Goal: Transaction & Acquisition: Purchase product/service

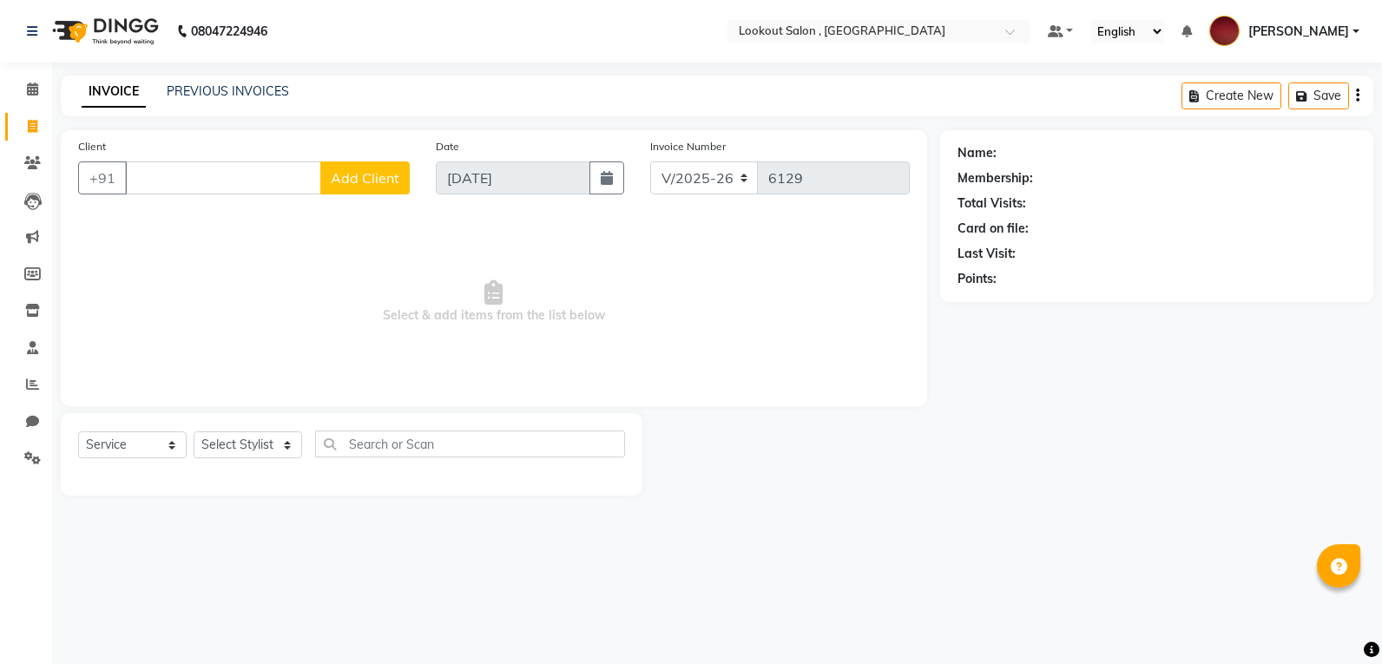
select select "151"
select select "service"
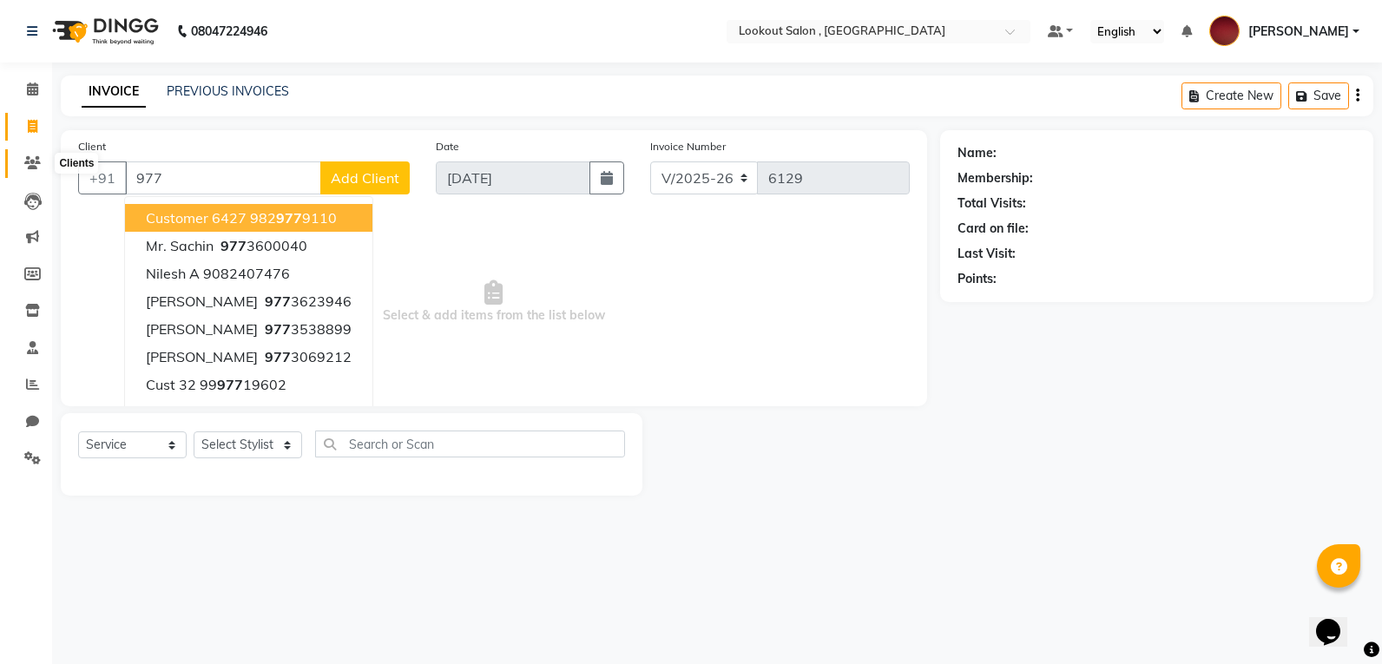
type input "977"
click at [30, 163] on icon at bounding box center [32, 162] width 16 height 13
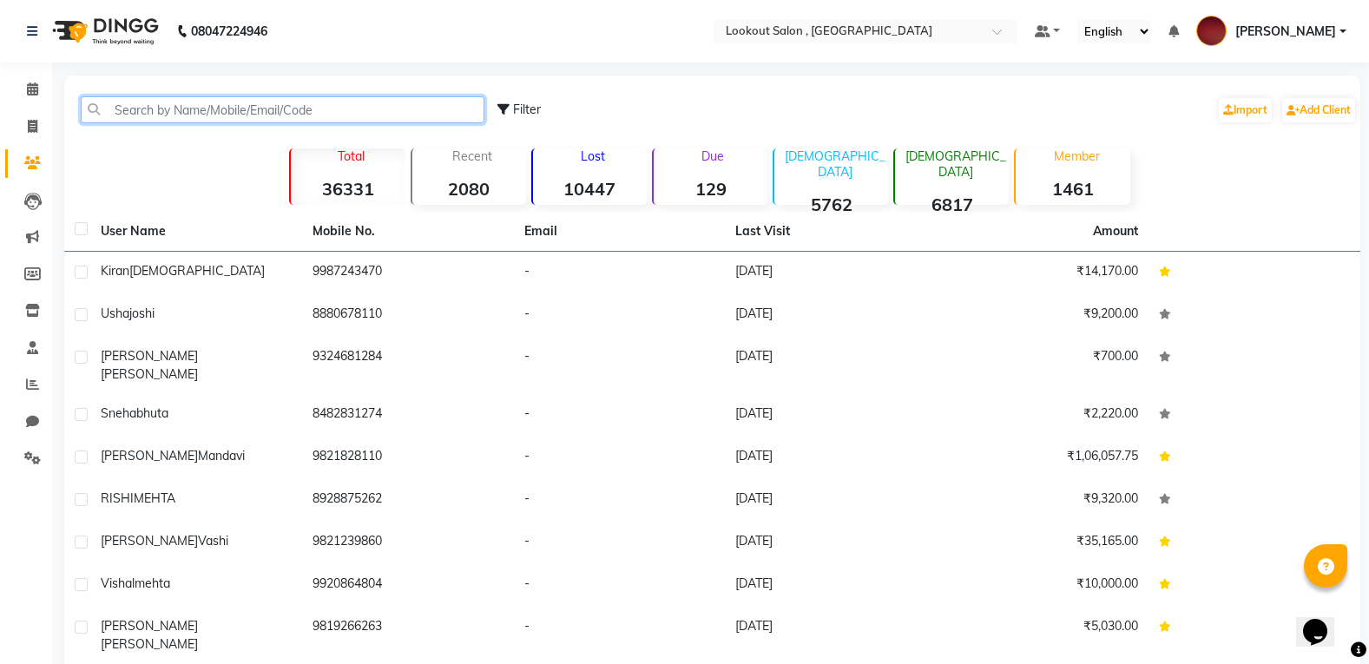
click at [378, 120] on input "text" at bounding box center [283, 109] width 404 height 27
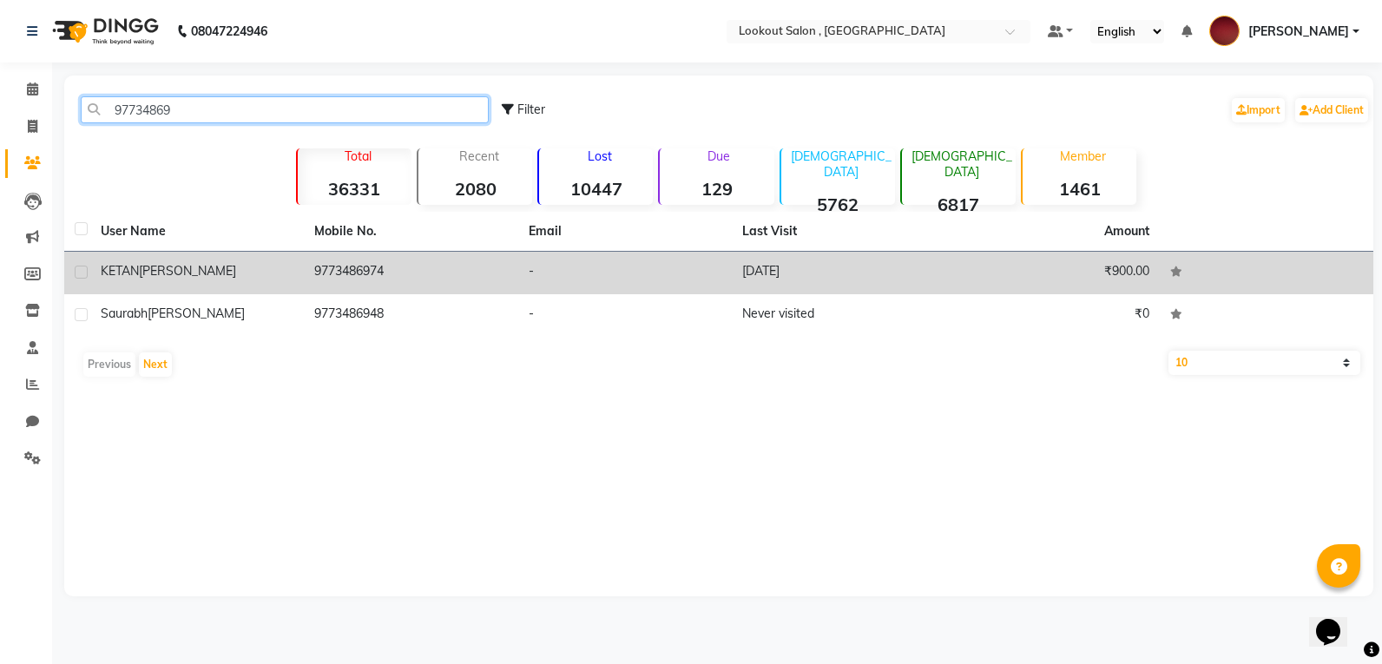
type input "97734869"
click at [461, 275] on td "9773486974" at bounding box center [411, 273] width 214 height 43
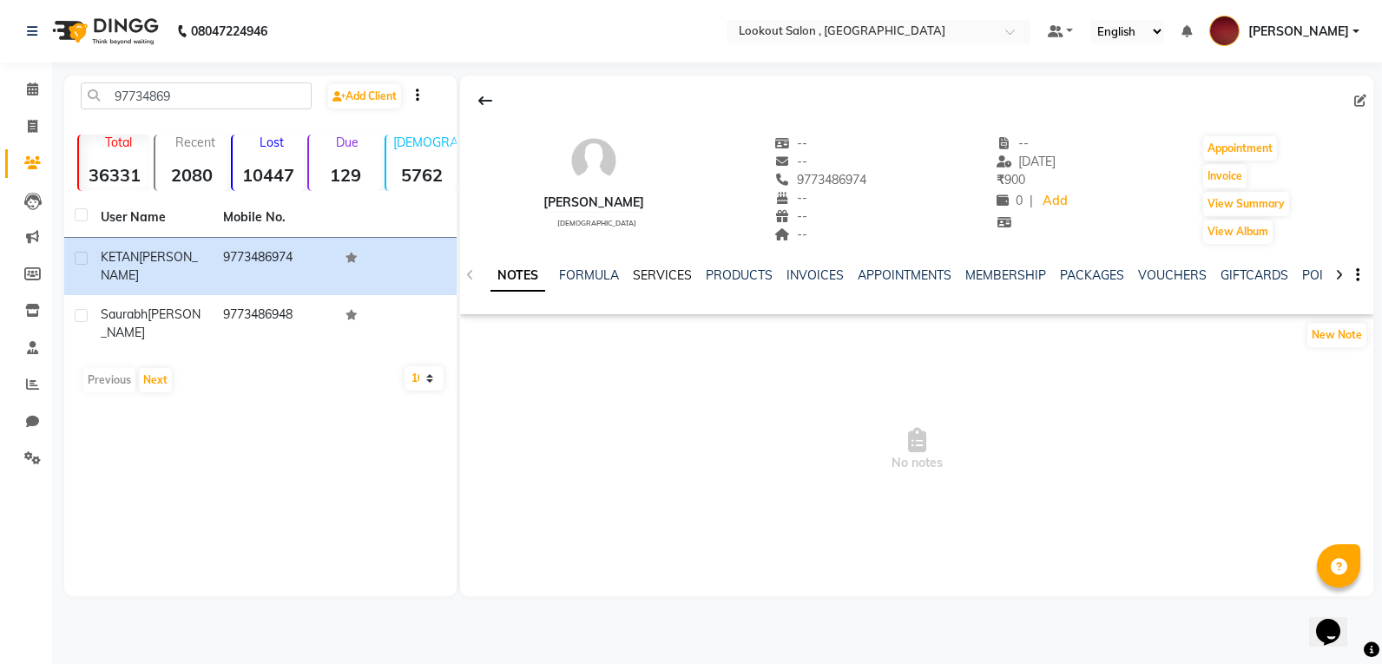
click at [650, 273] on link "SERVICES" at bounding box center [662, 275] width 59 height 16
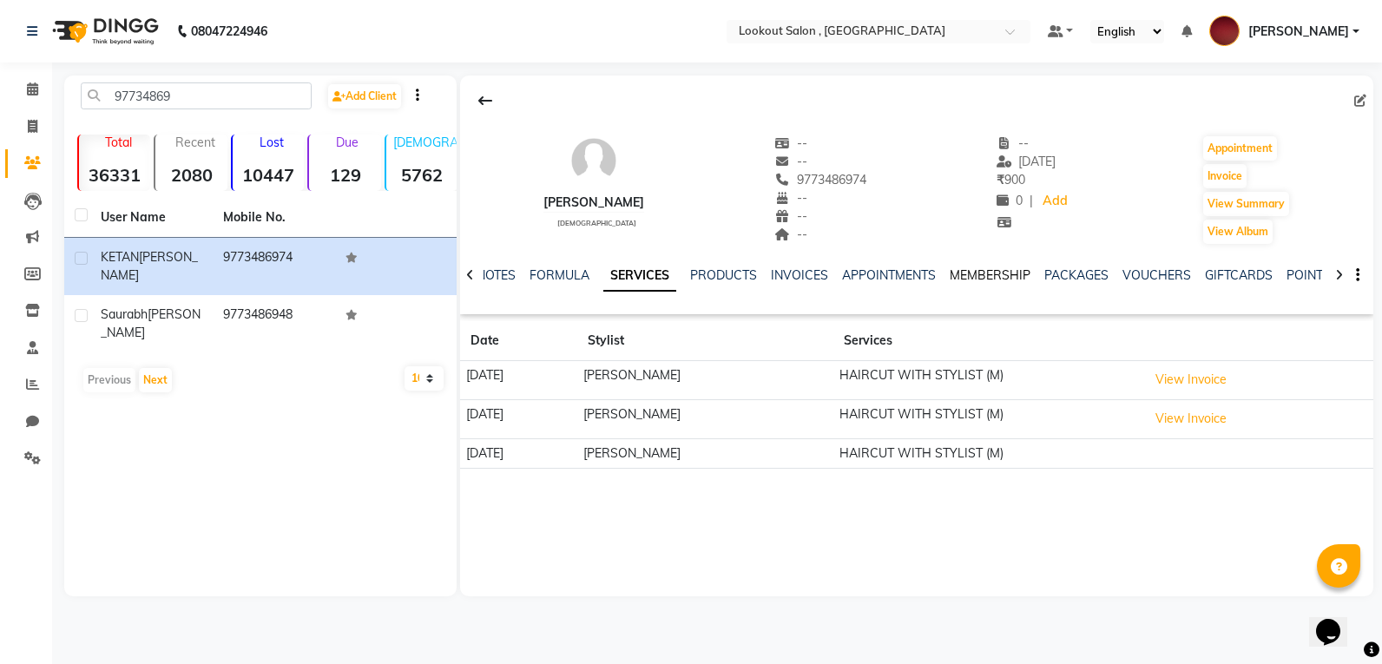
click at [1012, 278] on link "MEMBERSHIP" at bounding box center [990, 275] width 81 height 16
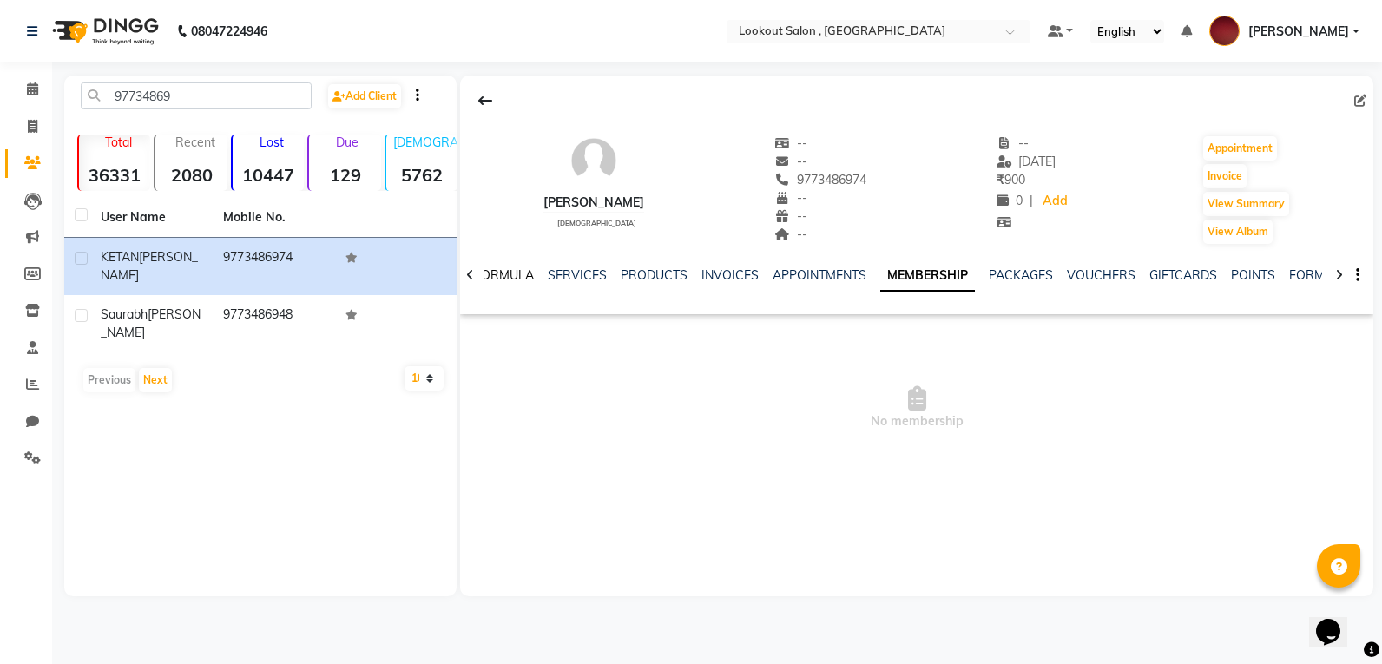
click at [497, 276] on link "FORMULA" at bounding box center [504, 275] width 60 height 16
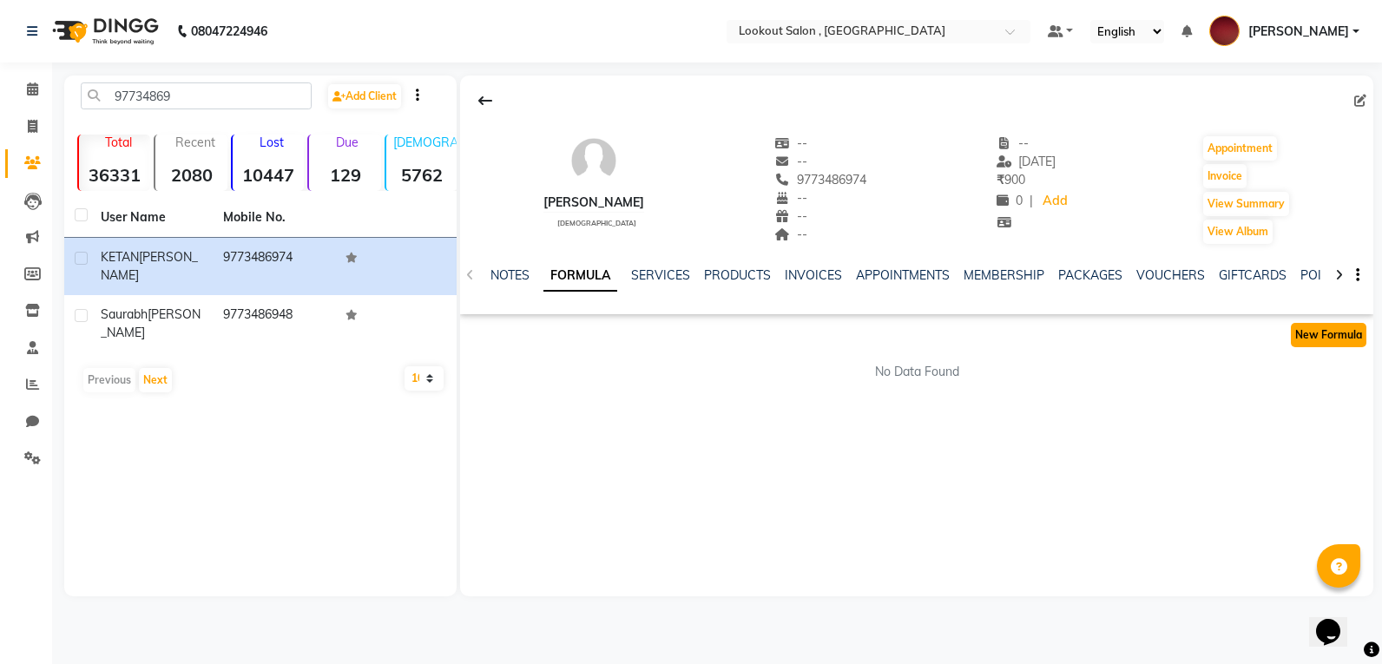
click at [1309, 339] on button "New Formula" at bounding box center [1329, 335] width 76 height 24
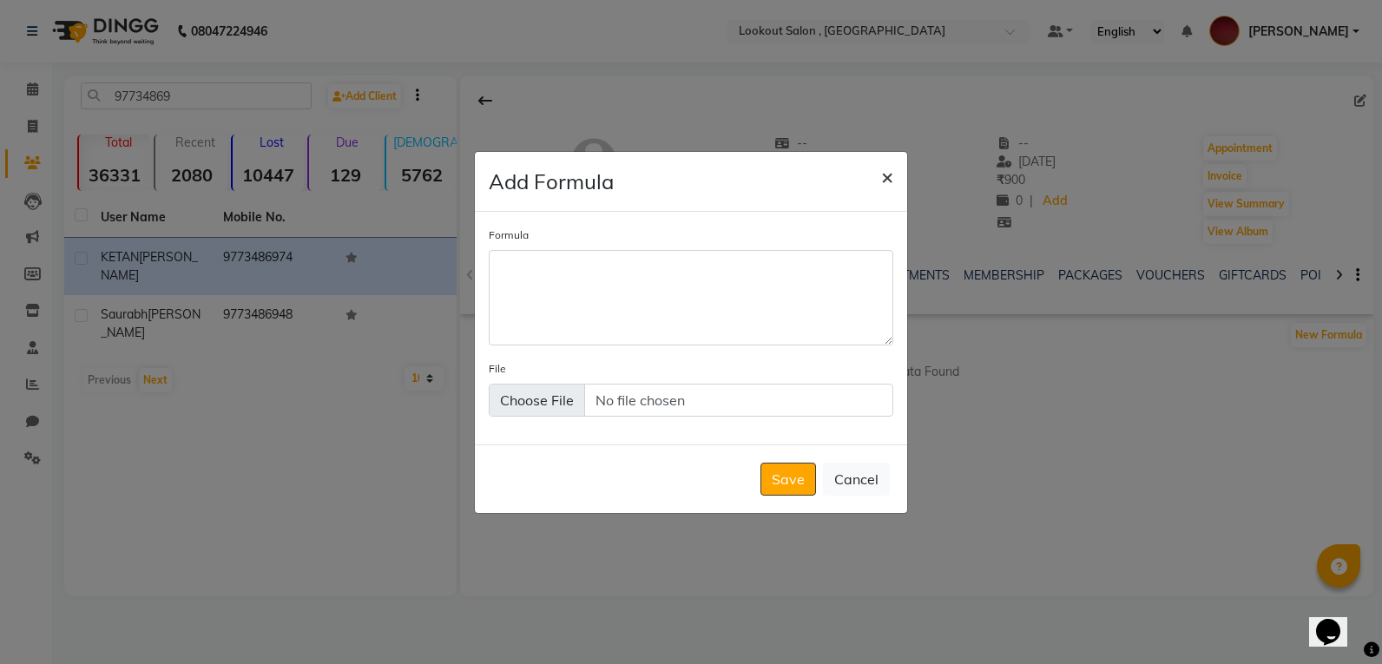
click at [885, 175] on span "×" at bounding box center [887, 176] width 12 height 26
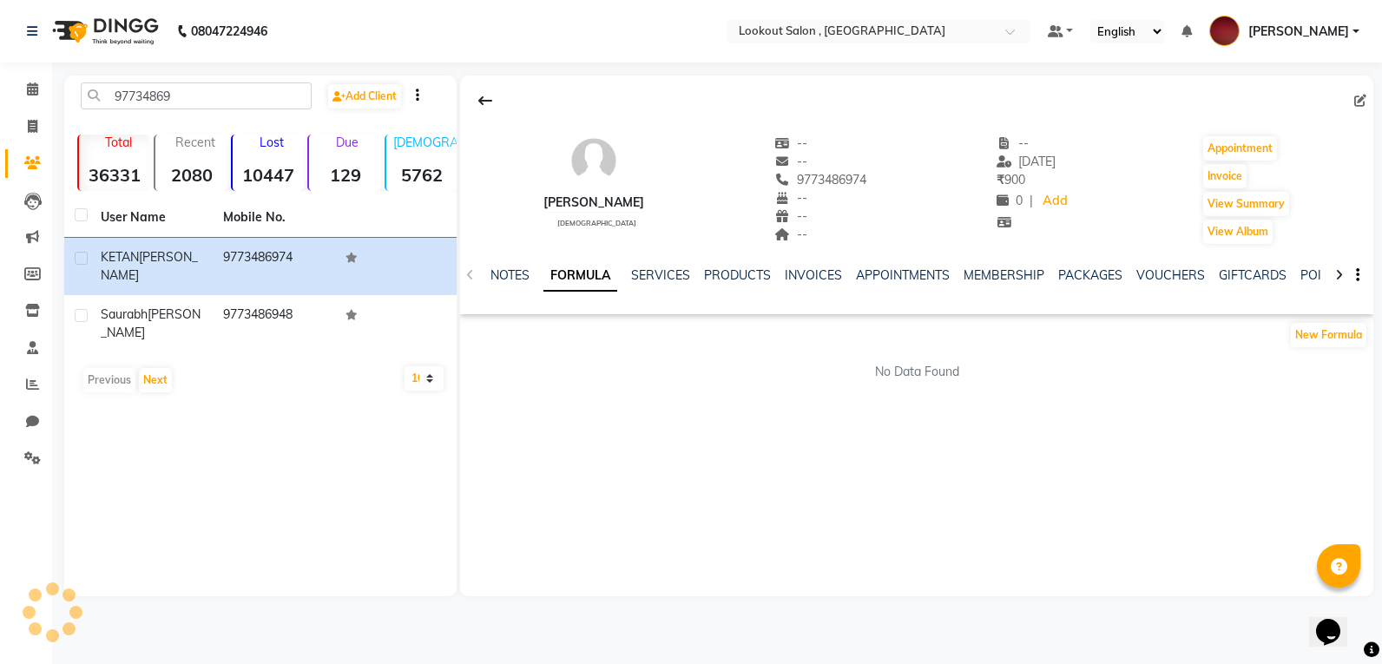
click at [914, 167] on div "[PERSON_NAME] [DEMOGRAPHIC_DATA] -- -- 9773486974 -- -- -- -- [DATE] ₹ 900 0 | …" at bounding box center [916, 181] width 913 height 128
click at [913, 168] on div "[PERSON_NAME] [DEMOGRAPHIC_DATA] -- -- 9773486974 -- -- -- -- [DATE] ₹ 900 0 | …" at bounding box center [916, 181] width 913 height 128
click at [913, 169] on div "[PERSON_NAME] [DEMOGRAPHIC_DATA] -- -- 9773486974 -- -- -- -- [DATE] ₹ 900 0 | …" at bounding box center [916, 181] width 913 height 128
click at [913, 170] on div "[PERSON_NAME] [DEMOGRAPHIC_DATA] -- -- 9773486974 -- -- -- -- [DATE] ₹ 900 0 | …" at bounding box center [916, 181] width 913 height 128
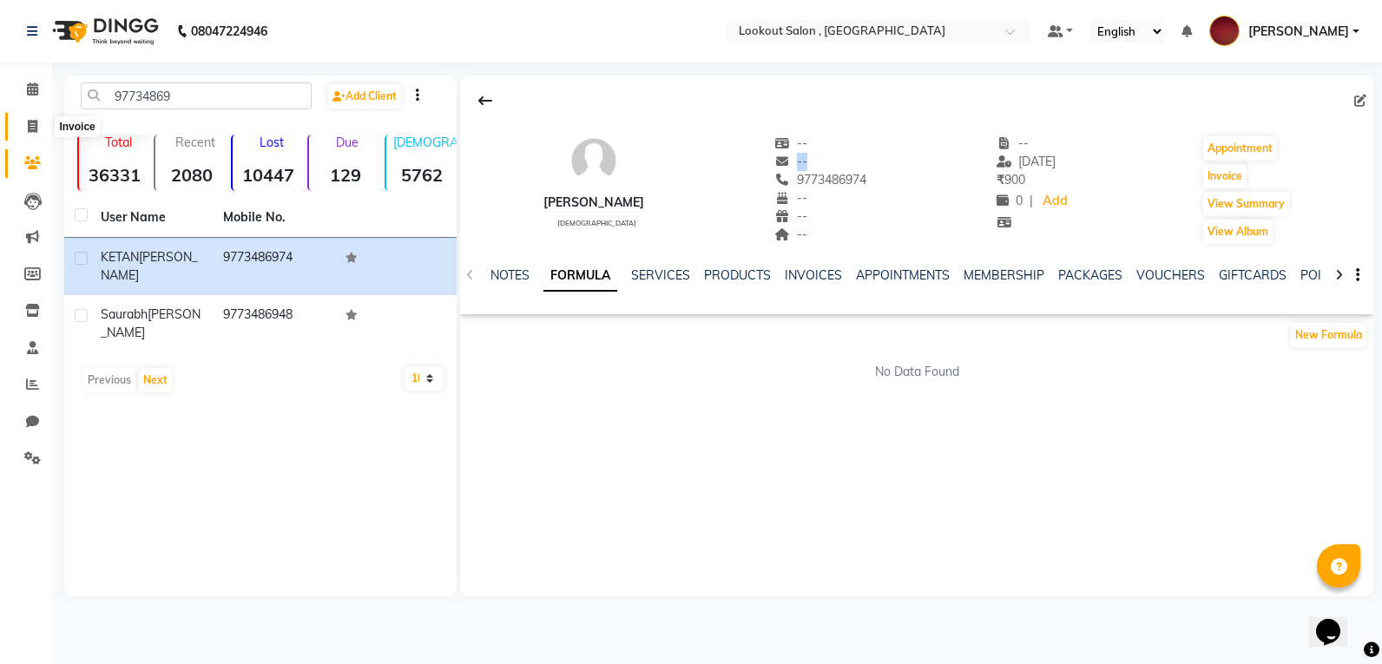
click at [31, 135] on span at bounding box center [32, 127] width 30 height 20
select select "151"
select select "service"
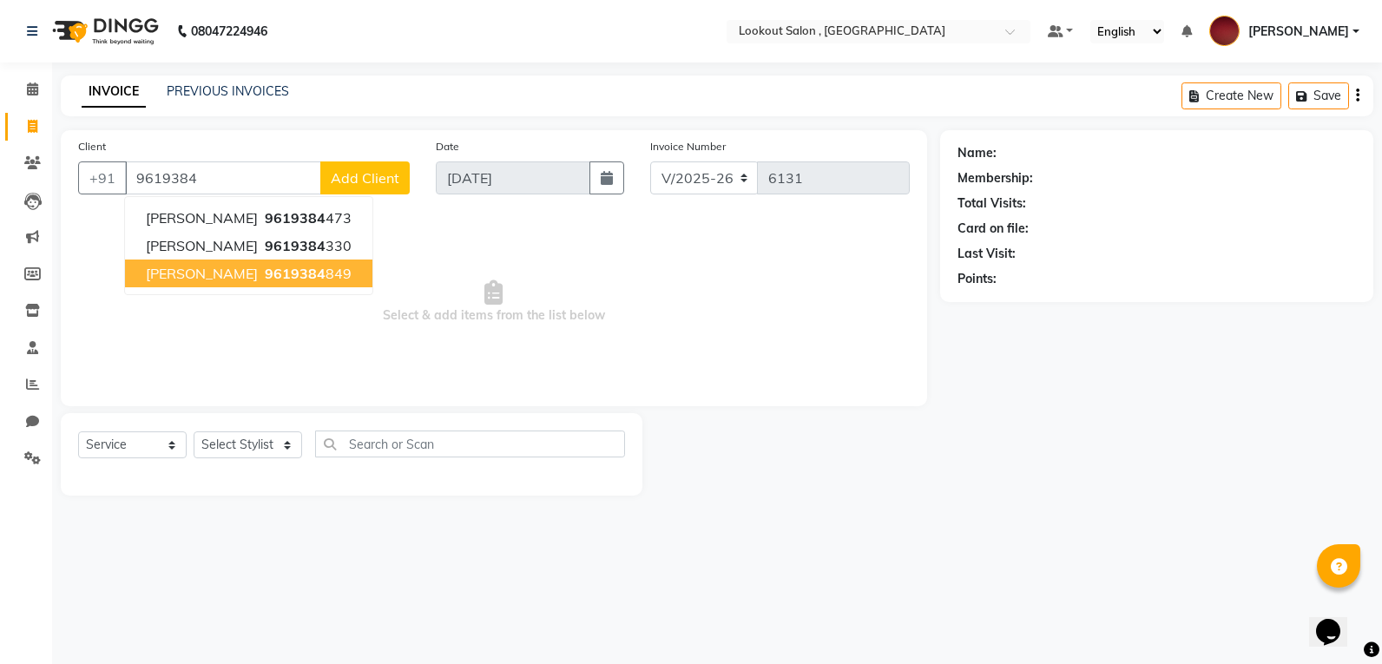
click at [191, 278] on span "[PERSON_NAME]" at bounding box center [202, 273] width 112 height 17
type input "9619384849"
select select "1: Object"
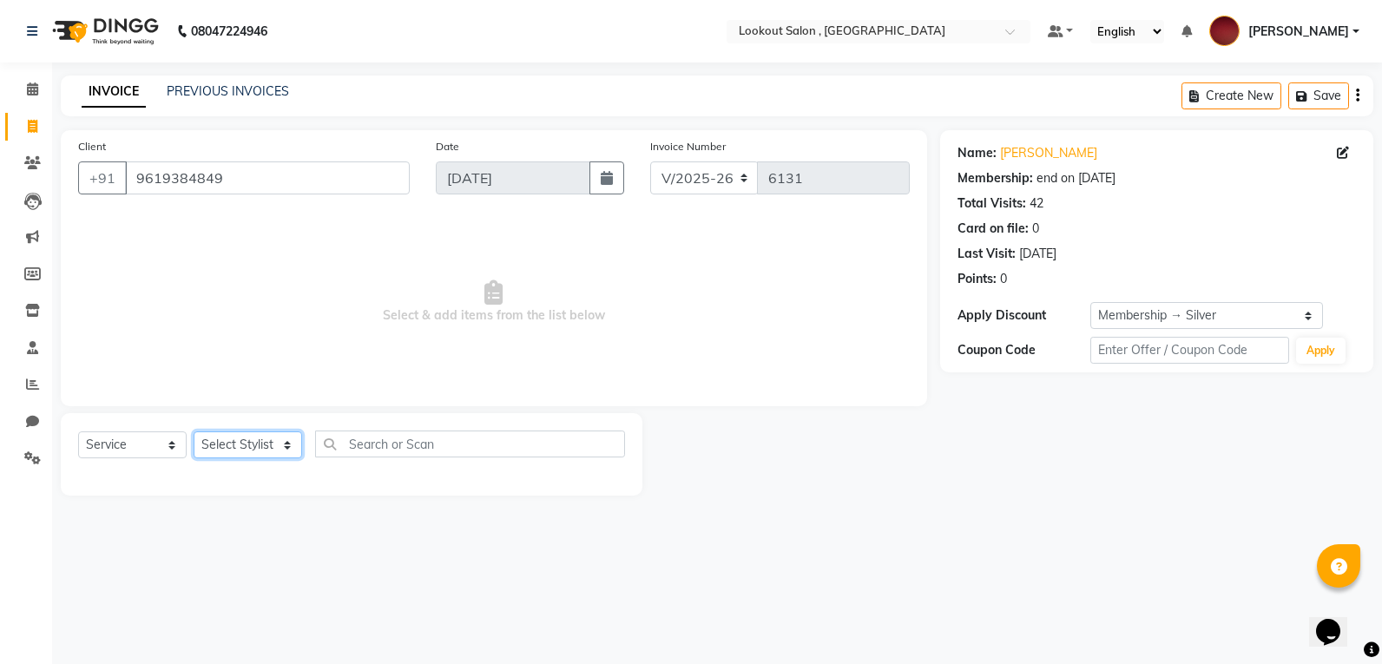
click at [280, 454] on select "Select Stylist [PERSON_NAME] [PERSON_NAME] [PERSON_NAME] [PERSON_NAME] kuldeep …" at bounding box center [248, 444] width 109 height 27
select select "4400"
click at [194, 431] on select "Select Stylist [PERSON_NAME] [PERSON_NAME] [PERSON_NAME] [PERSON_NAME] kuldeep …" at bounding box center [248, 444] width 109 height 27
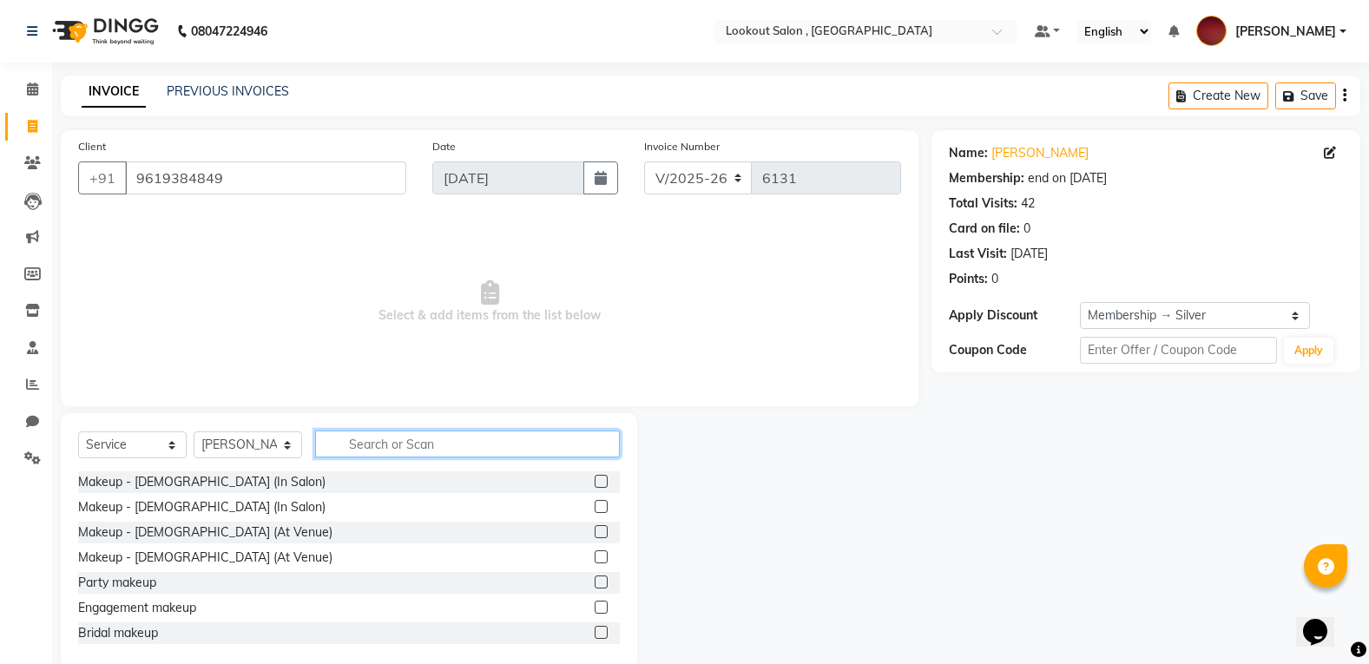
click at [364, 445] on input "text" at bounding box center [467, 444] width 305 height 27
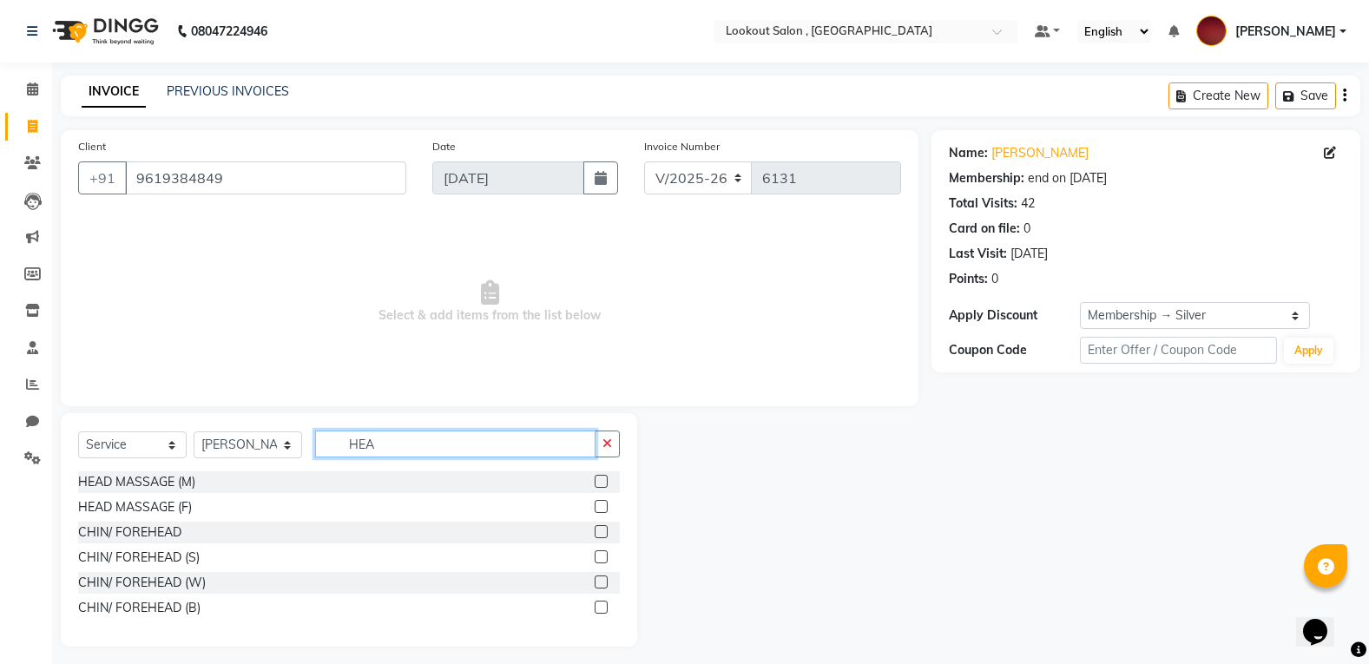
type input "HEA"
click at [597, 513] on div at bounding box center [600, 509] width 11 height 18
click at [599, 512] on label at bounding box center [601, 506] width 13 height 13
click at [599, 512] on input "checkbox" at bounding box center [600, 507] width 11 height 11
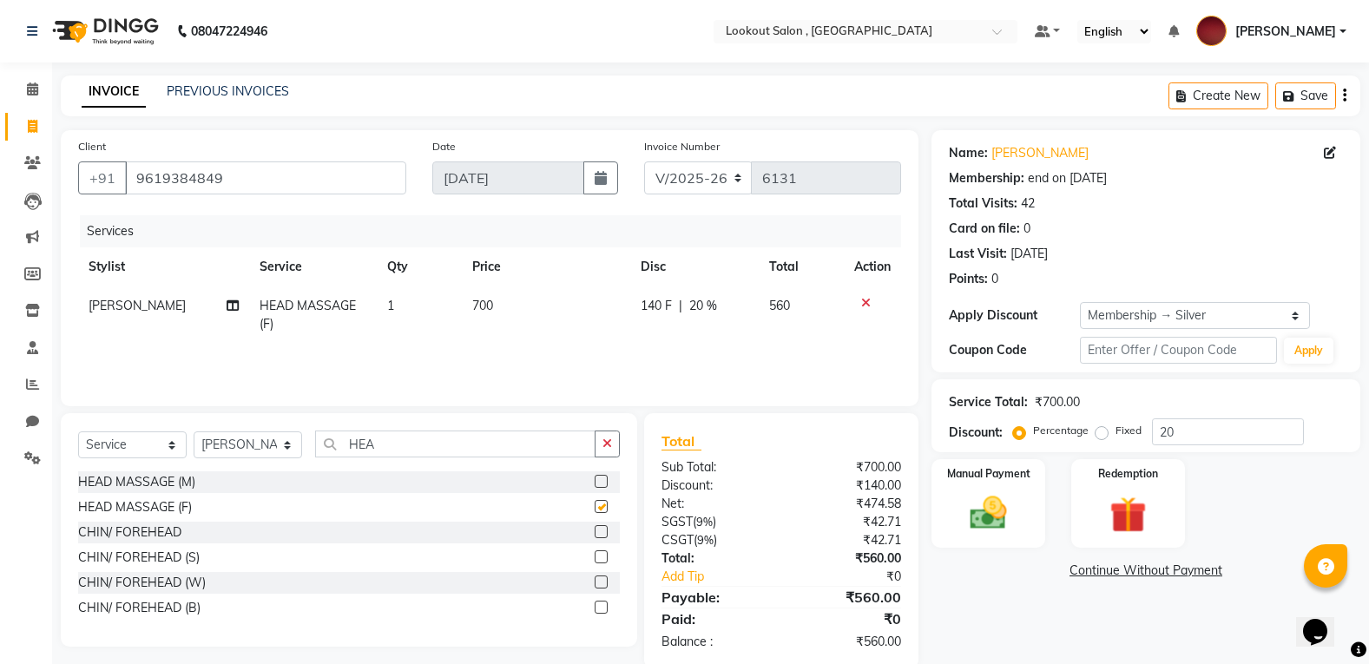
checkbox input "false"
drag, startPoint x: 456, startPoint y: 462, endPoint x: 408, endPoint y: 457, distance: 48.0
click at [408, 457] on div "Select Service Product Membership Package Voucher Prepaid Gift Card Select Styl…" at bounding box center [349, 451] width 542 height 41
drag, startPoint x: 360, startPoint y: 457, endPoint x: 286, endPoint y: 452, distance: 74.0
click at [286, 452] on div "Select Service Product Membership Package Voucher Prepaid Gift Card Select Styl…" at bounding box center [349, 451] width 542 height 41
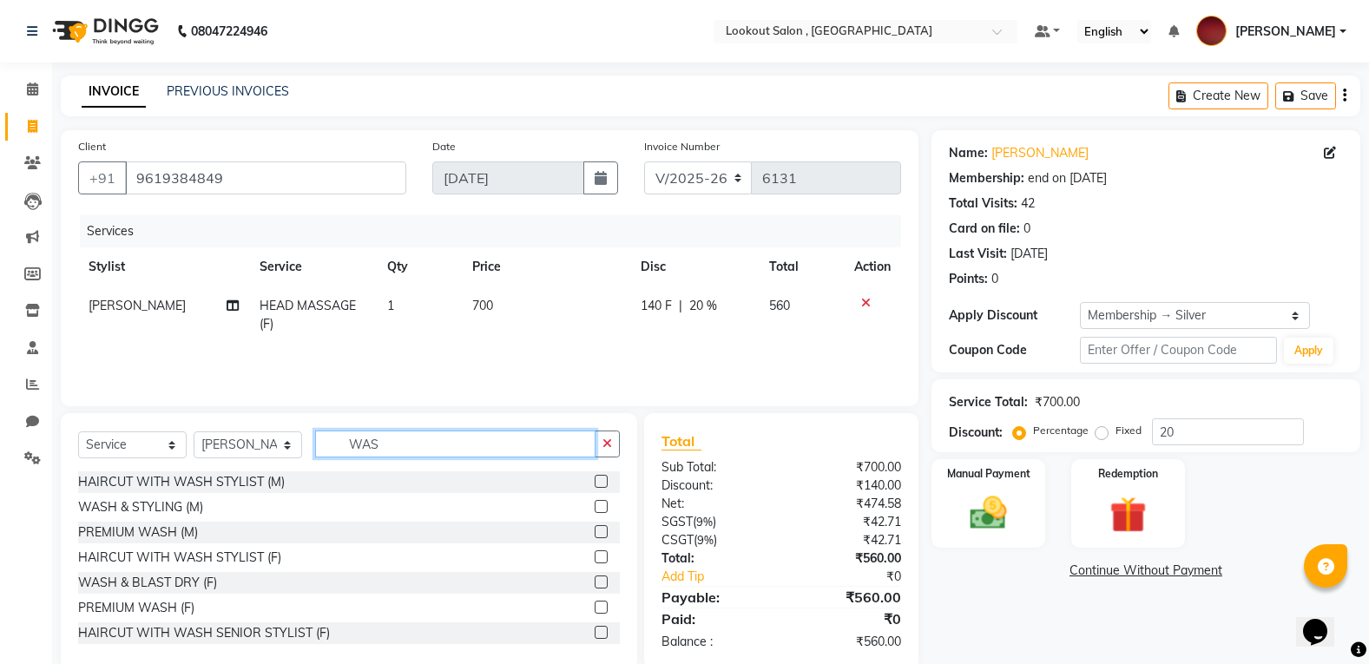
type input "WAS"
click at [595, 579] on label at bounding box center [601, 582] width 13 height 13
click at [595, 579] on input "checkbox" at bounding box center [600, 582] width 11 height 11
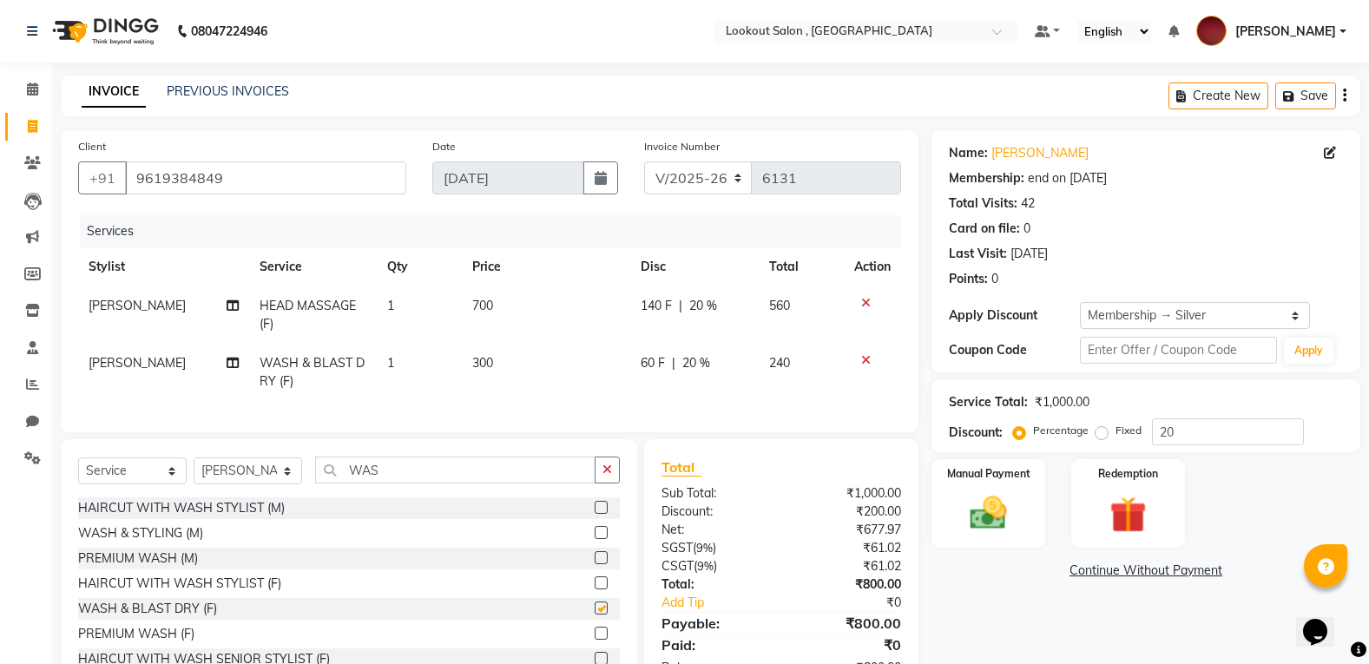
checkbox input "false"
drag, startPoint x: 936, startPoint y: 515, endPoint x: 946, endPoint y: 513, distance: 10.6
click at [946, 513] on div "Manual Payment" at bounding box center [988, 503] width 118 height 92
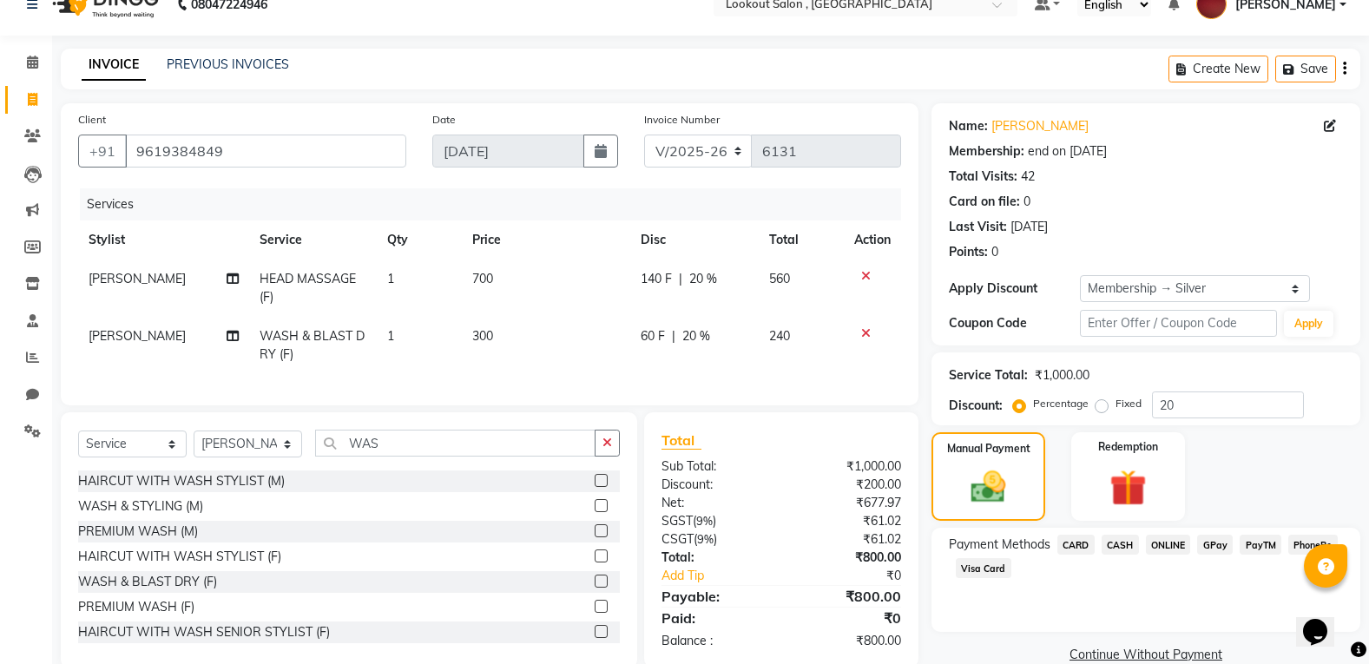
scroll to position [70, 0]
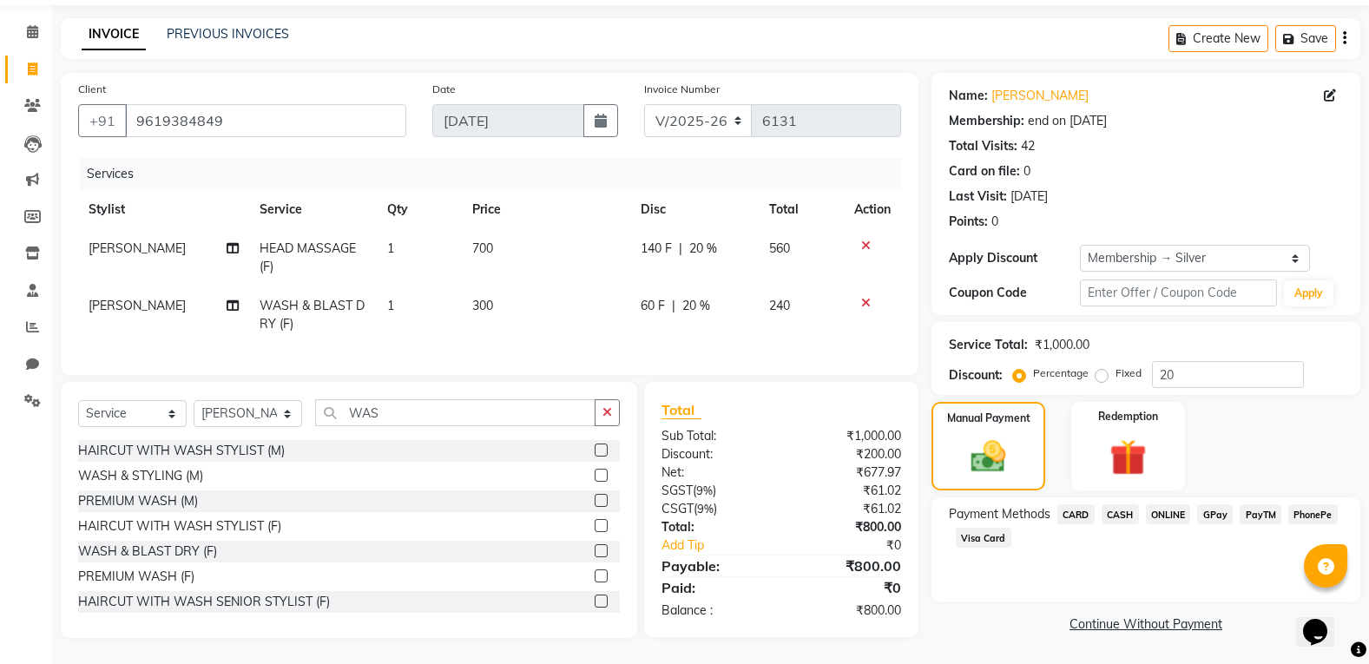
click at [1160, 507] on span "ONLINE" at bounding box center [1168, 514] width 45 height 20
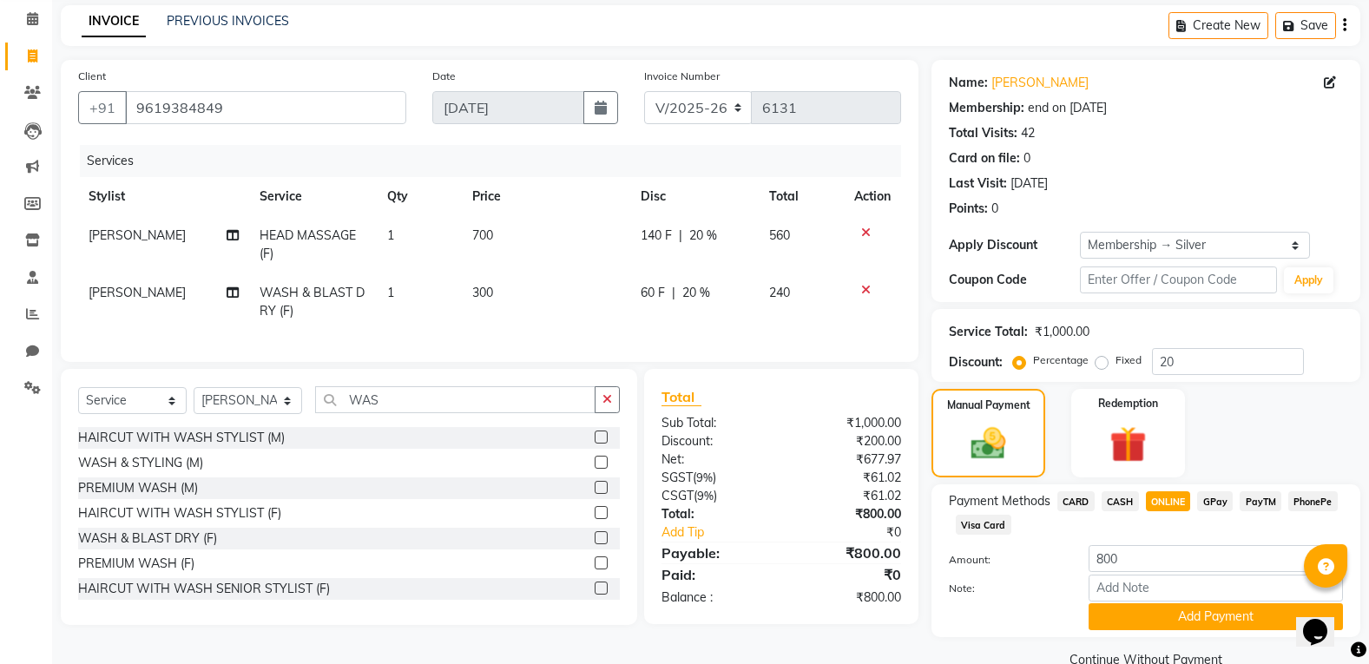
click at [1176, 632] on div "Payment Methods CARD CASH ONLINE GPay PayTM PhonePe Visa Card Amount: 800 Note:…" at bounding box center [1145, 560] width 429 height 153
click at [1153, 609] on button "Add Payment" at bounding box center [1216, 616] width 254 height 27
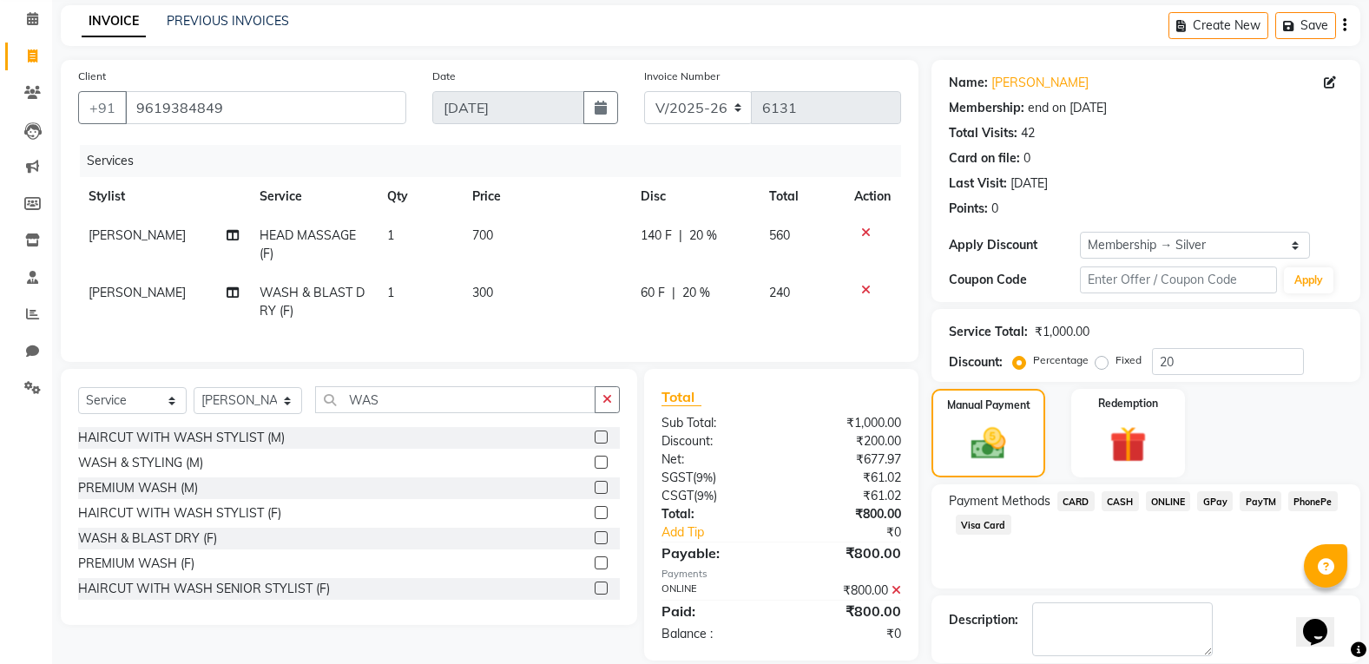
scroll to position [155, 0]
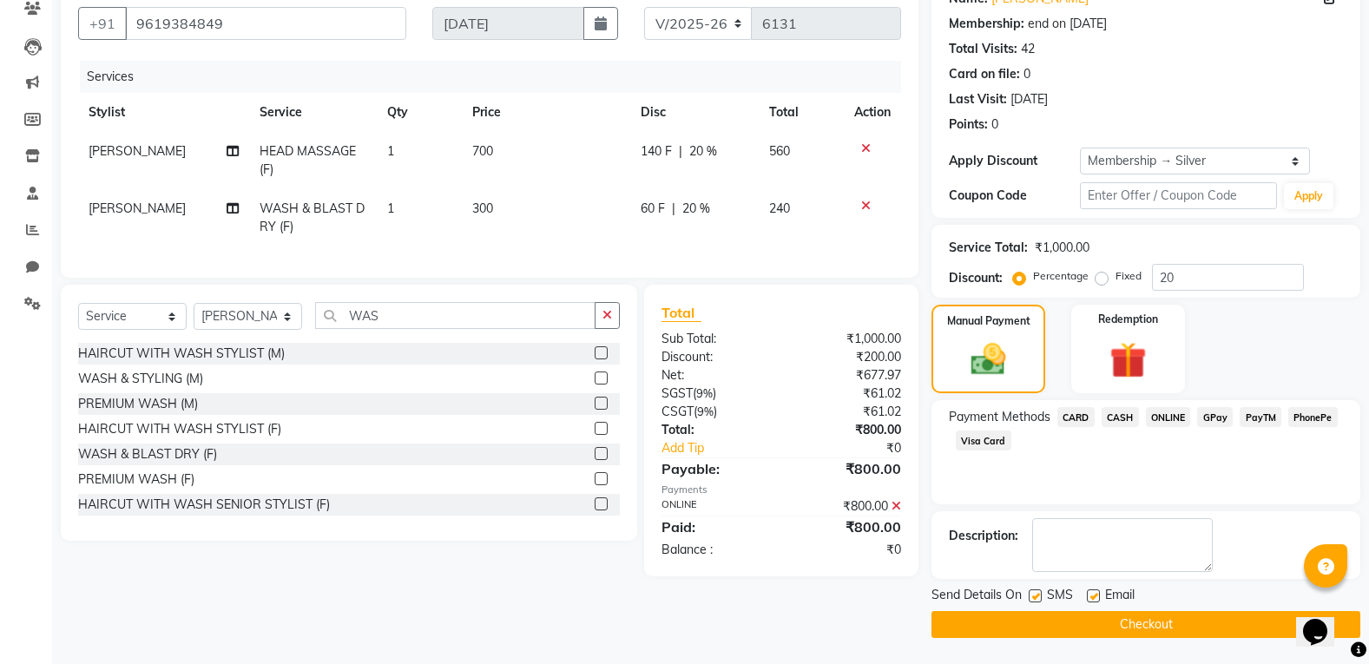
click at [1155, 636] on button "Checkout" at bounding box center [1145, 624] width 429 height 27
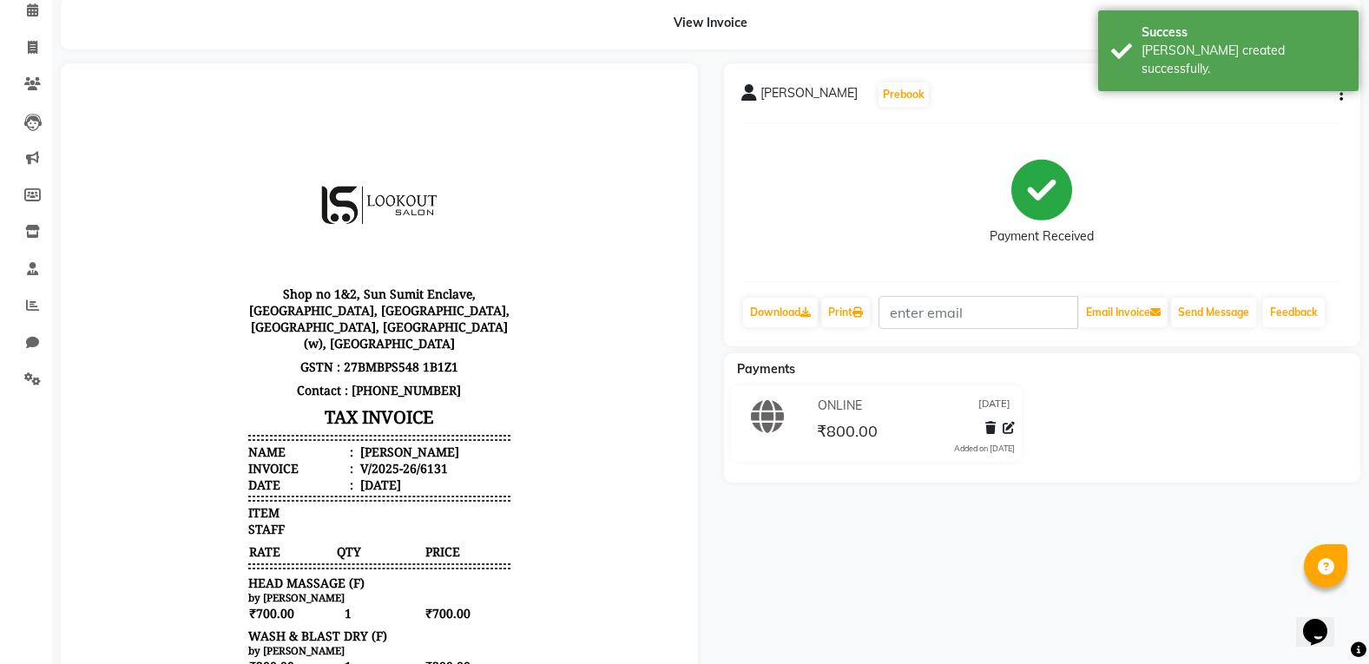
scroll to position [87, 0]
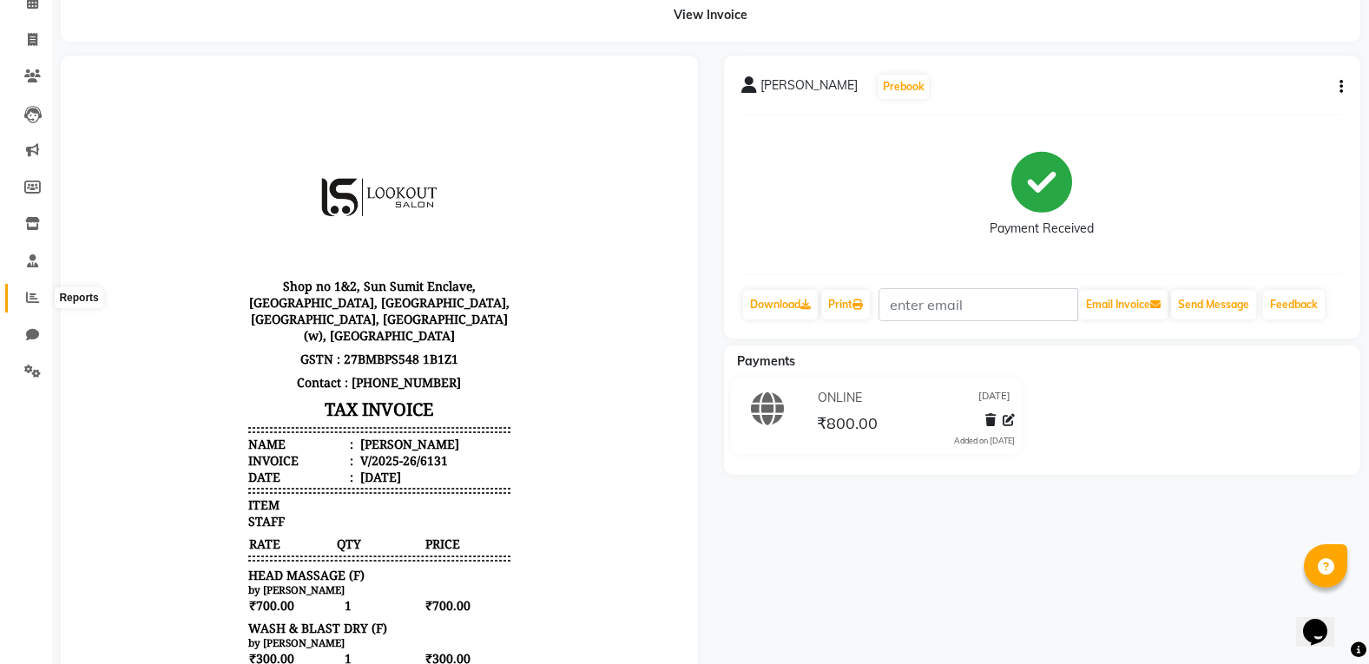
click at [34, 306] on span at bounding box center [32, 298] width 30 height 20
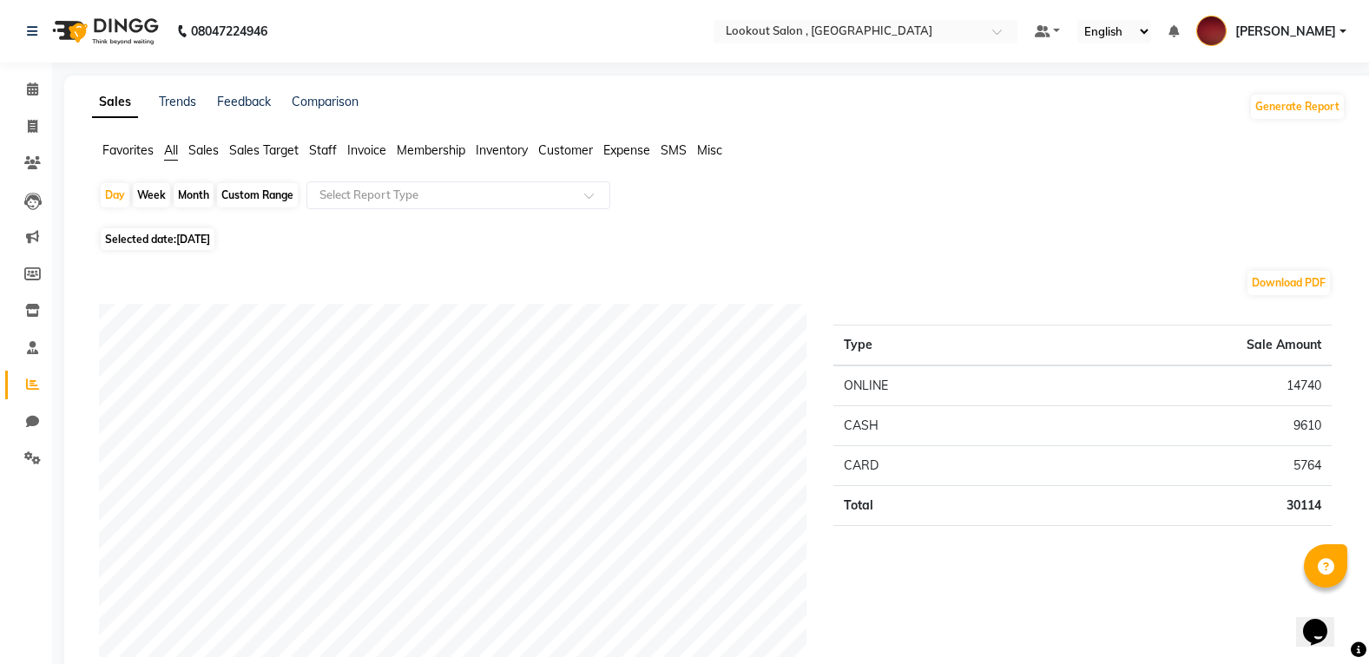
click at [640, 153] on span "Expense" at bounding box center [626, 150] width 47 height 16
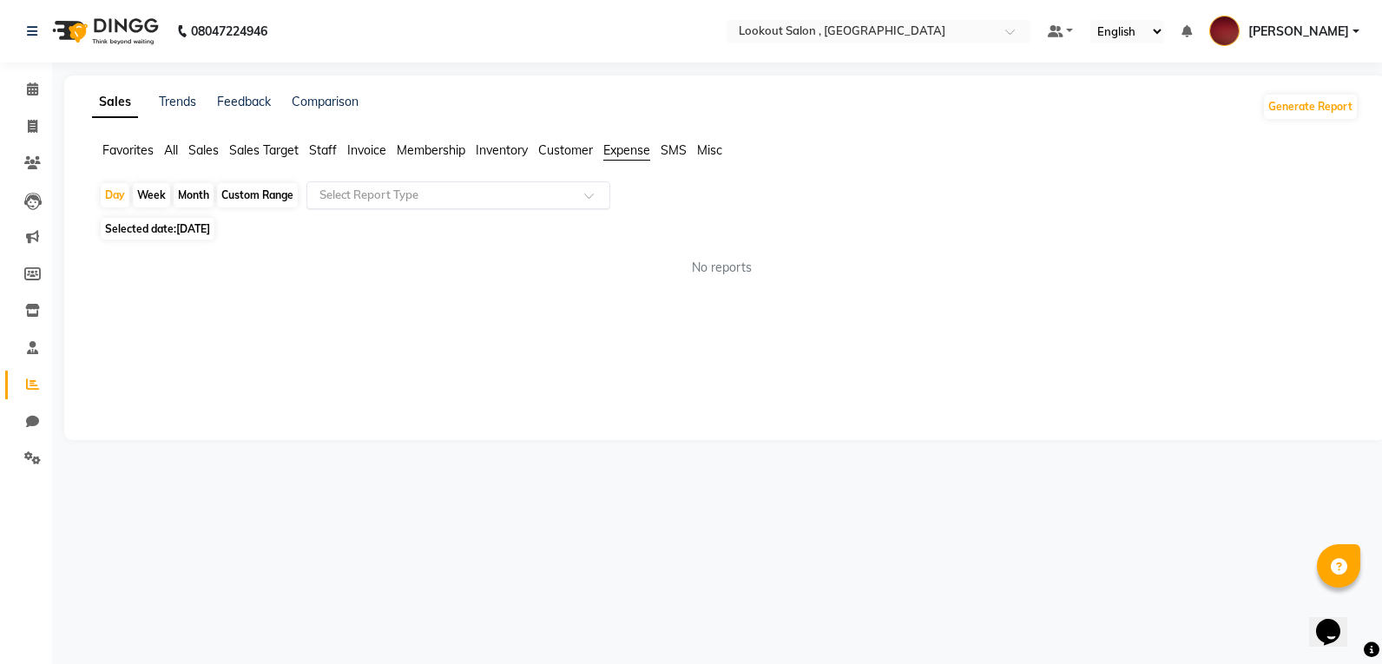
click at [445, 212] on div "Day Week Month Custom Range Select Report Type" at bounding box center [725, 196] width 1253 height 31
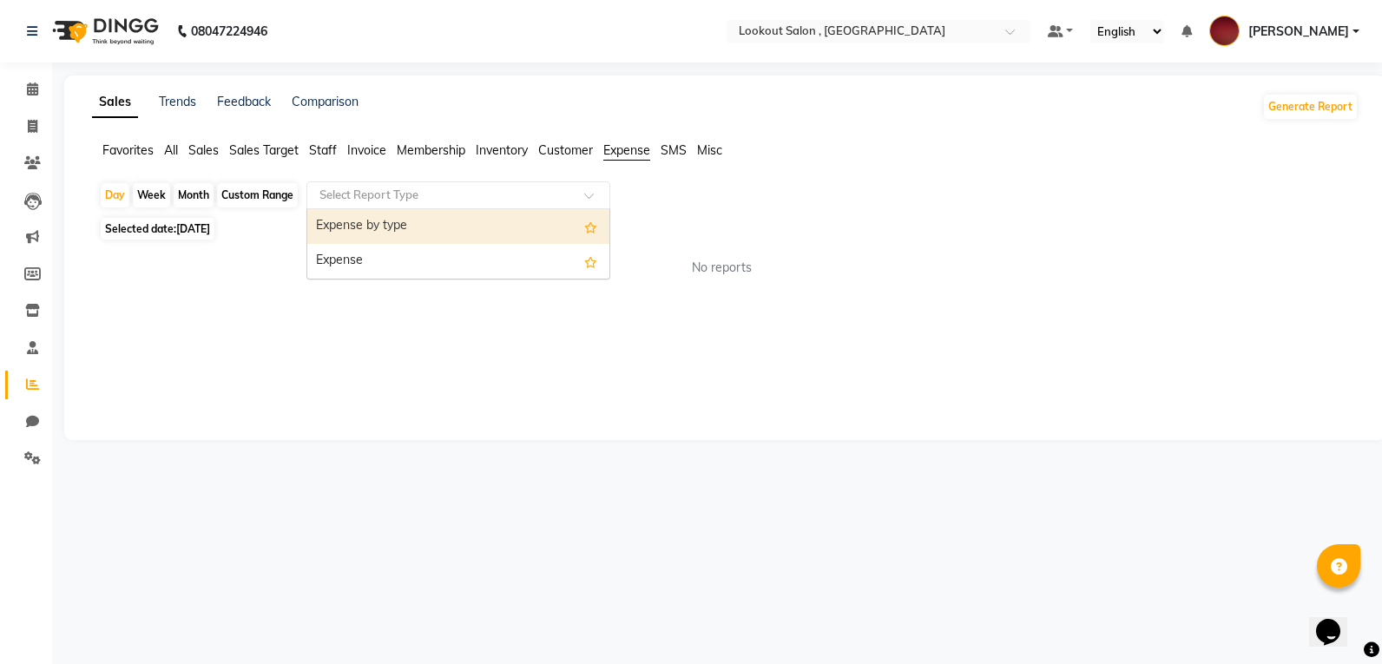
click at [444, 200] on input "text" at bounding box center [441, 195] width 250 height 17
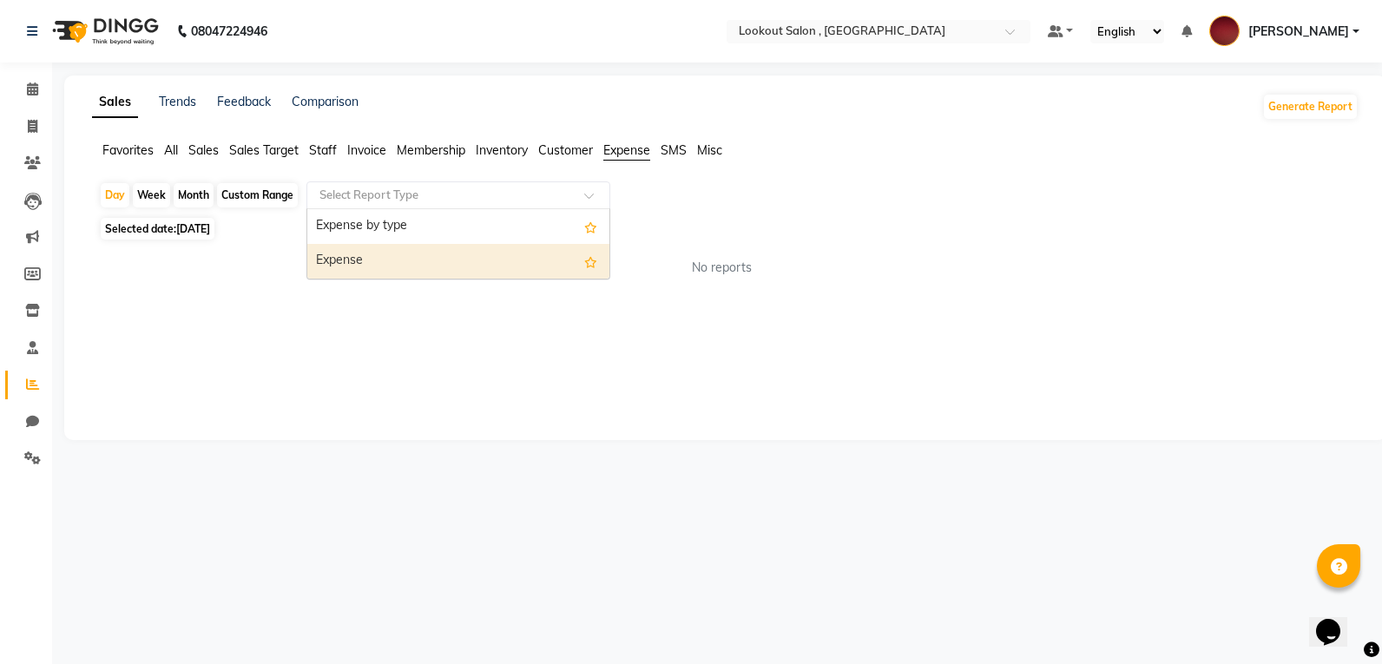
click at [418, 273] on div "Expense" at bounding box center [458, 261] width 302 height 35
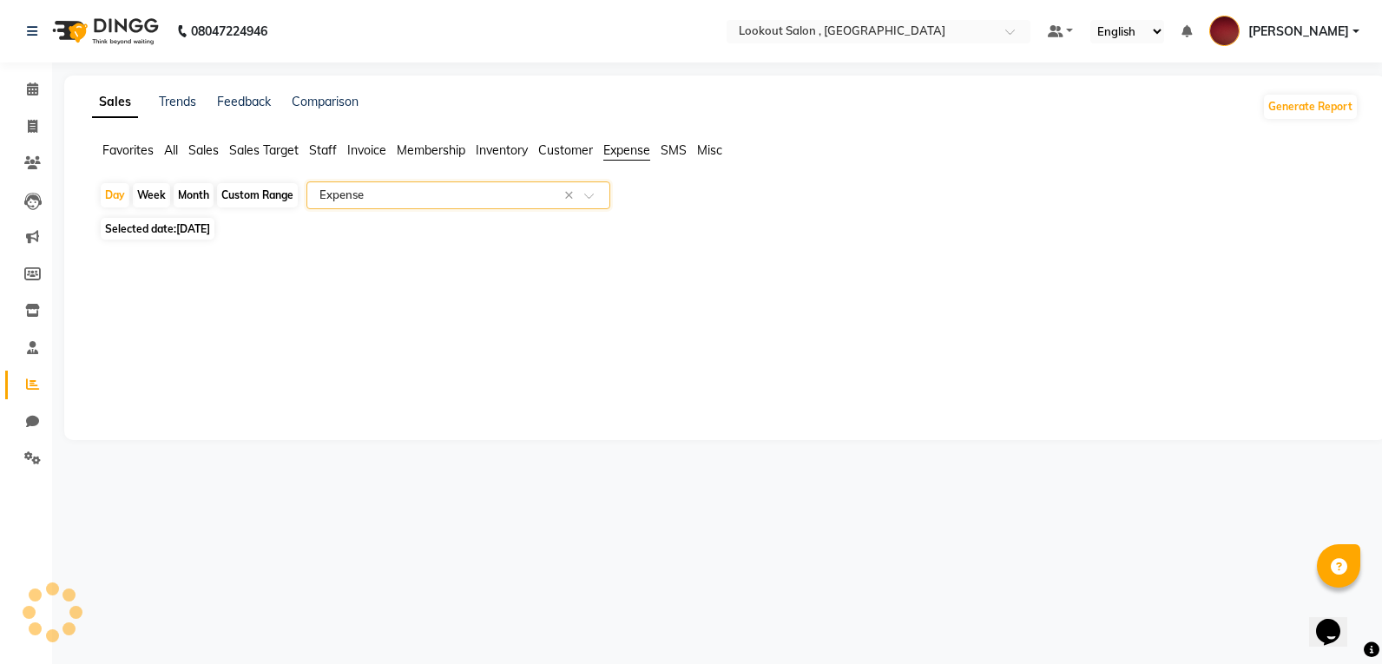
select select "full_report"
select select "csv"
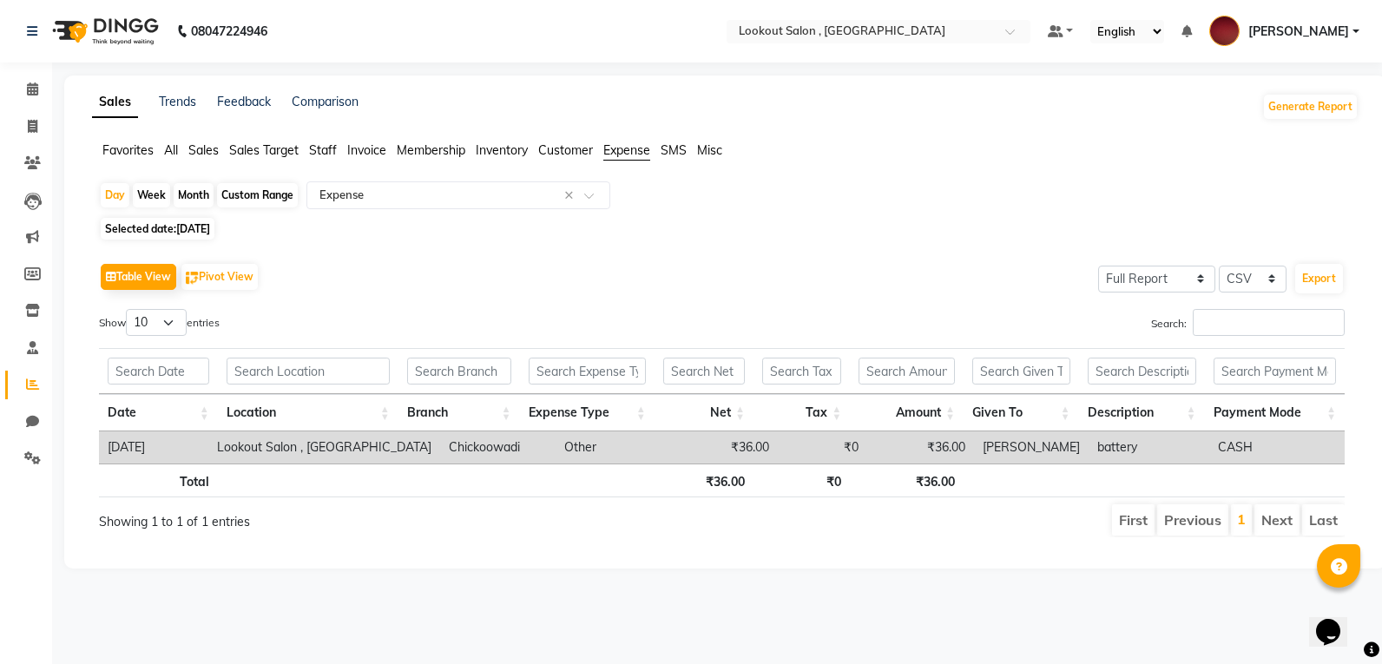
click at [200, 190] on div "Month" at bounding box center [194, 195] width 40 height 24
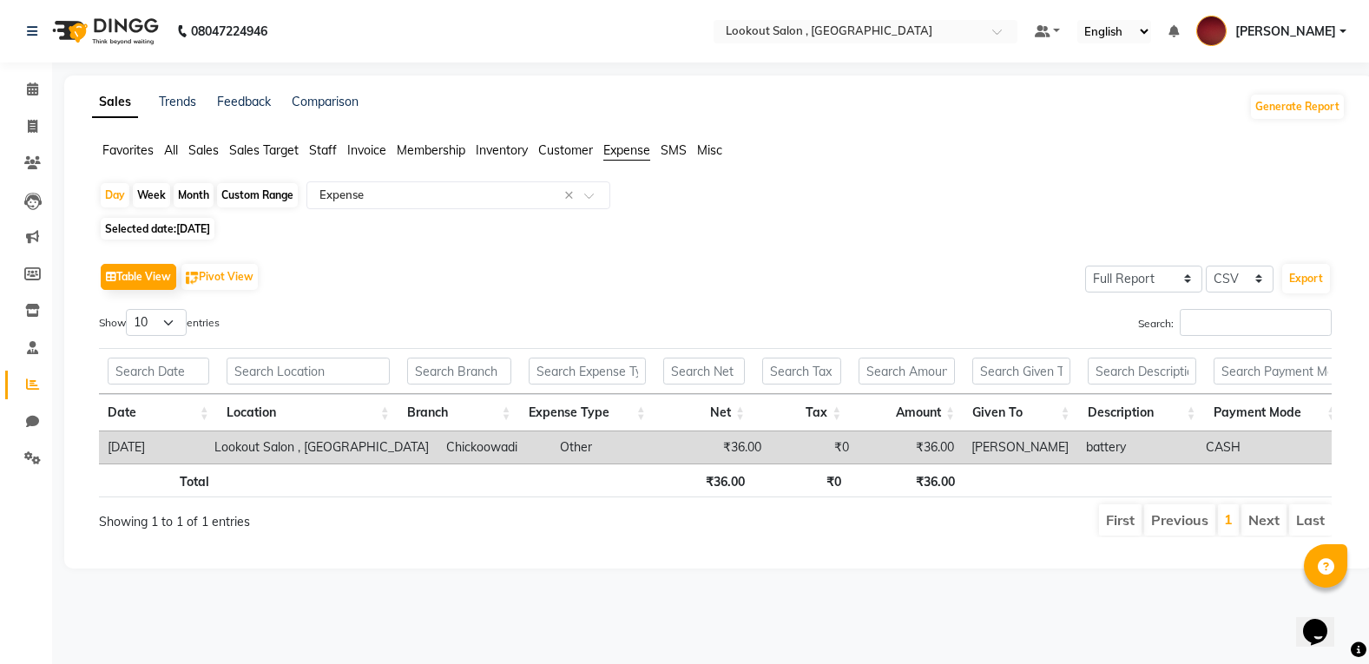
select select "9"
select select "2025"
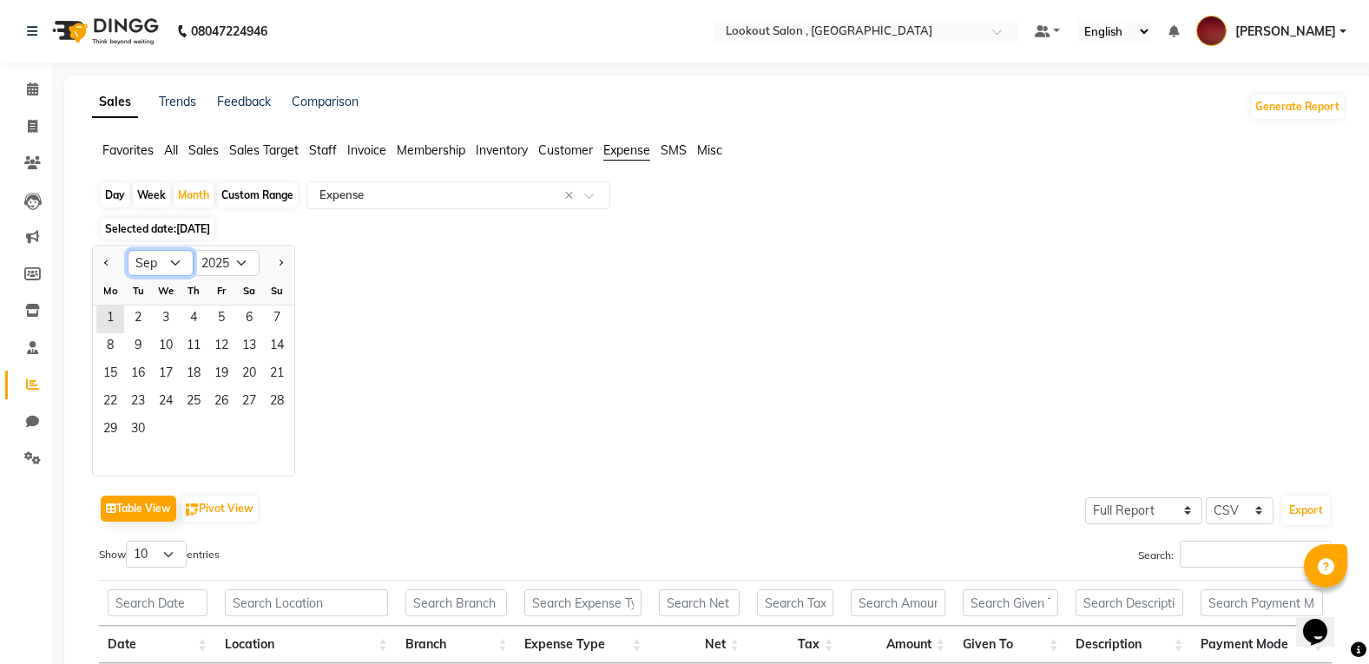
click at [161, 257] on select "Jan Feb Mar Apr May Jun [DATE] Aug Sep Oct Nov Dec" at bounding box center [161, 263] width 66 height 26
select select "5"
click at [128, 250] on select "Jan Feb Mar Apr May Jun [DATE] Aug Sep Oct Nov Dec" at bounding box center [161, 263] width 66 height 26
click at [199, 311] on span "1" at bounding box center [194, 320] width 28 height 28
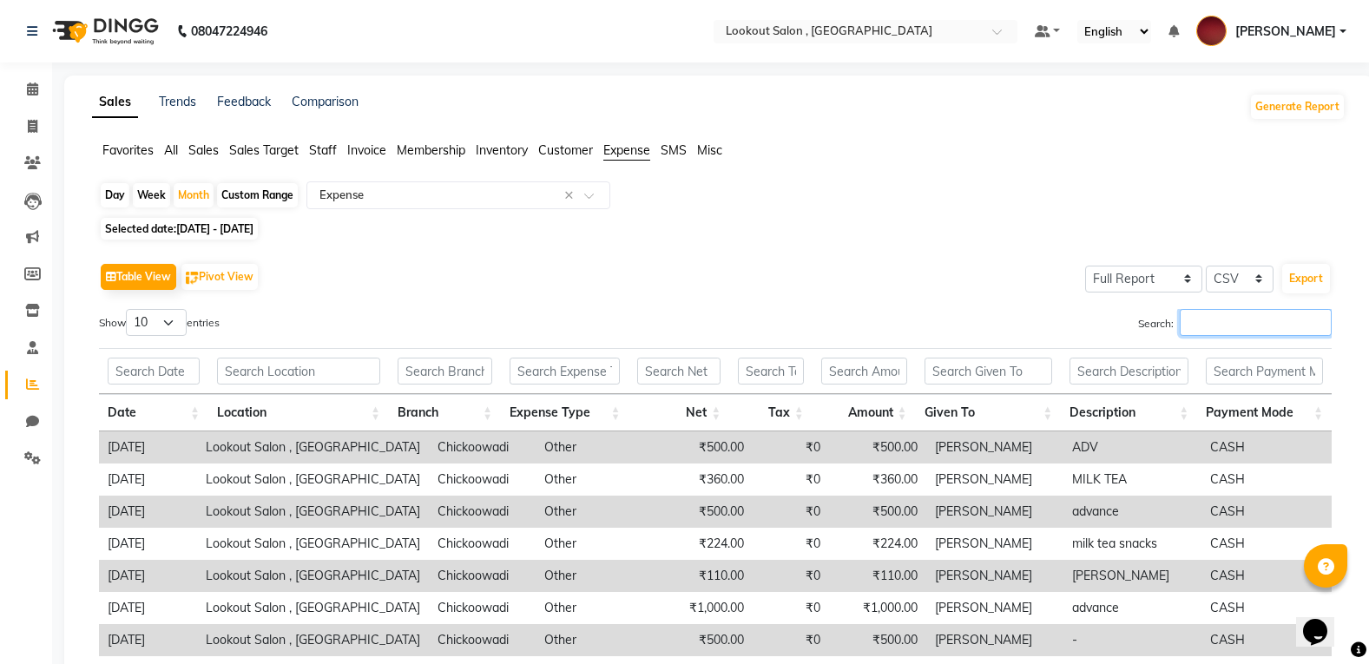
click at [1243, 327] on input "Search:" at bounding box center [1256, 322] width 152 height 27
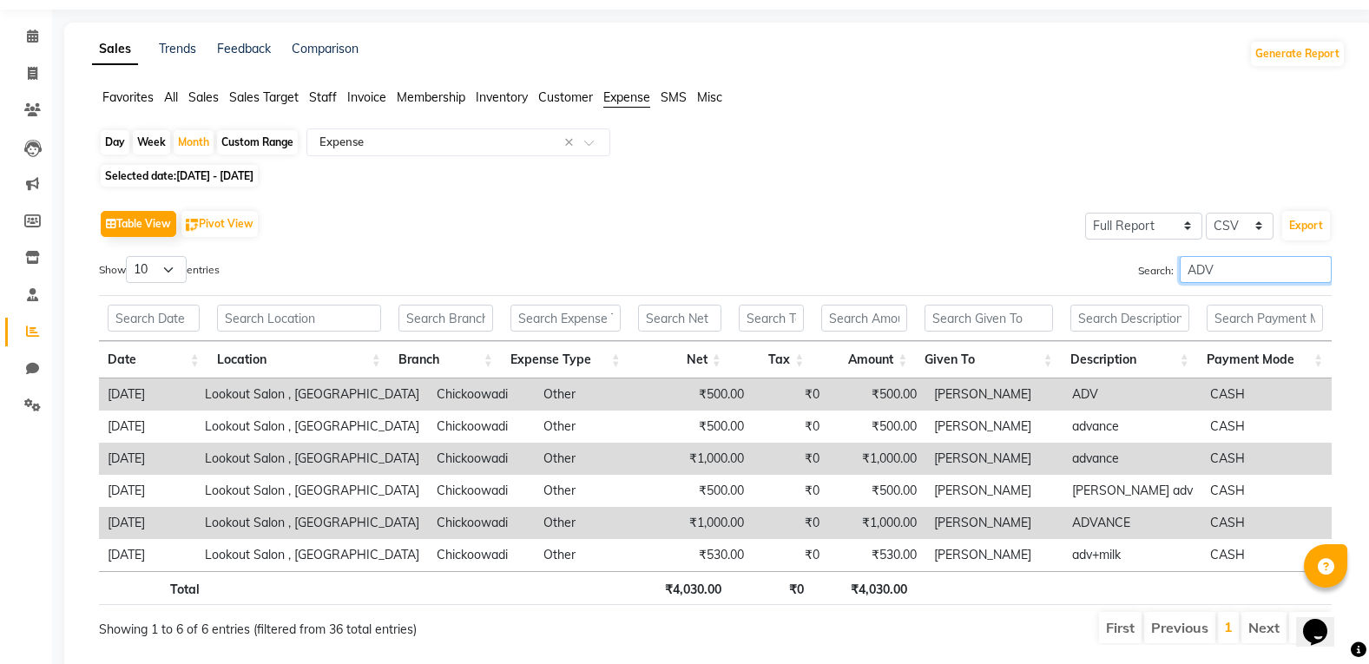
scroll to position [104, 0]
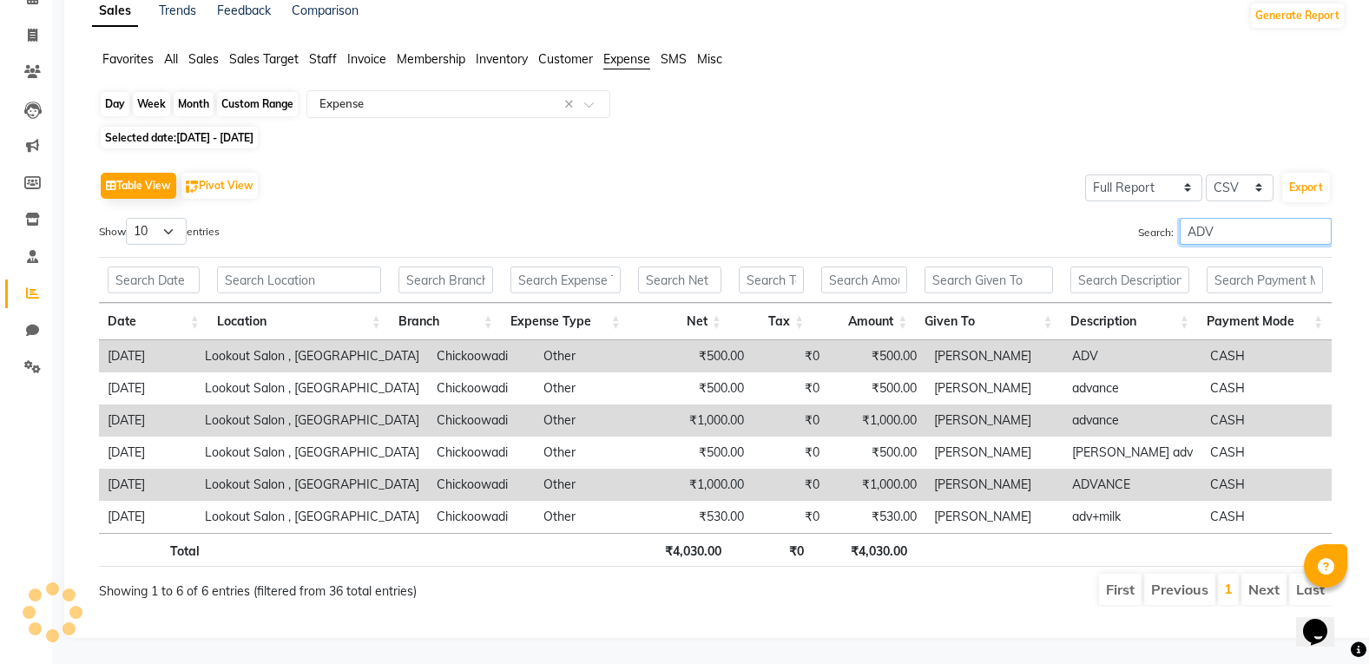
type input "ADV"
click at [191, 99] on div "Month" at bounding box center [194, 104] width 40 height 24
select select "5"
select select "2025"
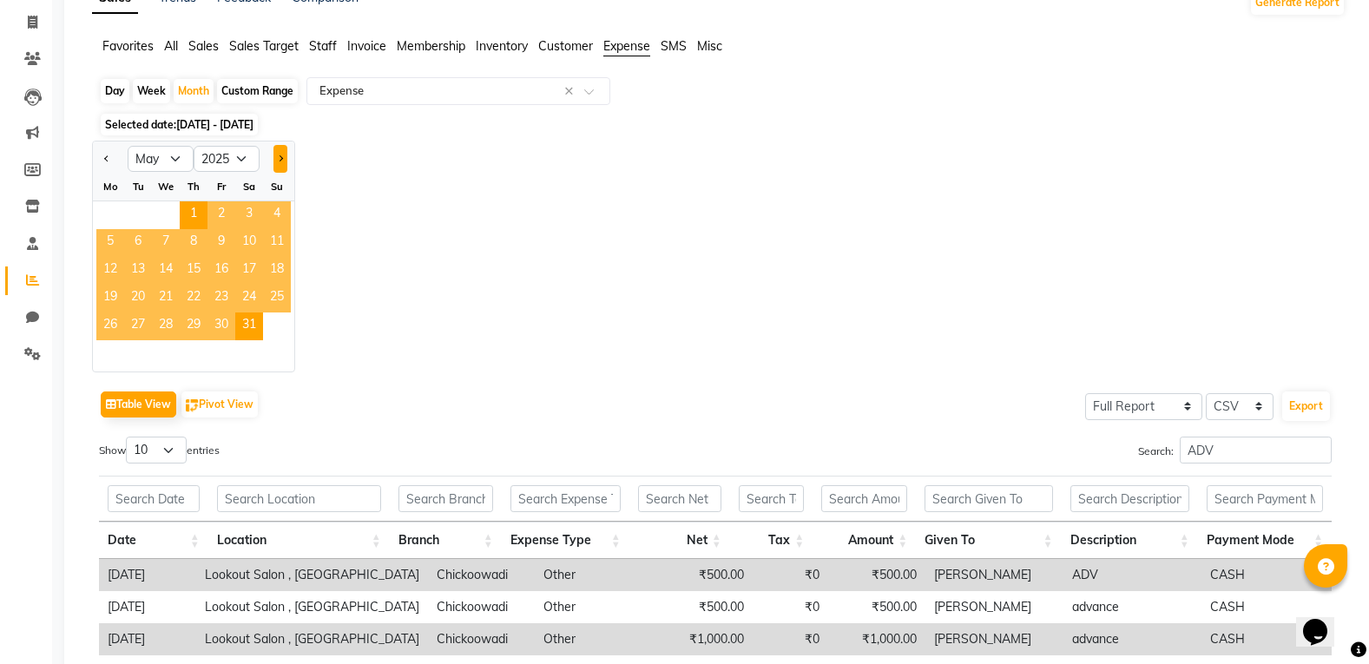
click at [282, 156] on button "Next month" at bounding box center [280, 159] width 14 height 28
select select "6"
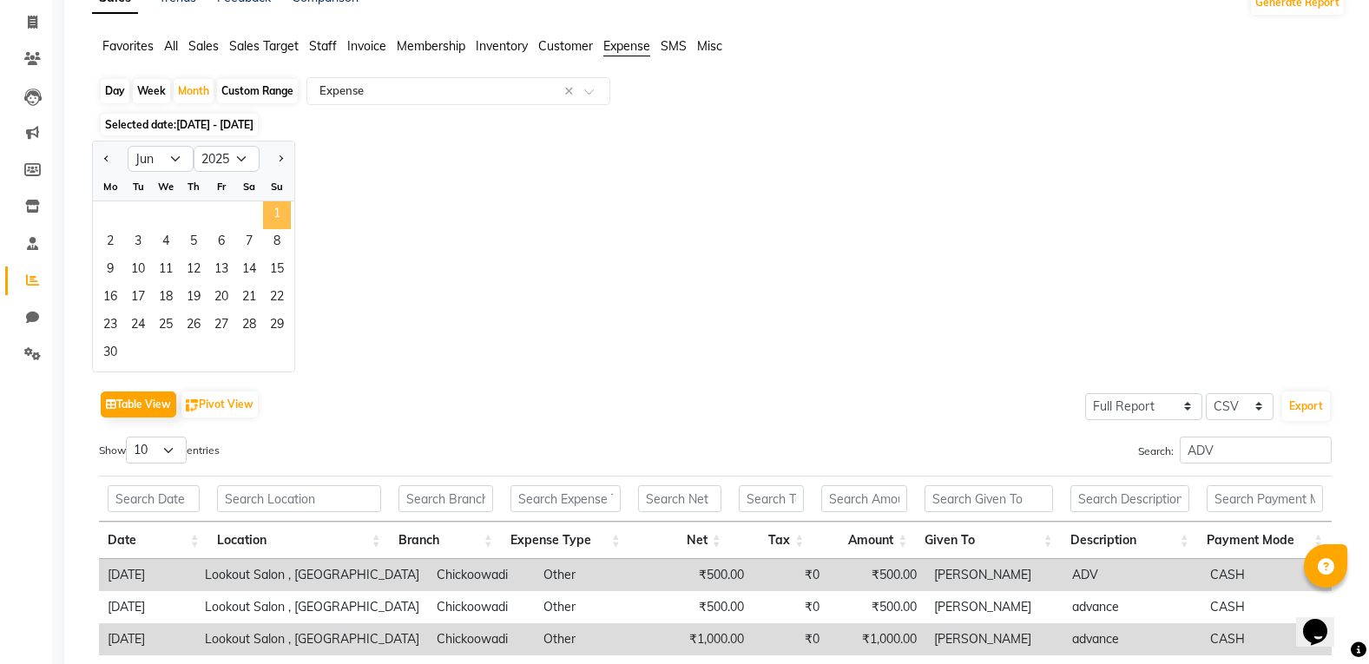
click at [266, 219] on span "1" at bounding box center [277, 215] width 28 height 28
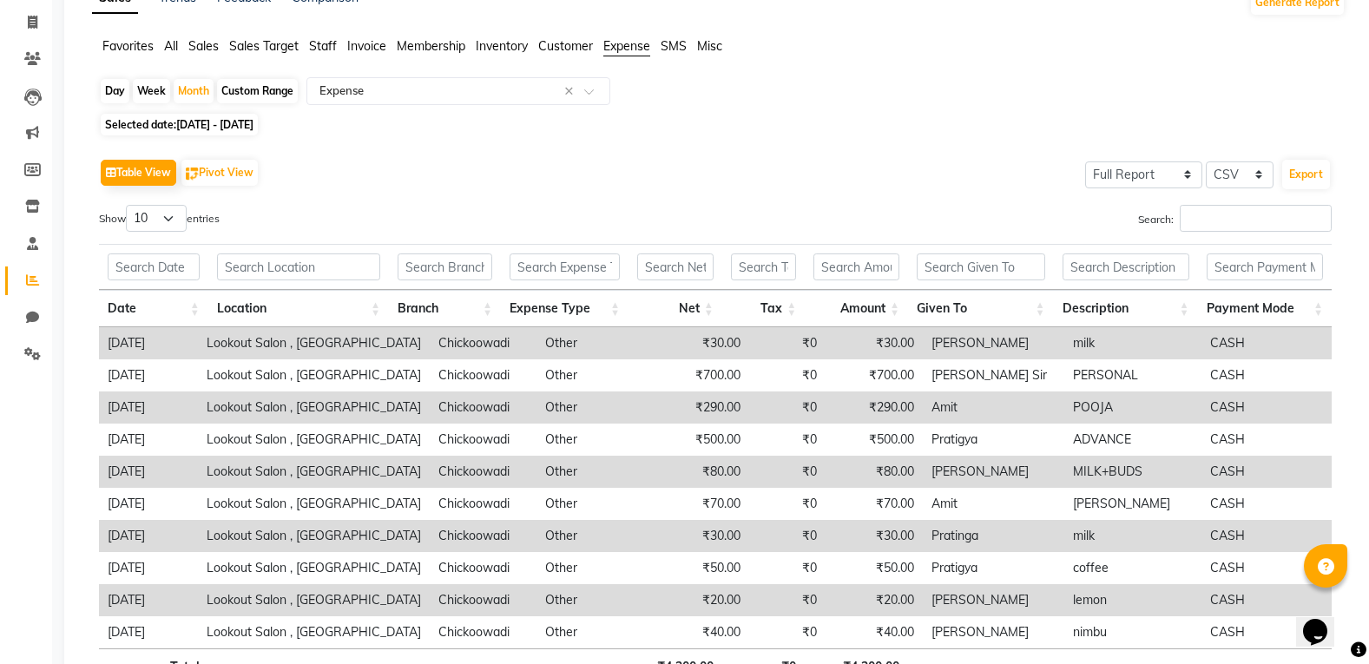
scroll to position [0, 0]
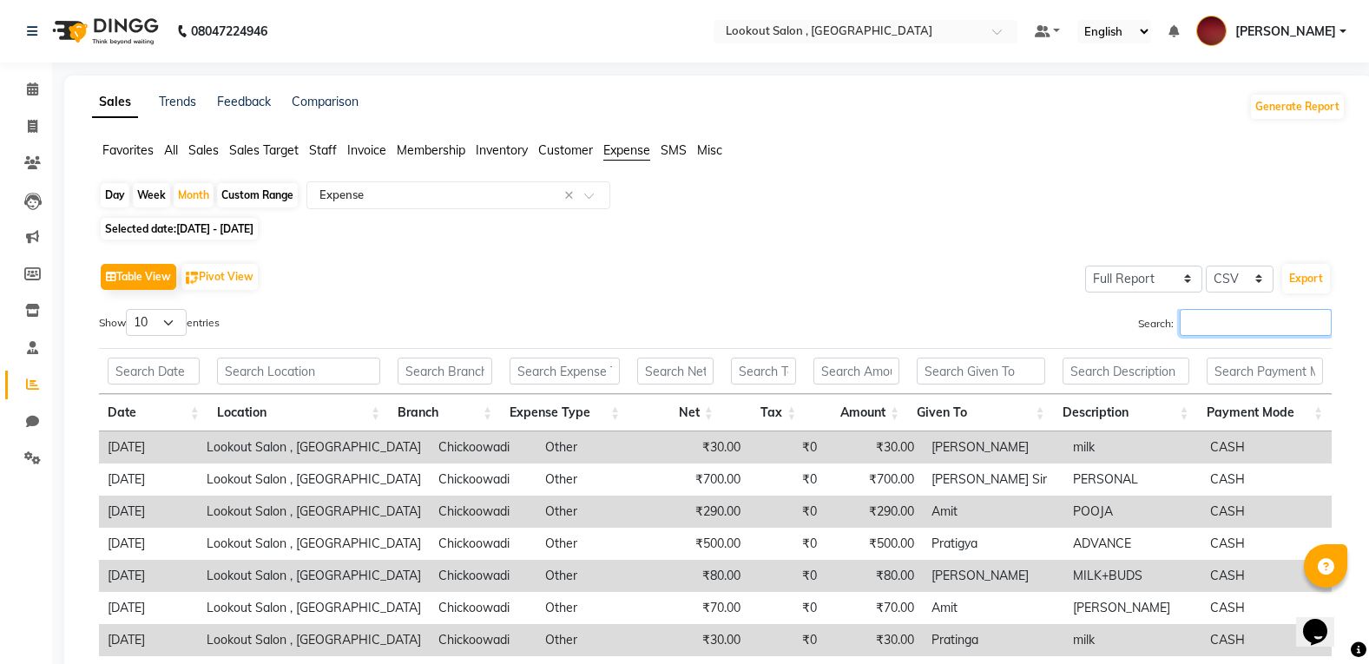
click at [1188, 322] on input "Search:" at bounding box center [1256, 322] width 152 height 27
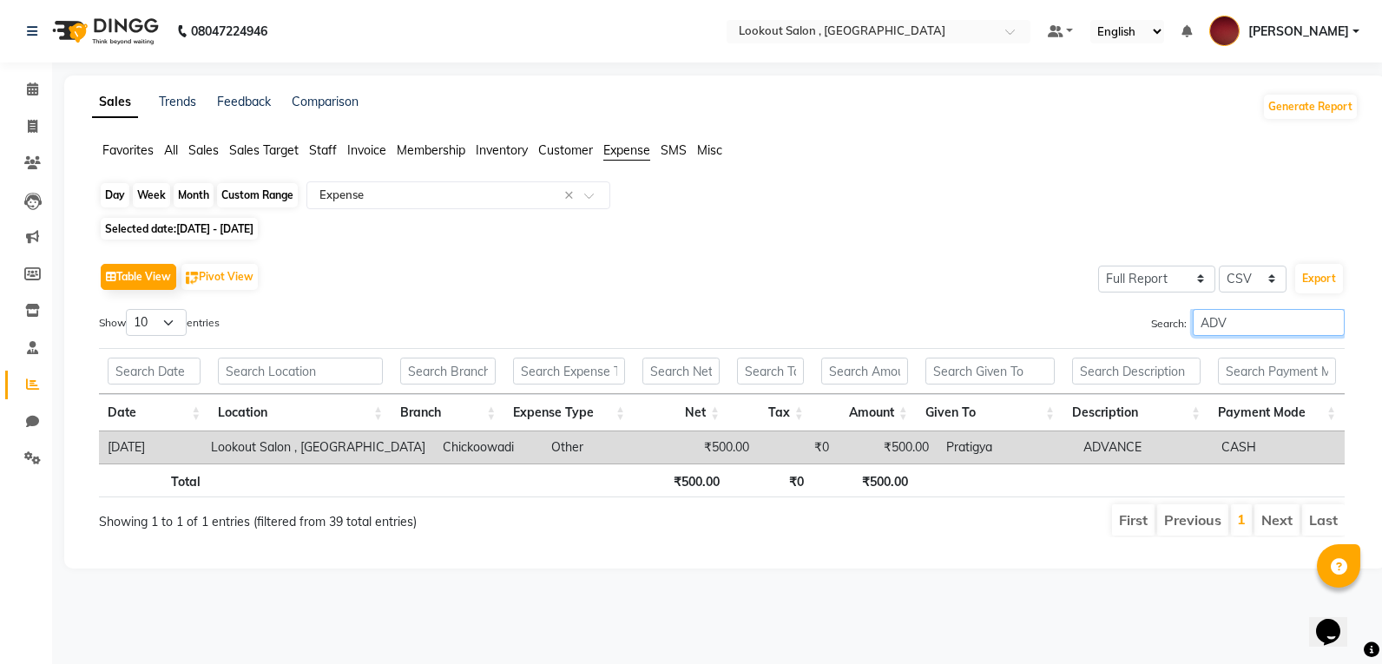
type input "ADV"
click at [198, 200] on div "Month" at bounding box center [194, 195] width 40 height 24
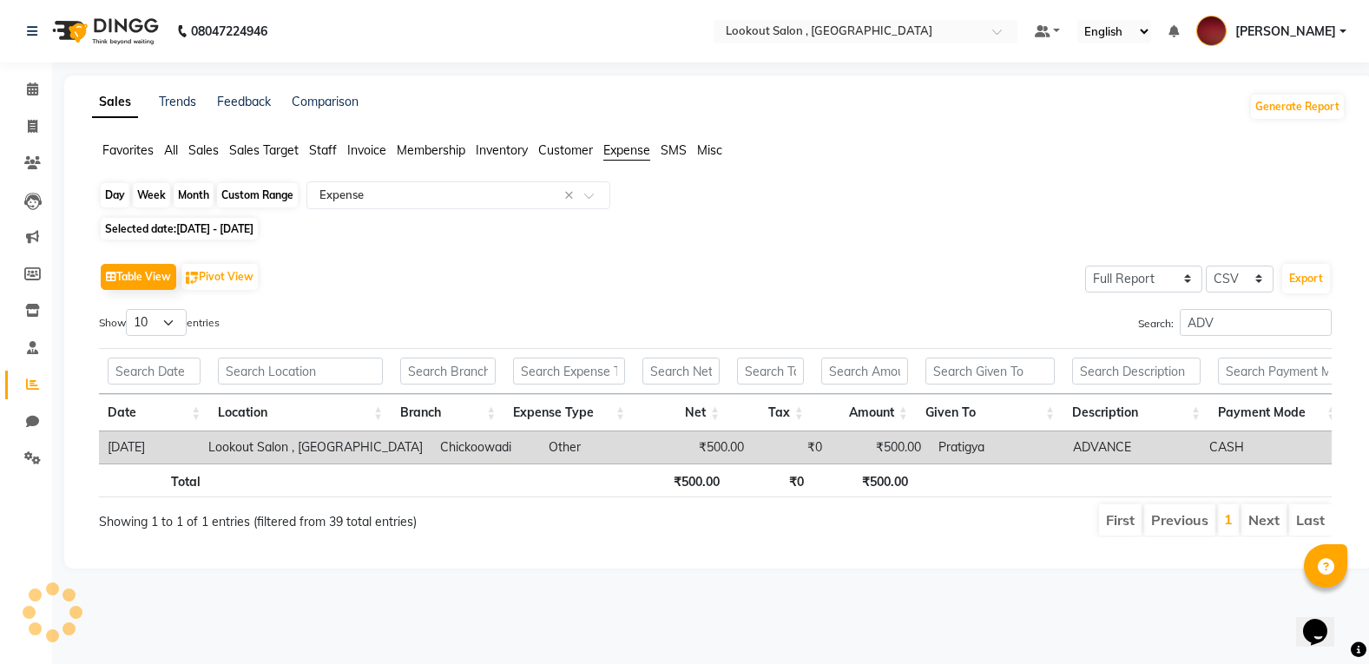
select select "6"
select select "2025"
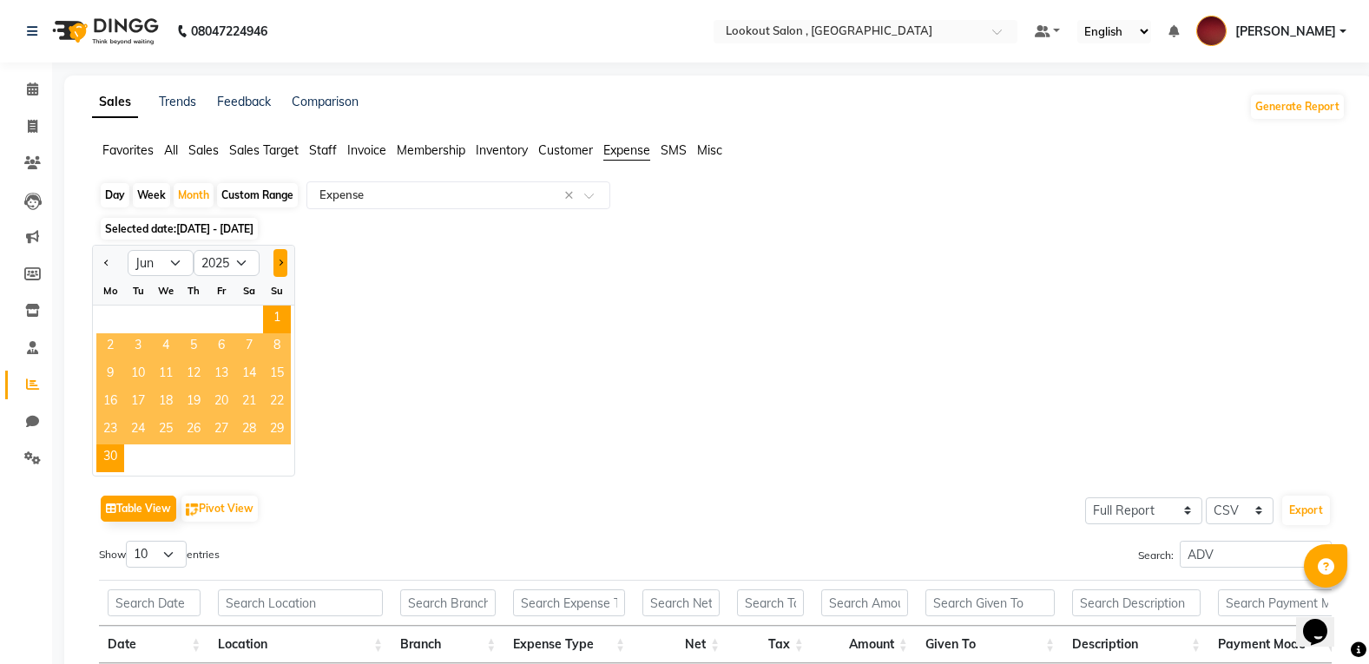
click at [282, 266] on button "Next month" at bounding box center [280, 263] width 14 height 28
select select "7"
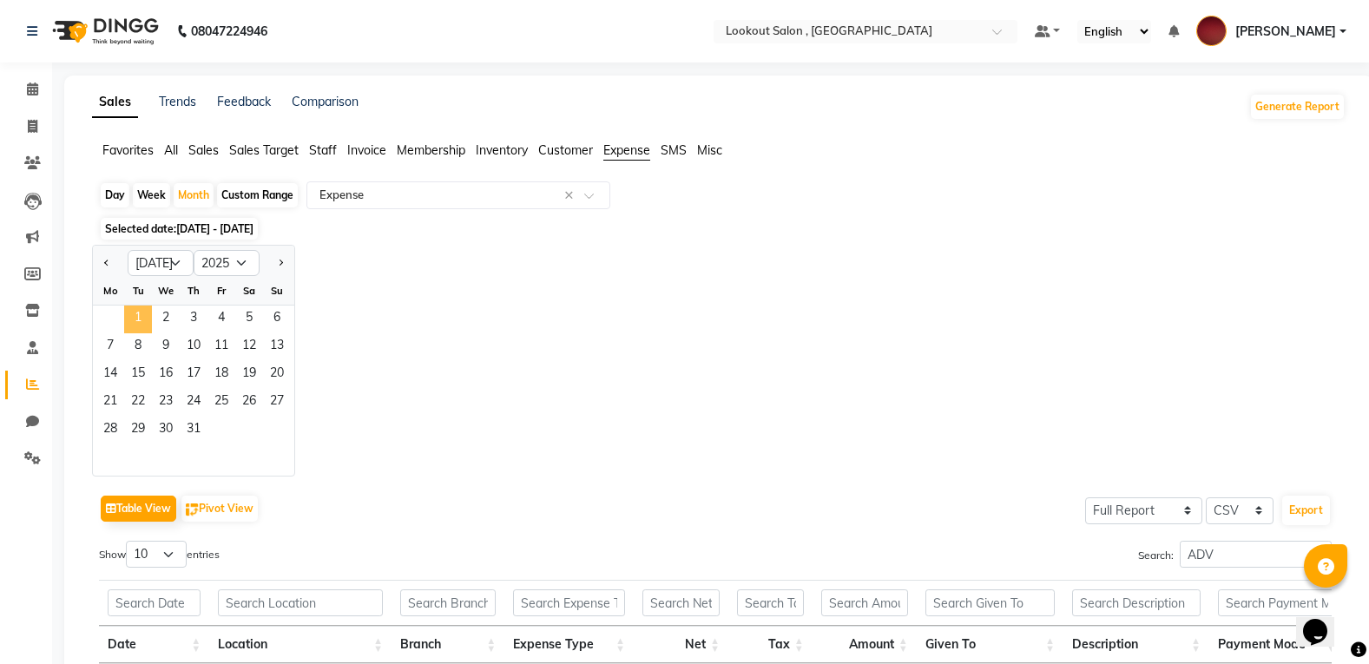
click at [128, 327] on span "1" at bounding box center [138, 320] width 28 height 28
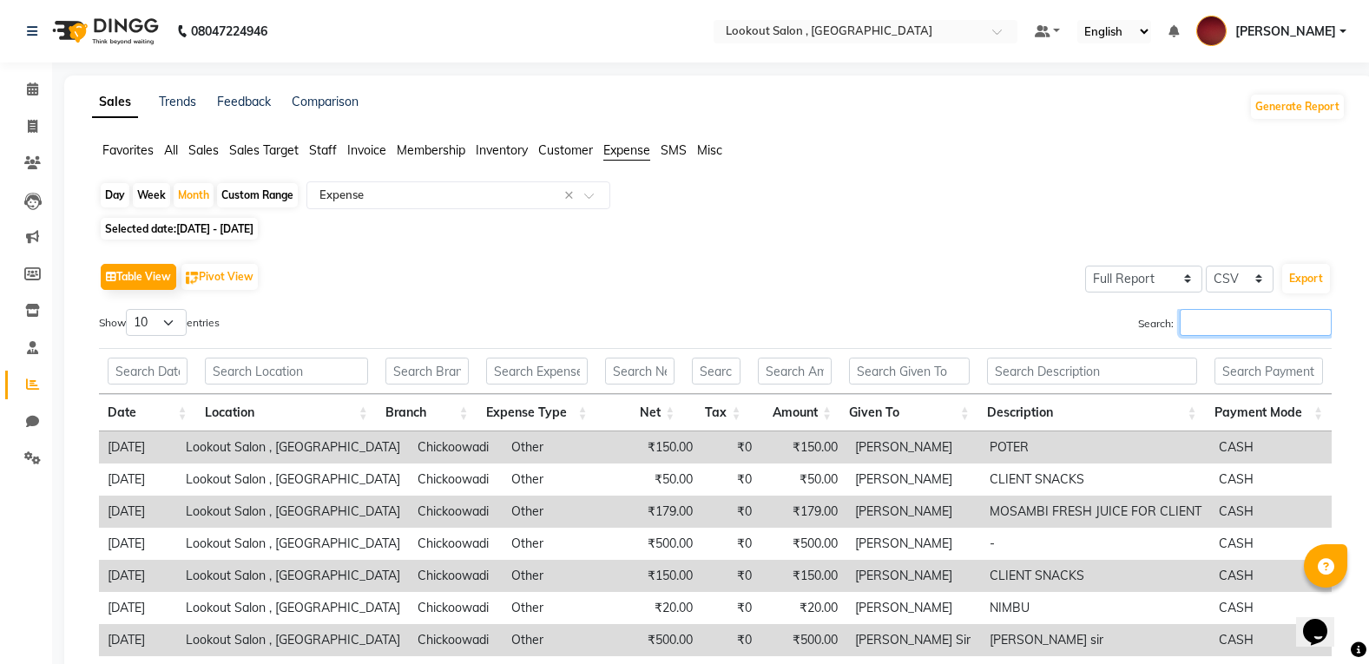
click at [1236, 326] on input "Search:" at bounding box center [1256, 322] width 152 height 27
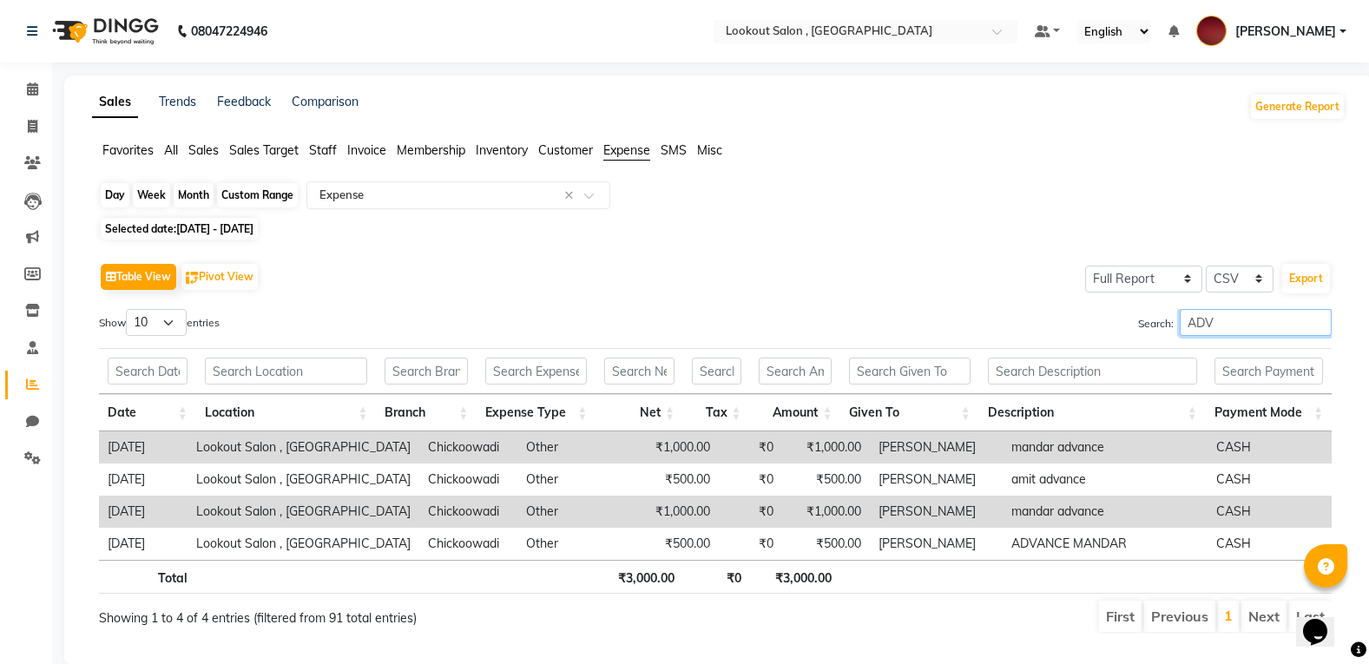
type input "ADV"
click at [201, 202] on div "Month" at bounding box center [194, 195] width 40 height 24
select select "7"
select select "2025"
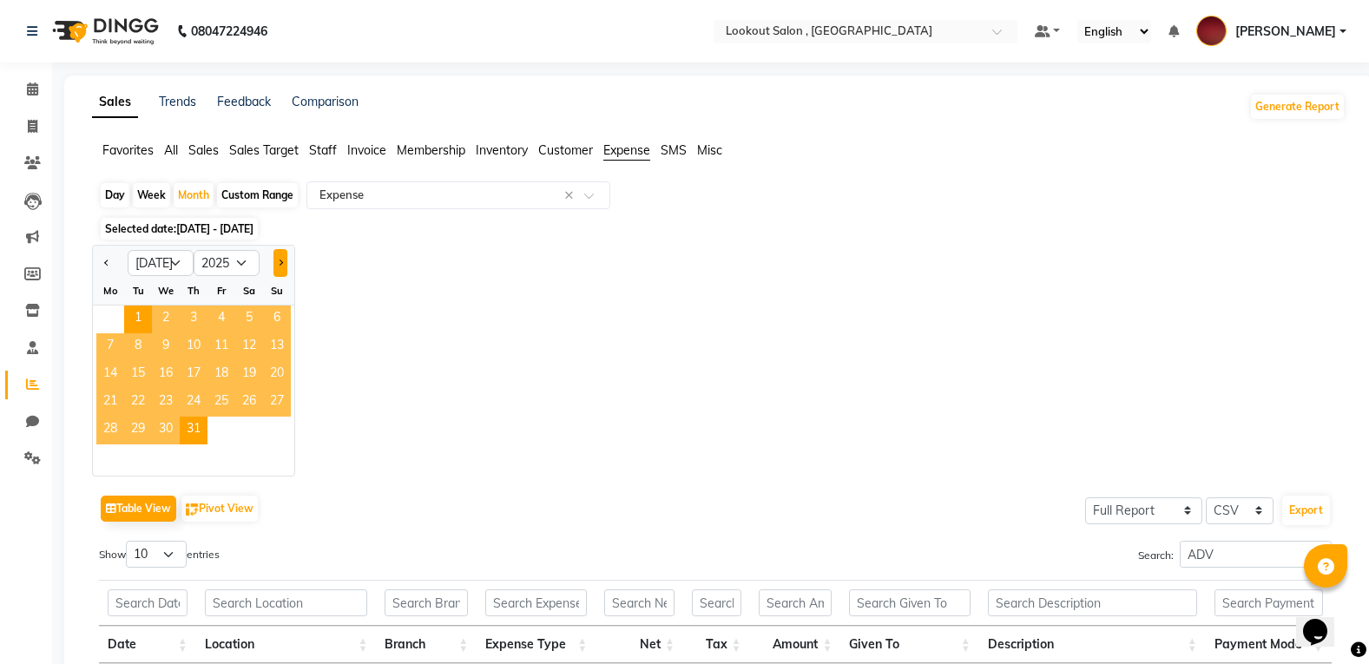
click at [279, 263] on span "Next month" at bounding box center [280, 263] width 6 height 6
select select "8"
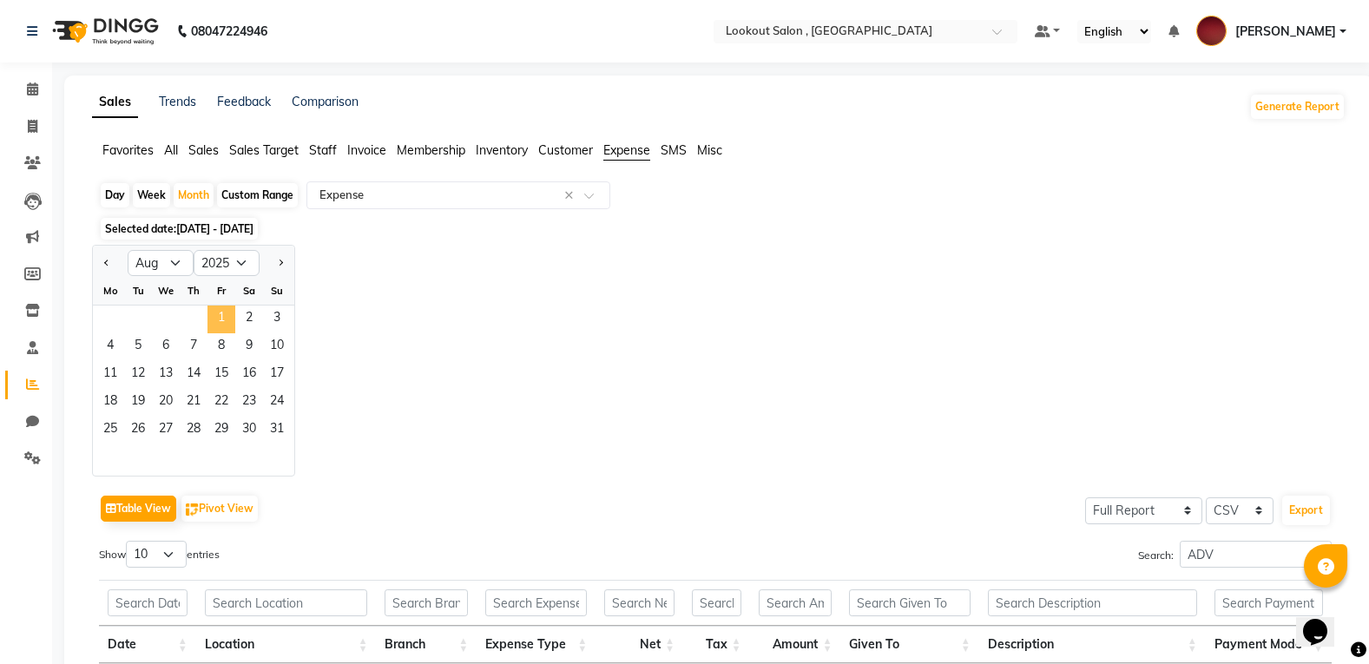
click at [211, 308] on span "1" at bounding box center [221, 320] width 28 height 28
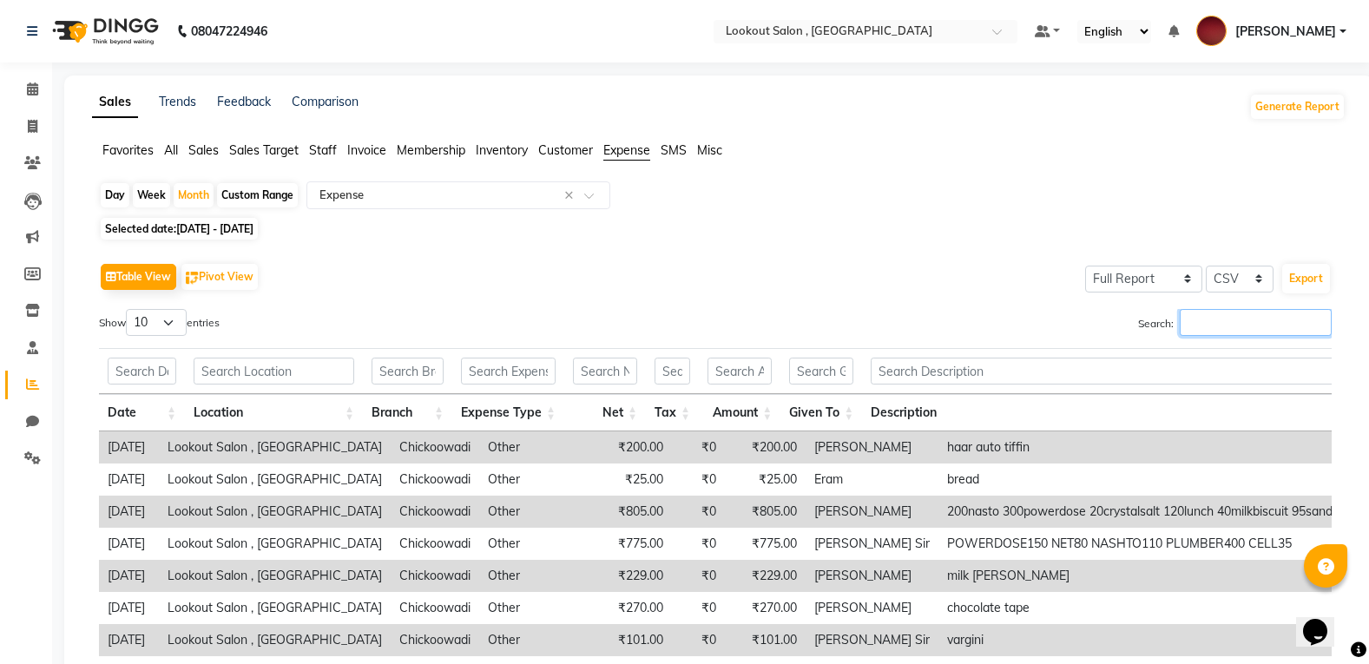
click at [1271, 325] on input "Search:" at bounding box center [1256, 322] width 152 height 27
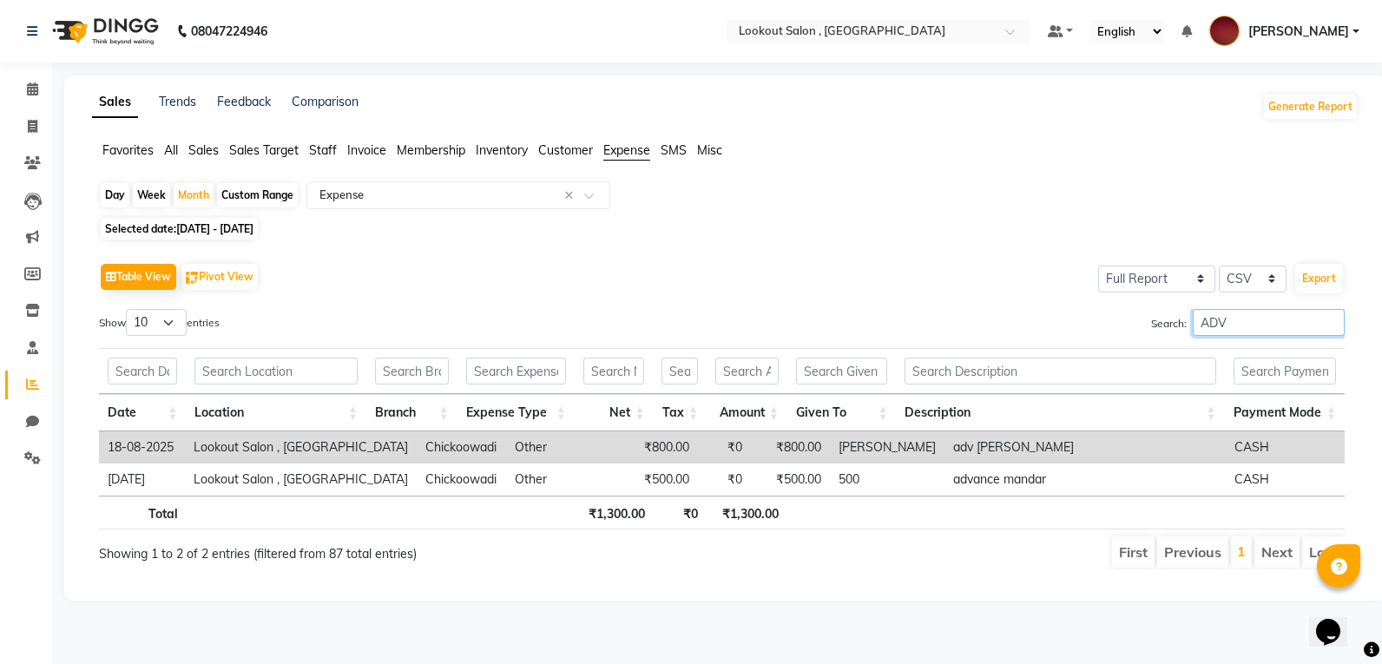
type input "ADV"
click at [317, 151] on span "Staff" at bounding box center [323, 150] width 28 height 16
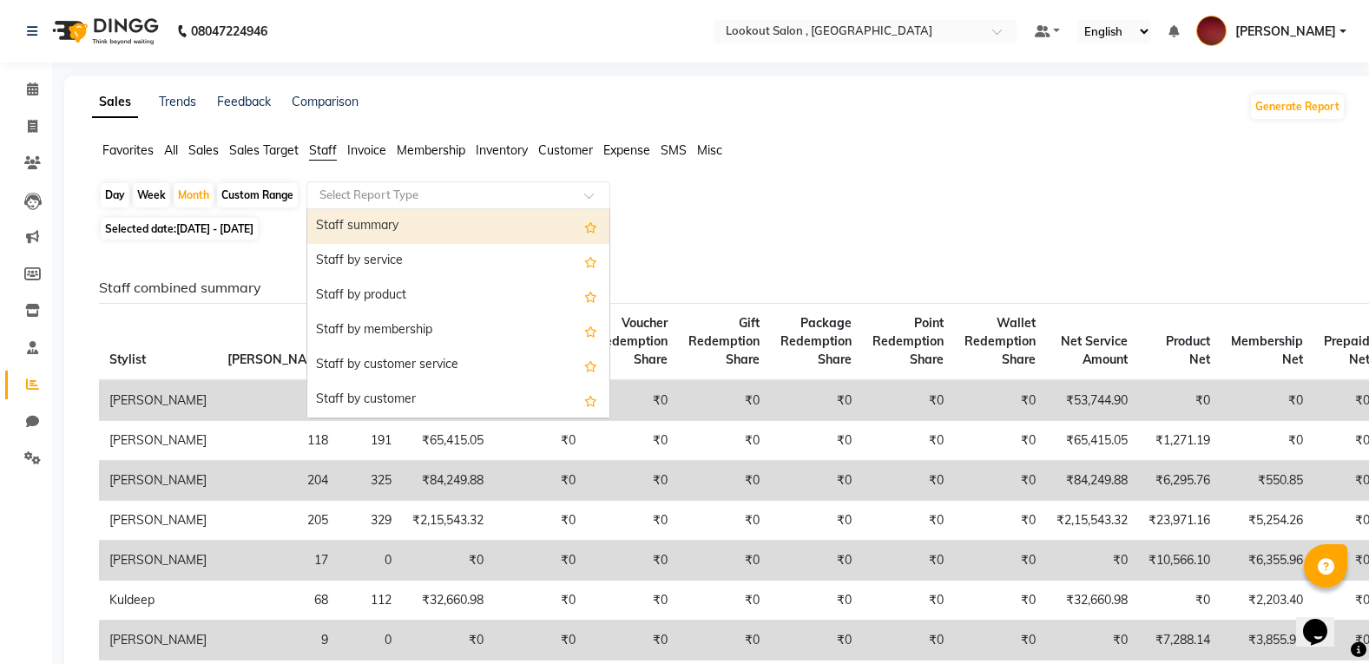
click at [331, 199] on input "text" at bounding box center [441, 195] width 250 height 17
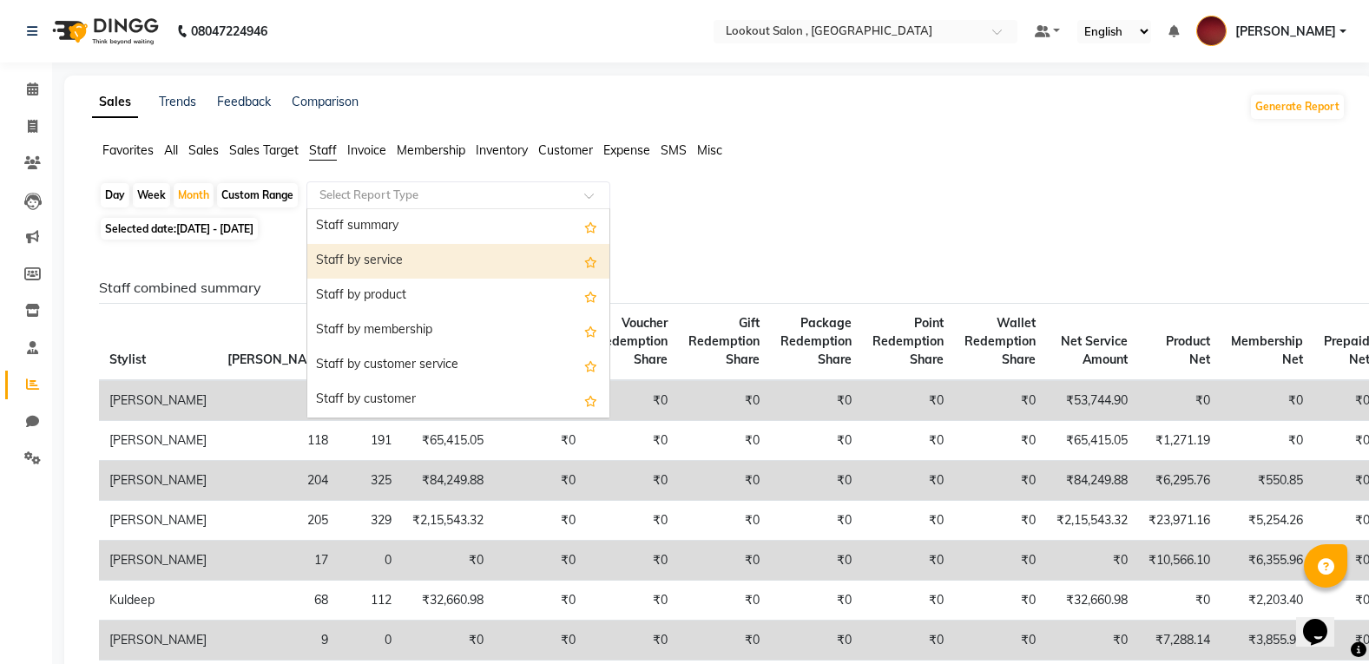
click at [398, 259] on div "Staff by service" at bounding box center [458, 261] width 302 height 35
select select "full_report"
select select "csv"
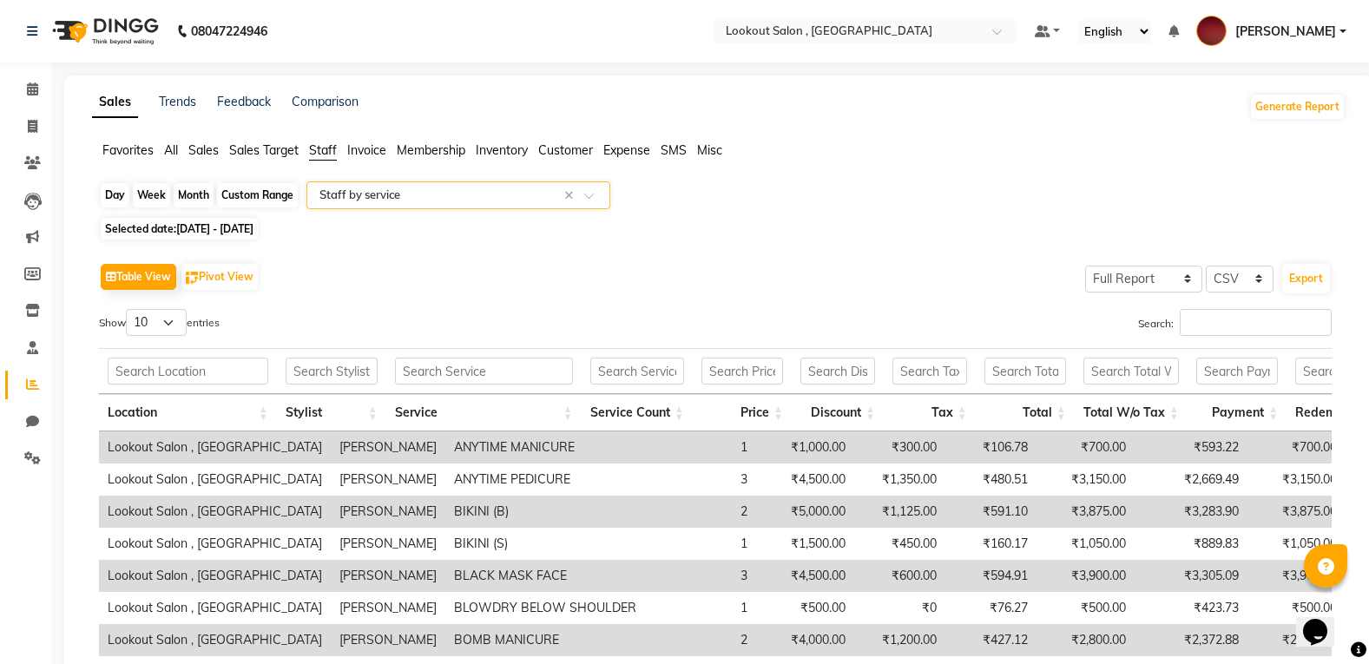
click at [191, 202] on div "Month" at bounding box center [194, 195] width 40 height 24
select select "8"
select select "2025"
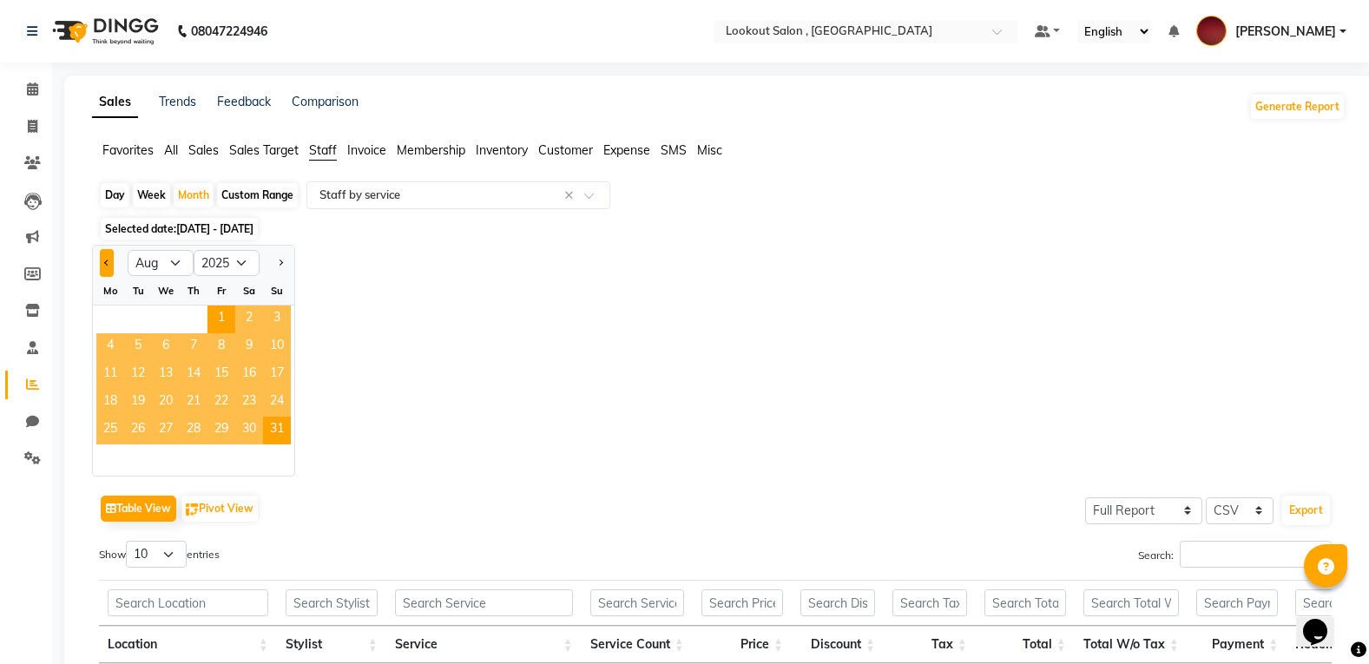
click at [113, 257] on button "Previous month" at bounding box center [107, 263] width 14 height 28
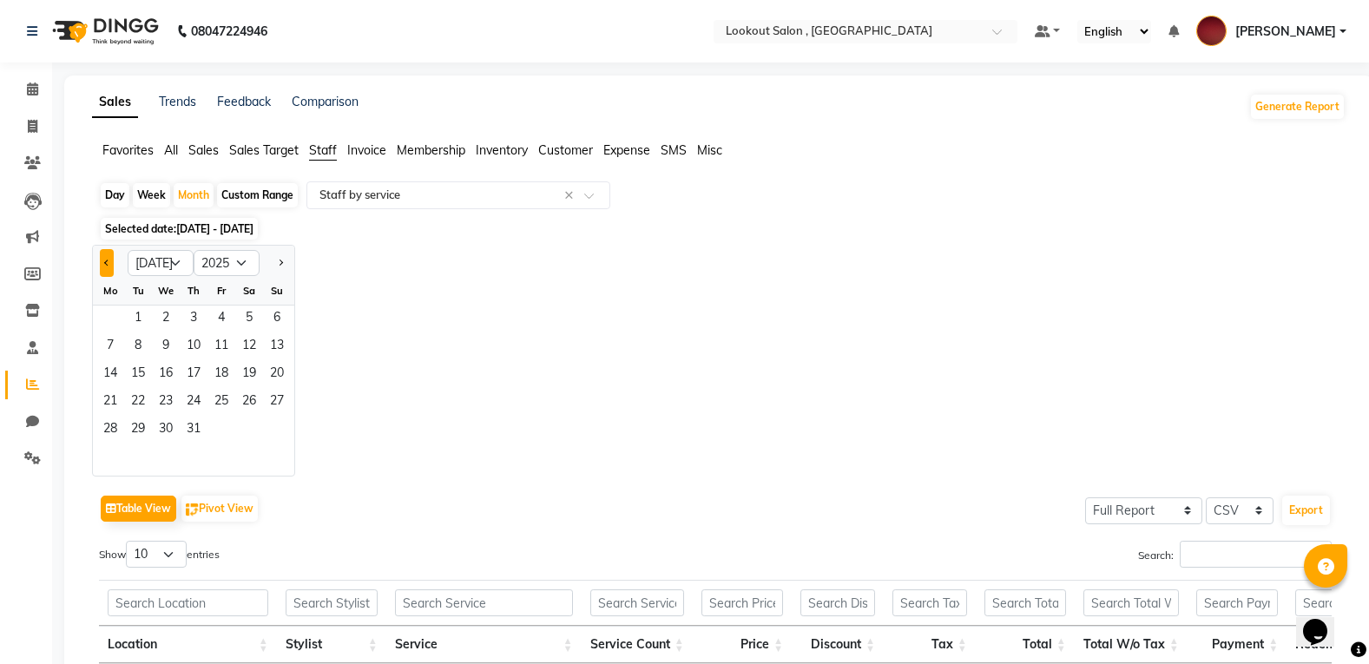
click at [113, 257] on button "Previous month" at bounding box center [107, 263] width 14 height 28
click at [113, 256] on button "Previous month" at bounding box center [107, 263] width 14 height 28
select select "5"
click at [189, 324] on span "1" at bounding box center [194, 320] width 28 height 28
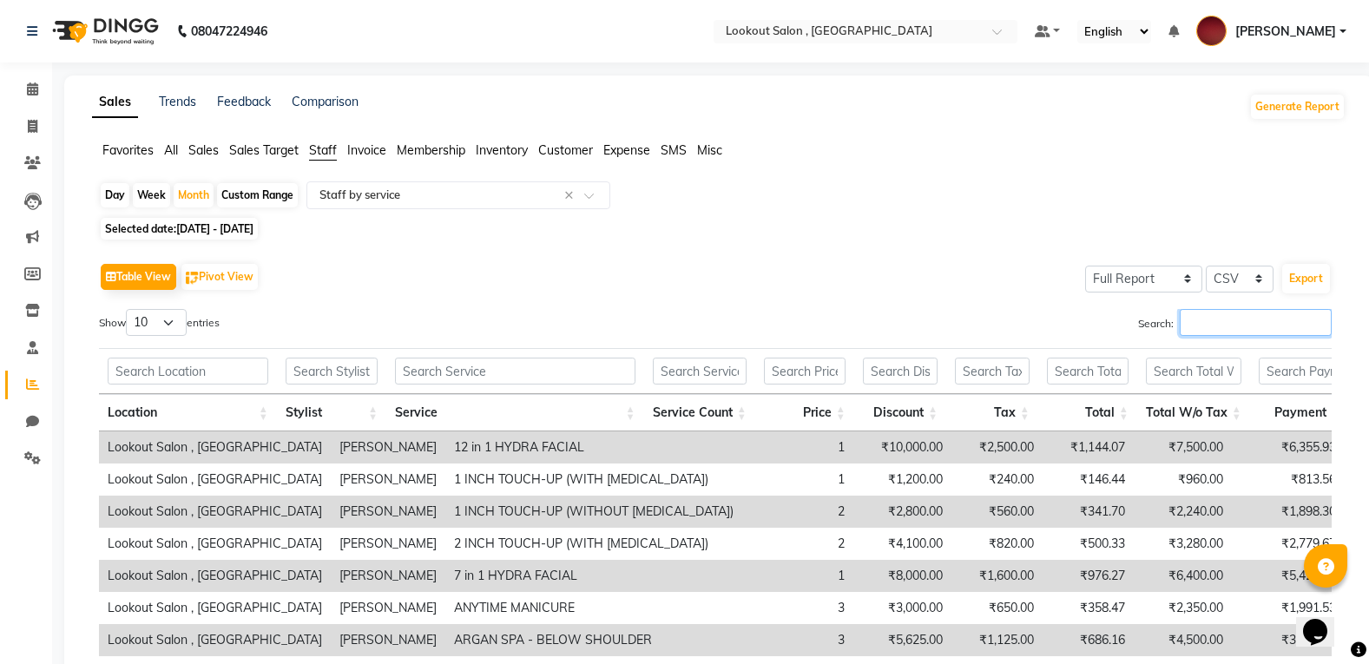
click at [1188, 325] on input "Search:" at bounding box center [1256, 322] width 152 height 27
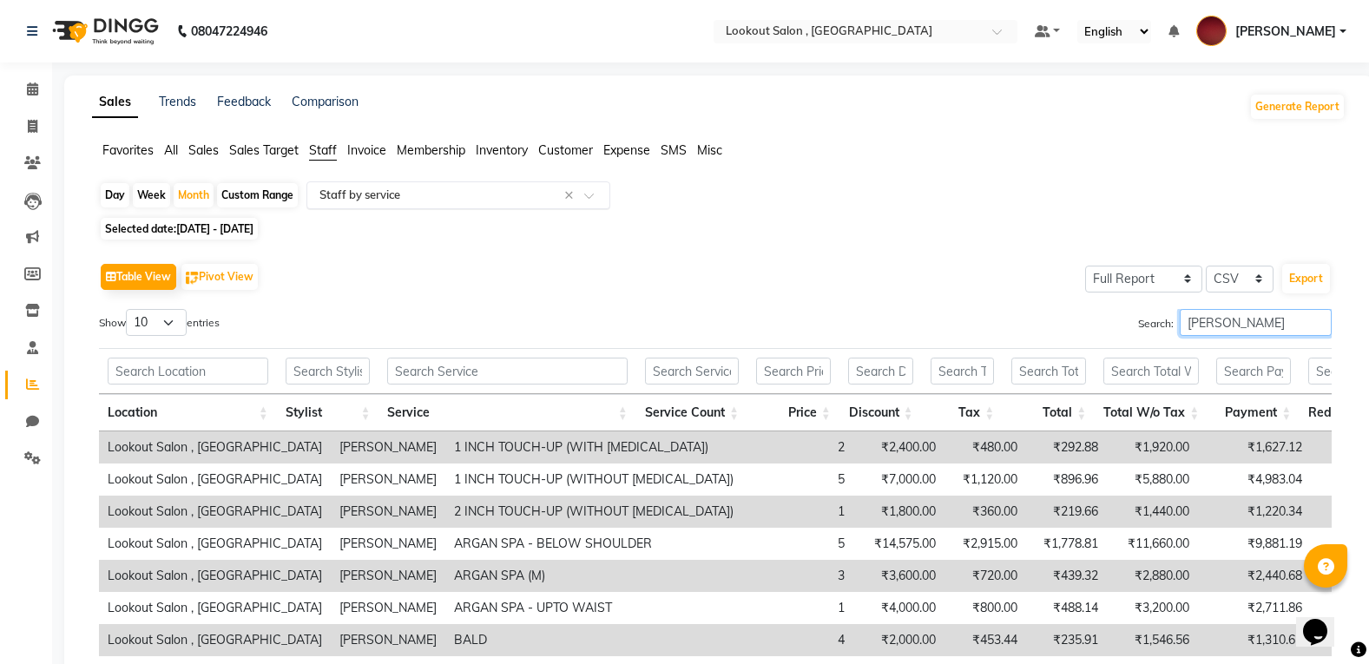
type input "[PERSON_NAME]"
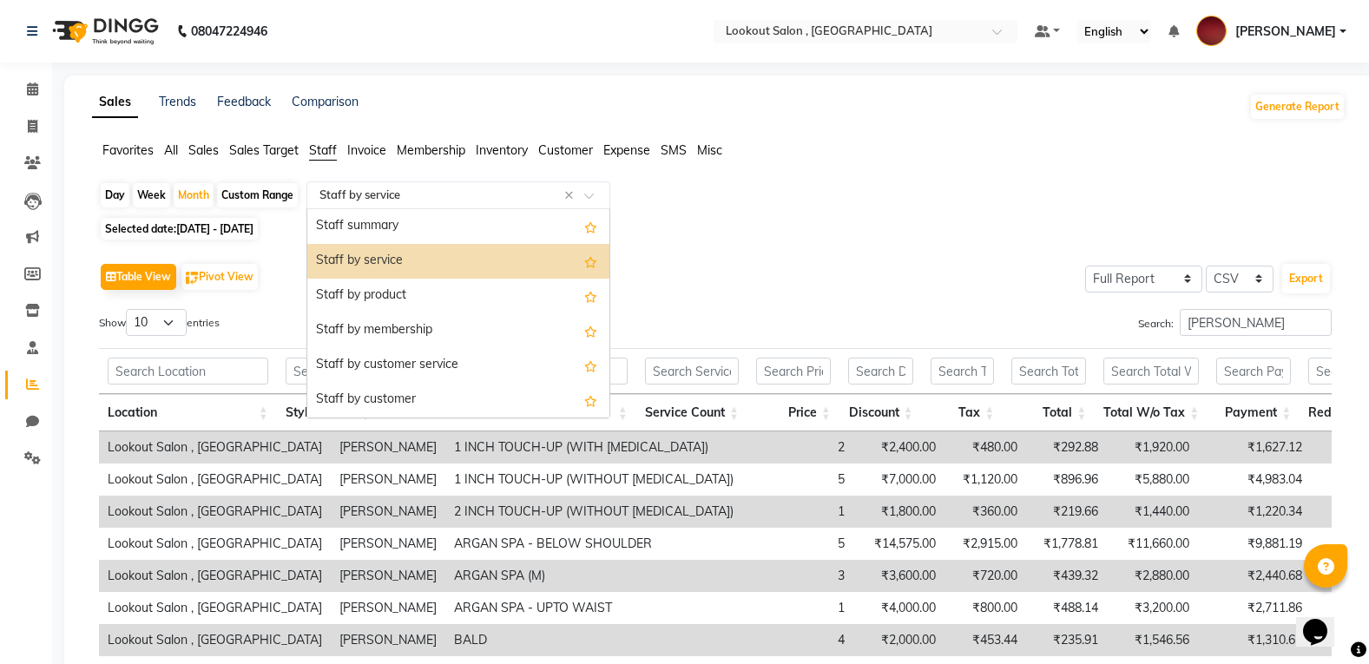
click at [445, 188] on input "text" at bounding box center [441, 195] width 250 height 17
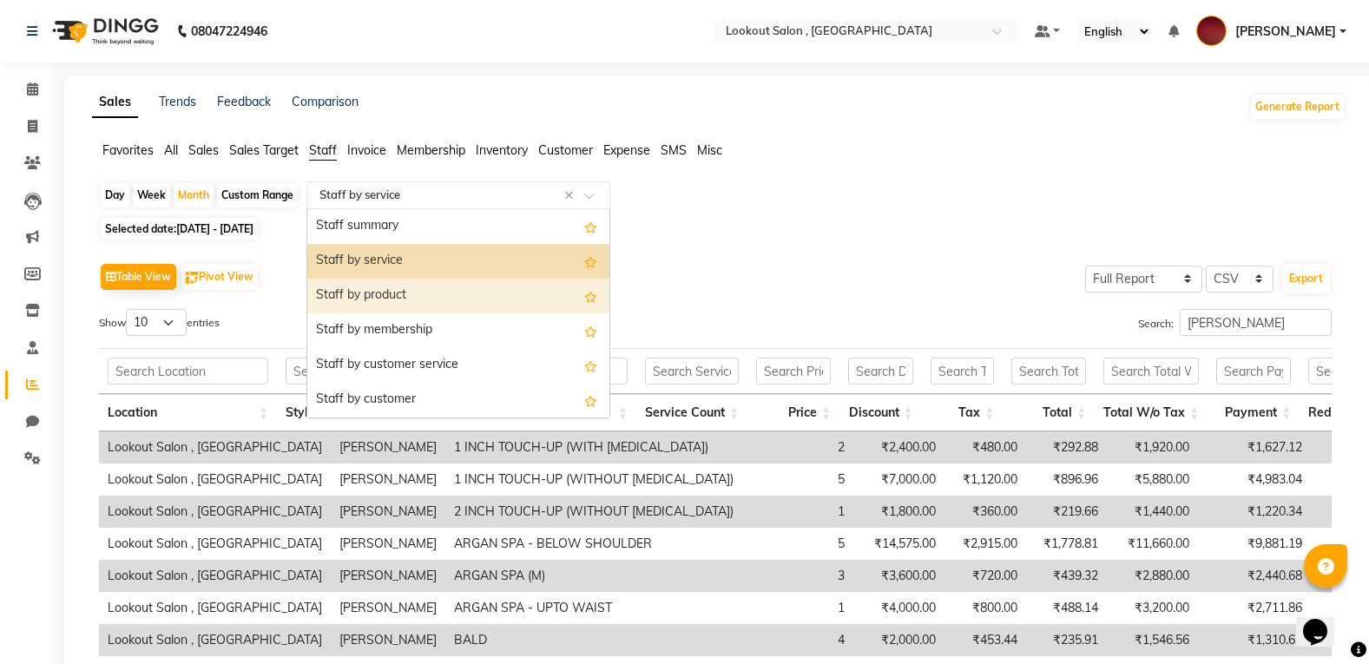
click at [413, 301] on div "Staff by product" at bounding box center [458, 296] width 302 height 35
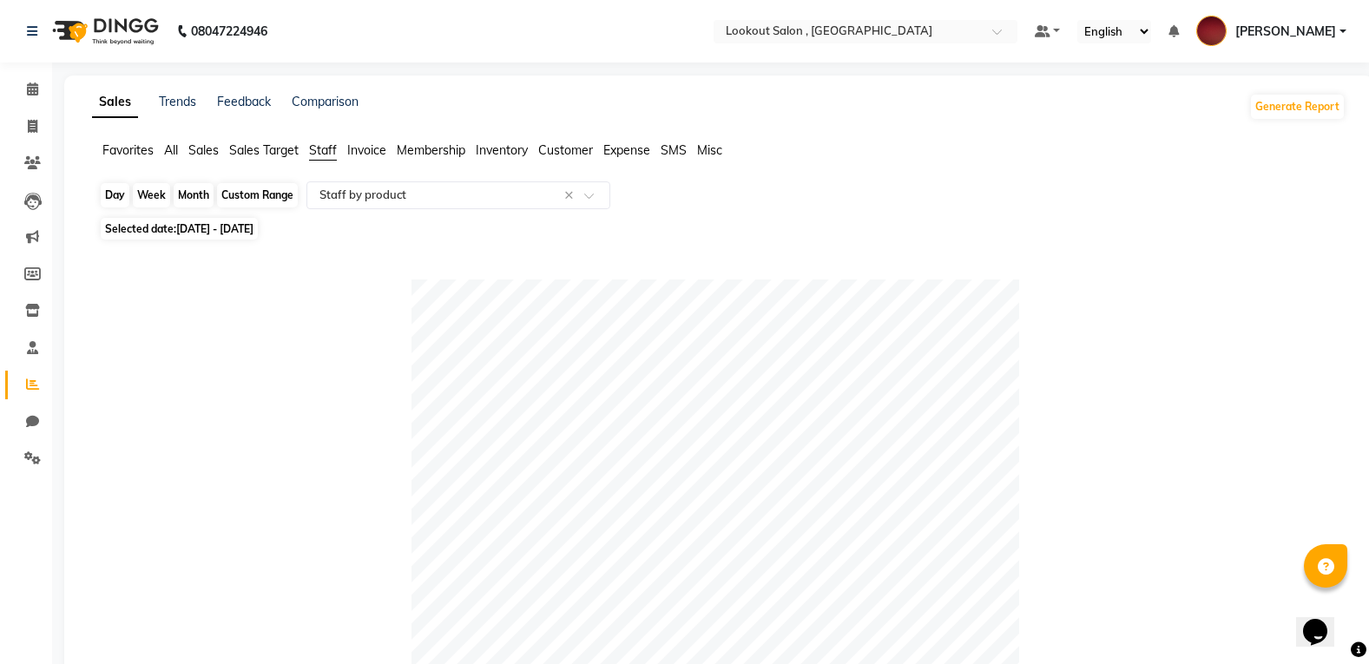
click at [198, 202] on div "Month" at bounding box center [194, 195] width 40 height 24
select select "5"
select select "2025"
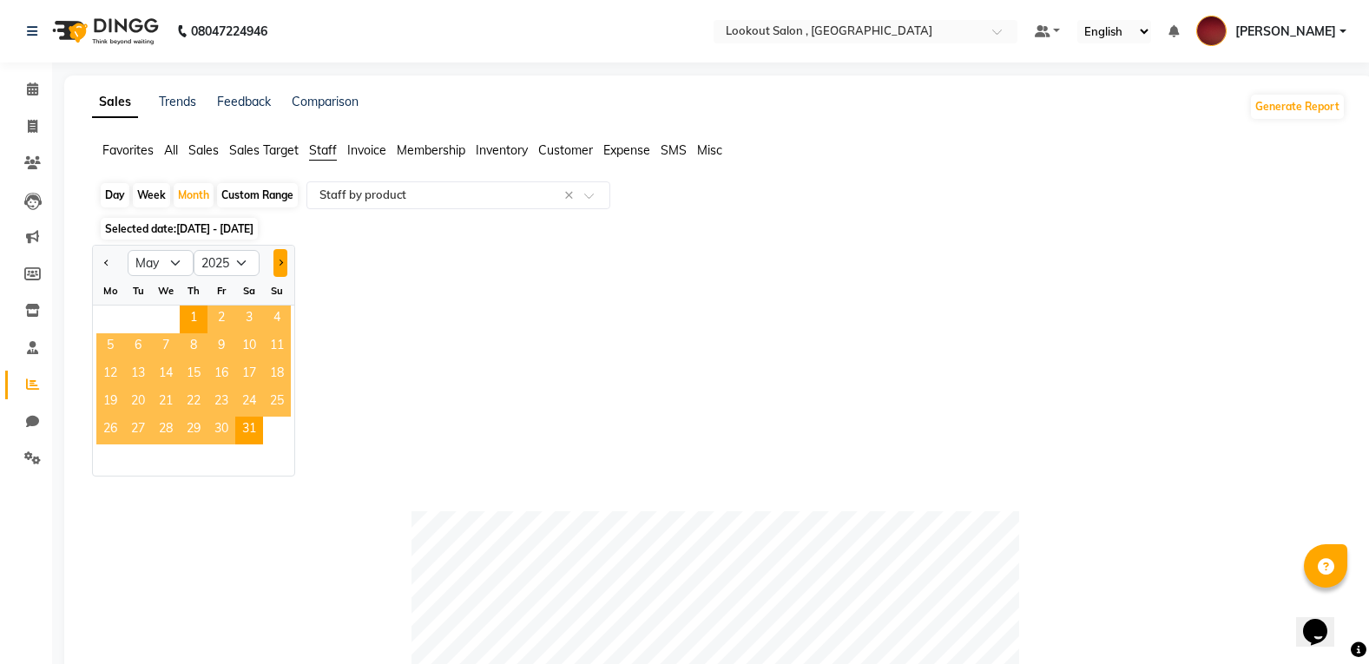
click at [280, 264] on span "Next month" at bounding box center [280, 263] width 6 height 6
select select "6"
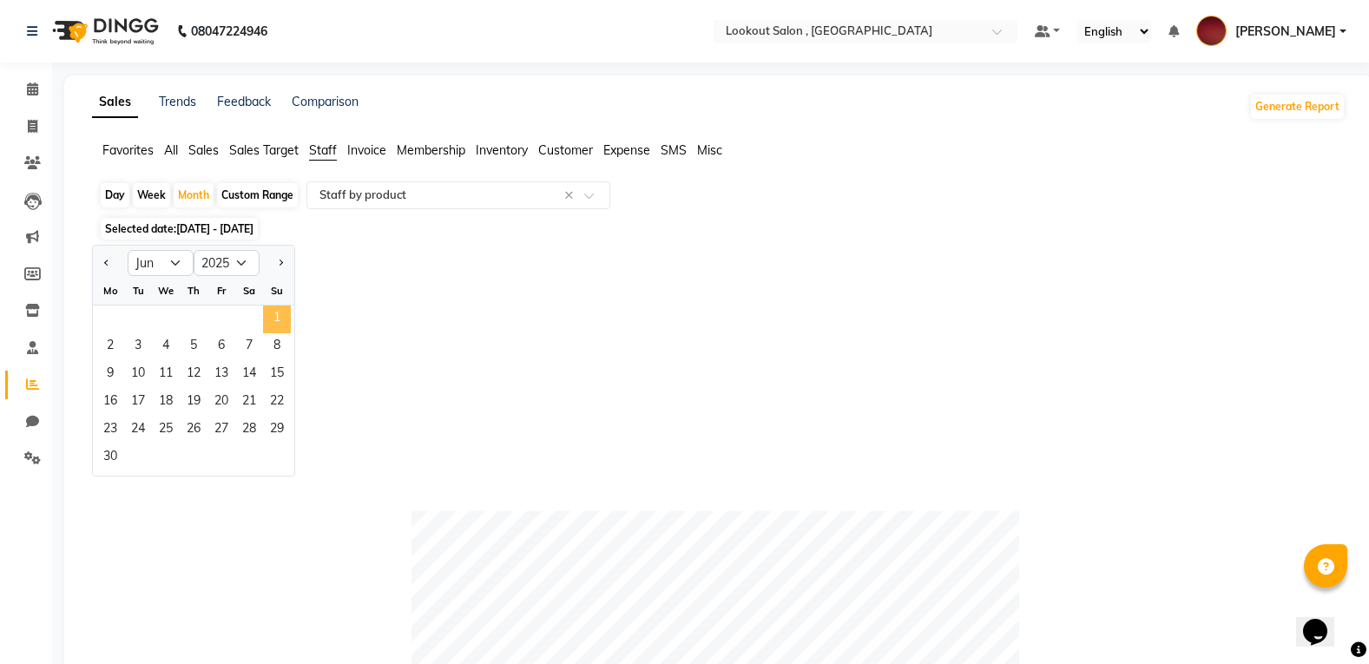
click at [277, 323] on span "1" at bounding box center [277, 320] width 28 height 28
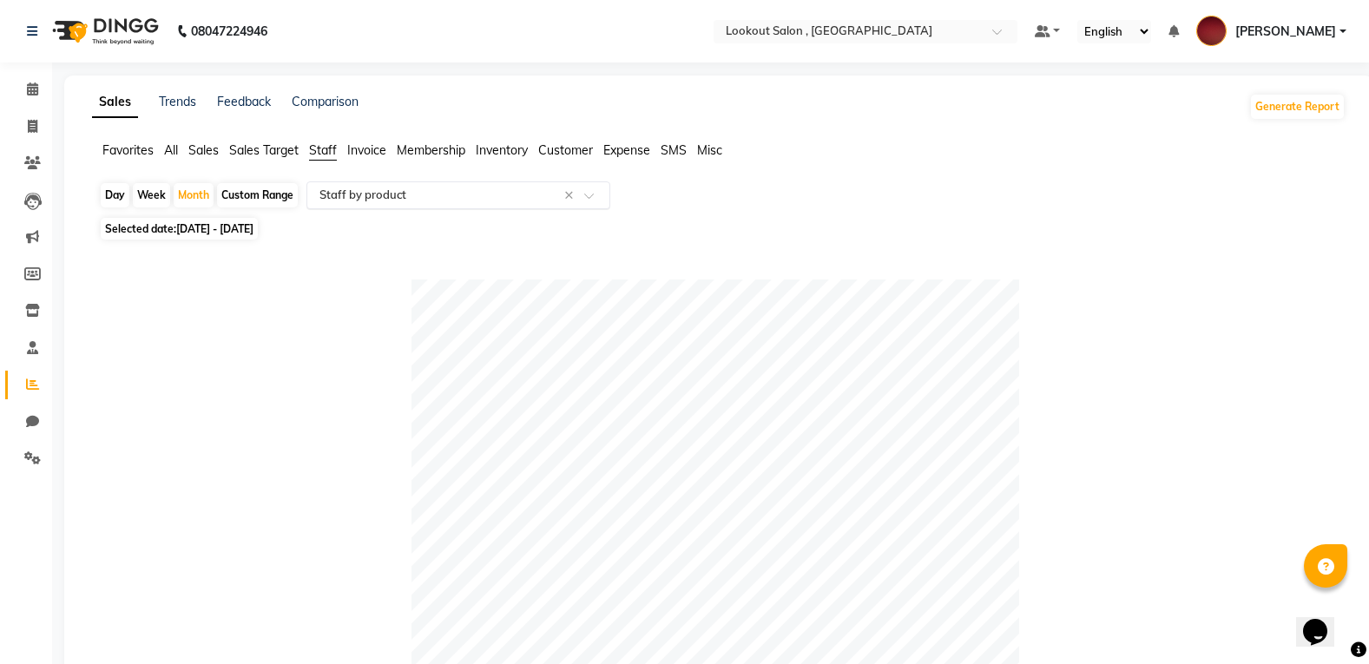
click at [369, 201] on input "text" at bounding box center [441, 195] width 250 height 17
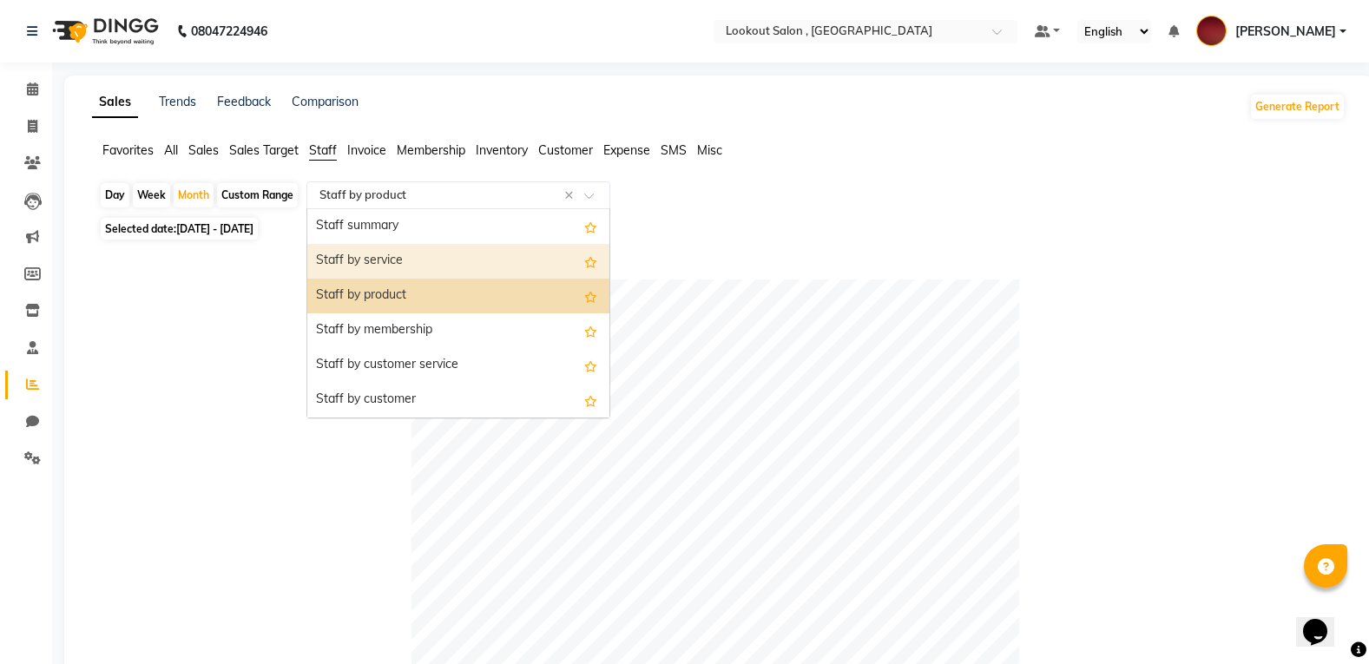
click at [376, 265] on div "Staff by service" at bounding box center [458, 261] width 302 height 35
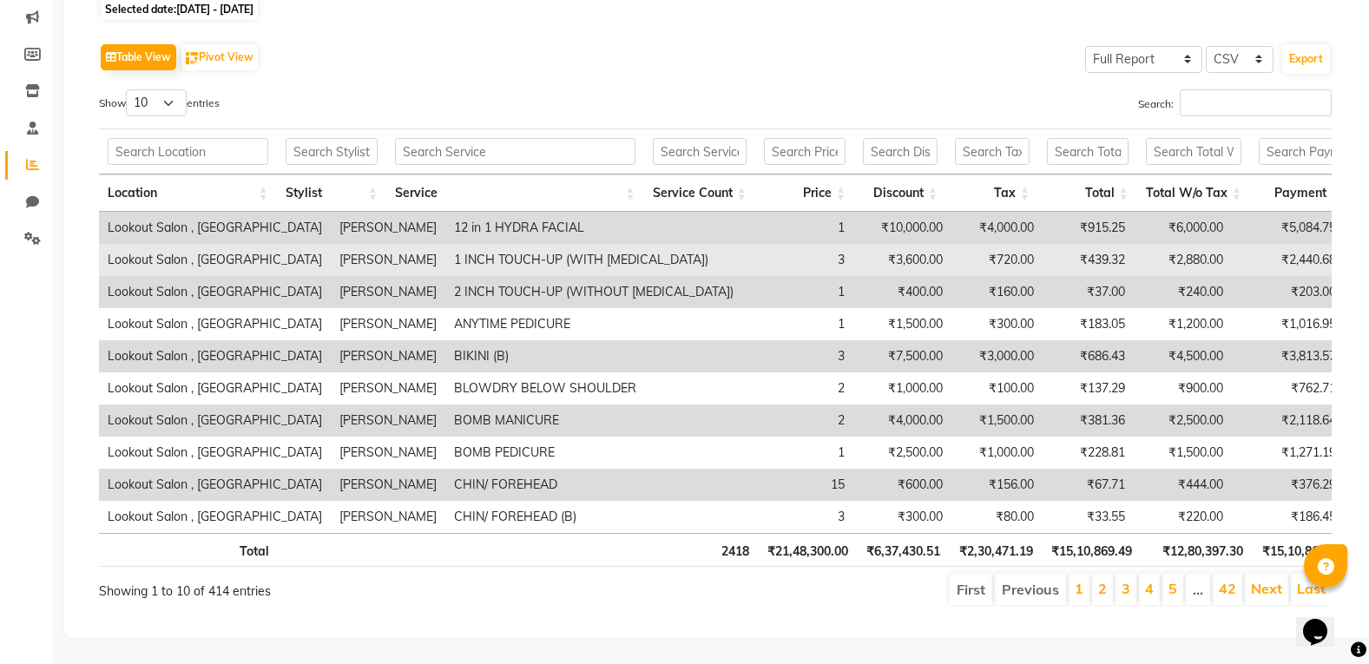
scroll to position [246, 0]
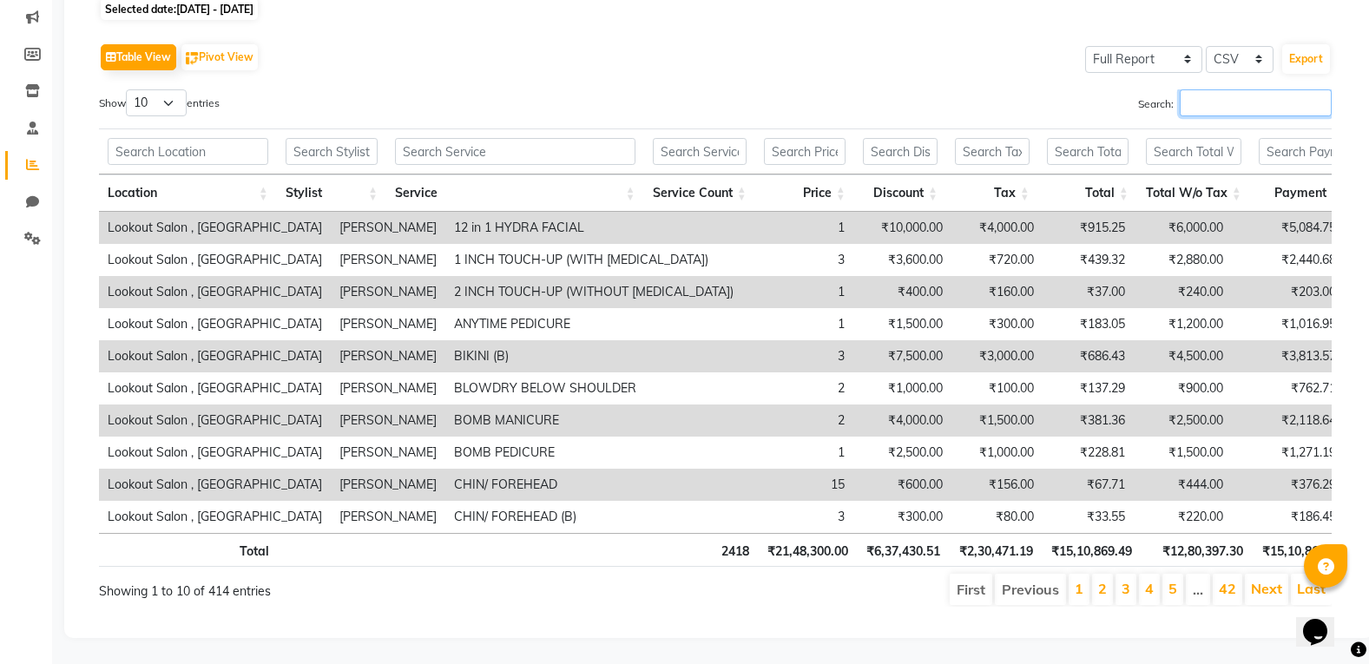
click at [1221, 89] on input "Search:" at bounding box center [1256, 102] width 152 height 27
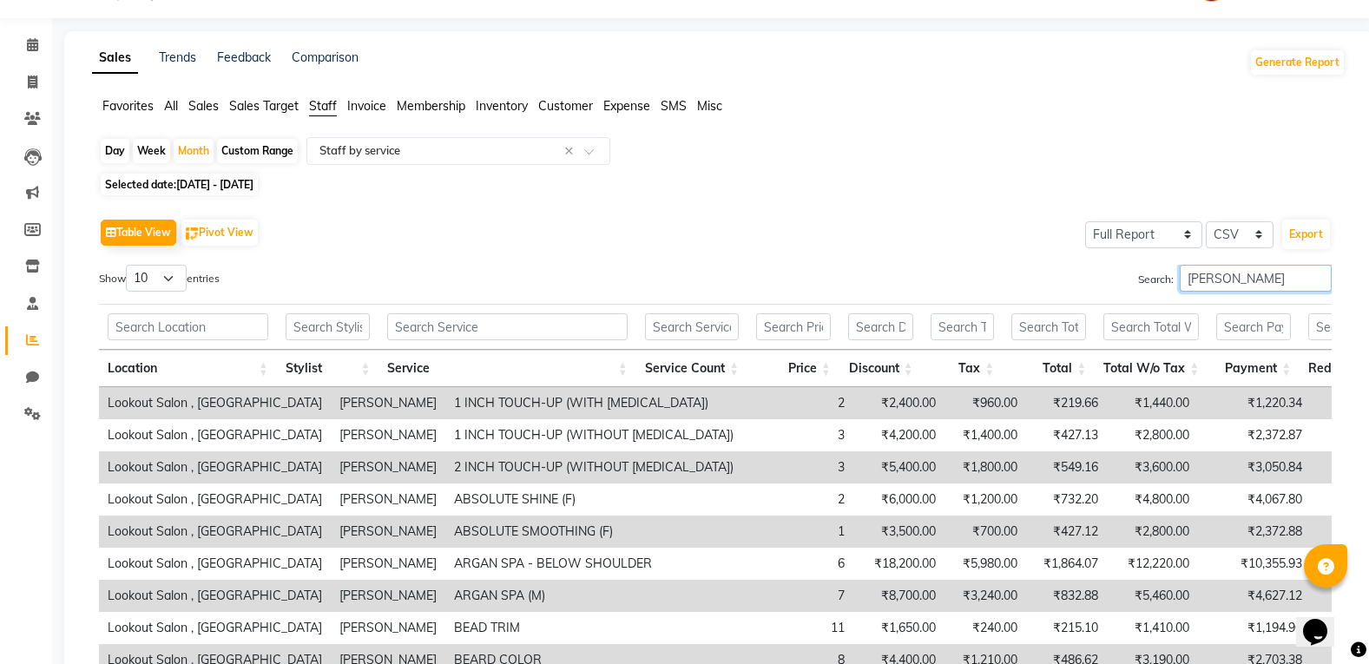
scroll to position [0, 0]
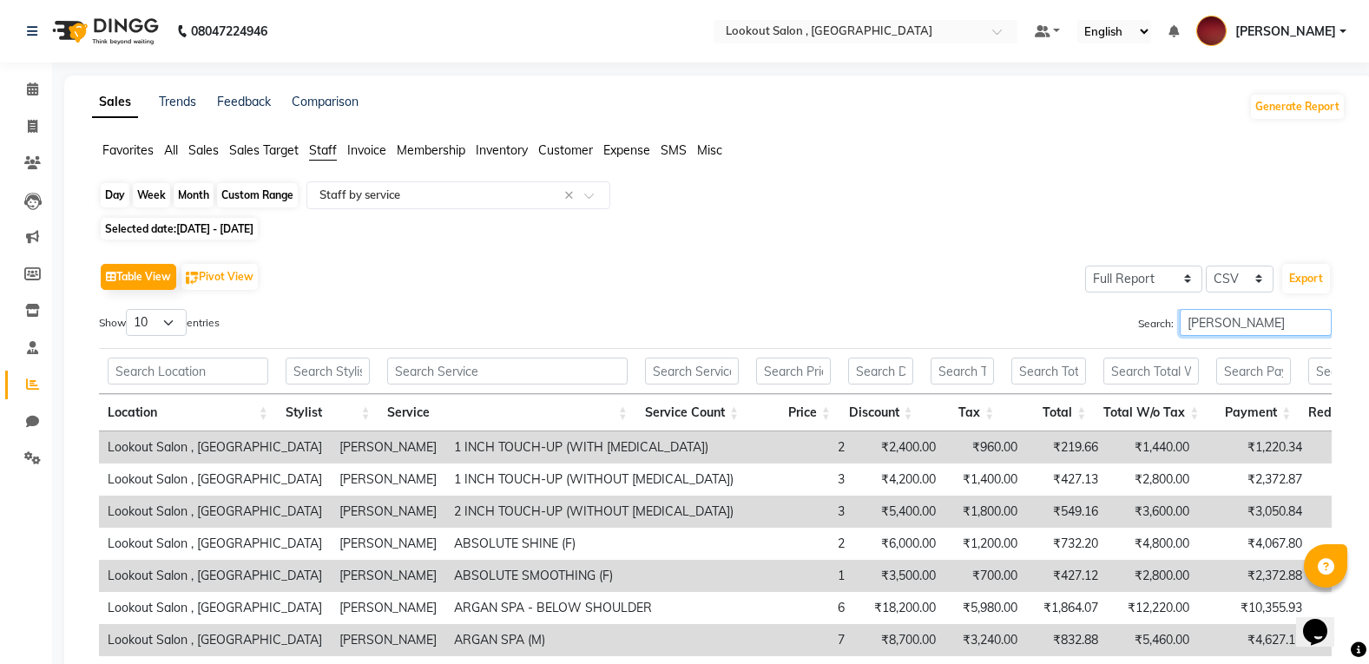
type input "[PERSON_NAME]"
click at [192, 201] on div "Month" at bounding box center [194, 195] width 40 height 24
select select "6"
select select "2025"
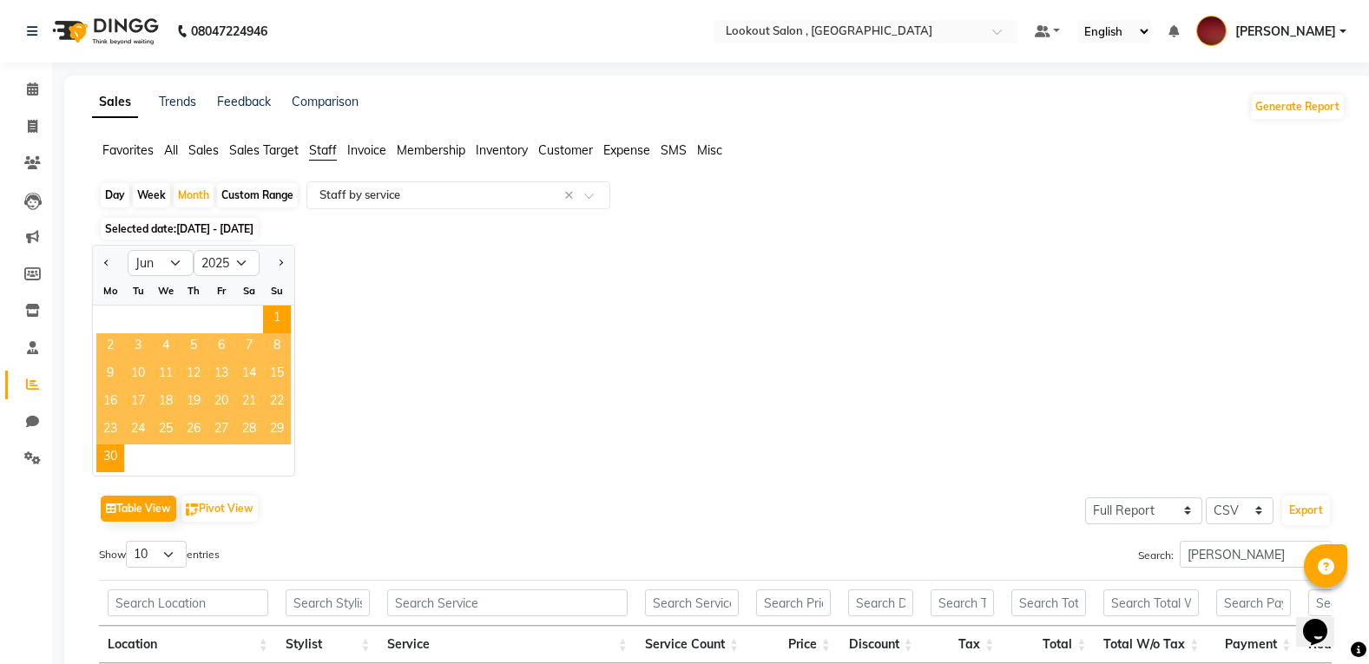
click at [268, 259] on div at bounding box center [277, 263] width 35 height 28
click at [285, 251] on button "Next month" at bounding box center [280, 263] width 14 height 28
select select "7"
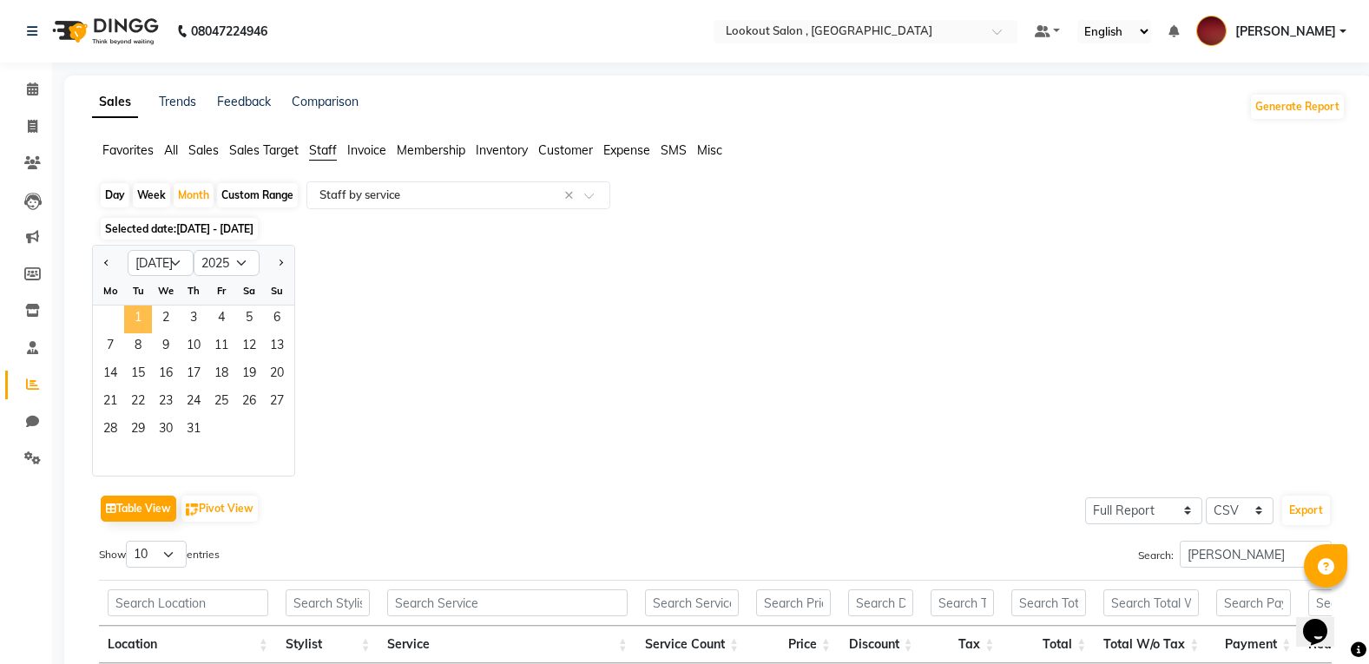
click at [130, 319] on span "1" at bounding box center [138, 320] width 28 height 28
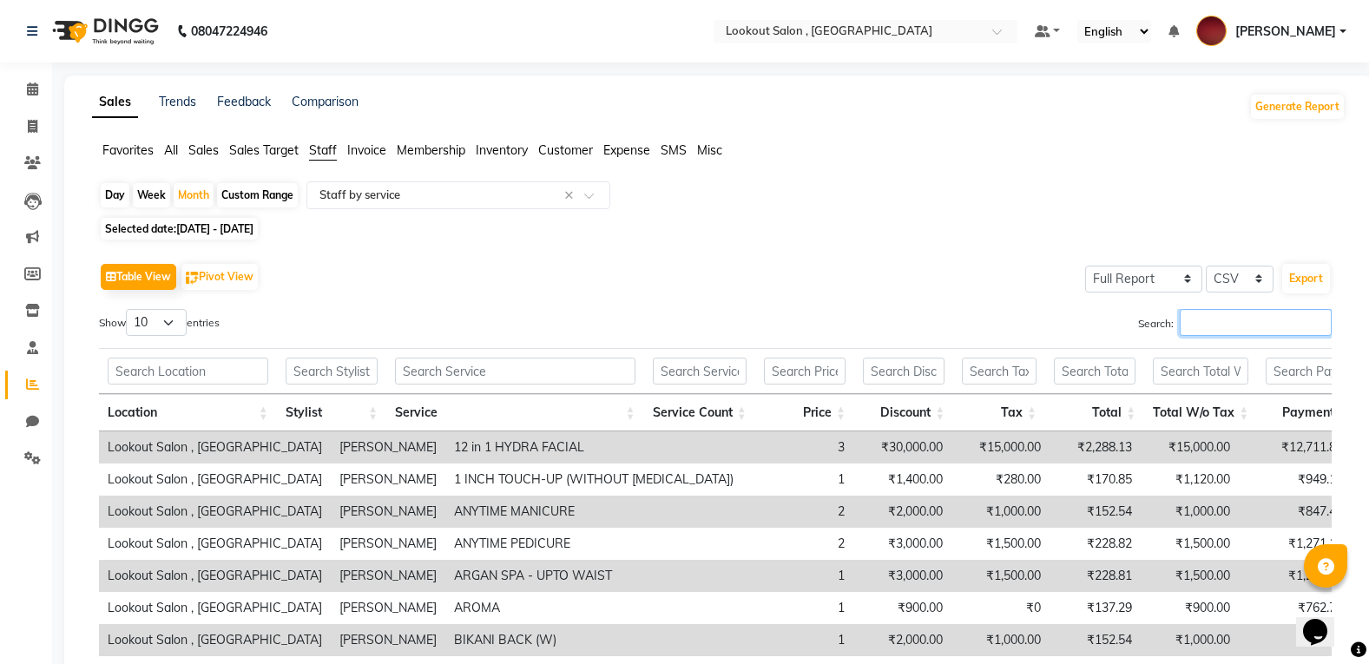
click at [1196, 318] on input "Search:" at bounding box center [1256, 322] width 152 height 27
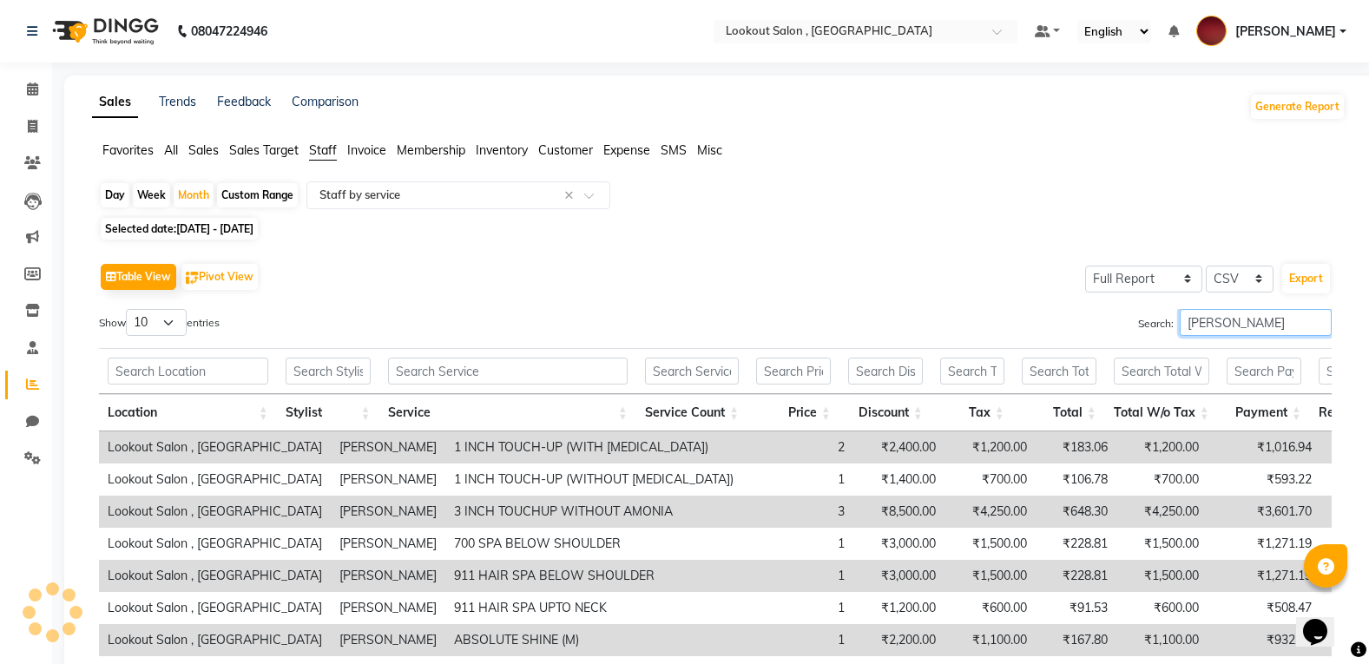
type input "[PERSON_NAME]"
click at [36, 141] on li "Invoice" at bounding box center [26, 127] width 52 height 37
click at [34, 135] on span at bounding box center [32, 127] width 30 height 20
select select "service"
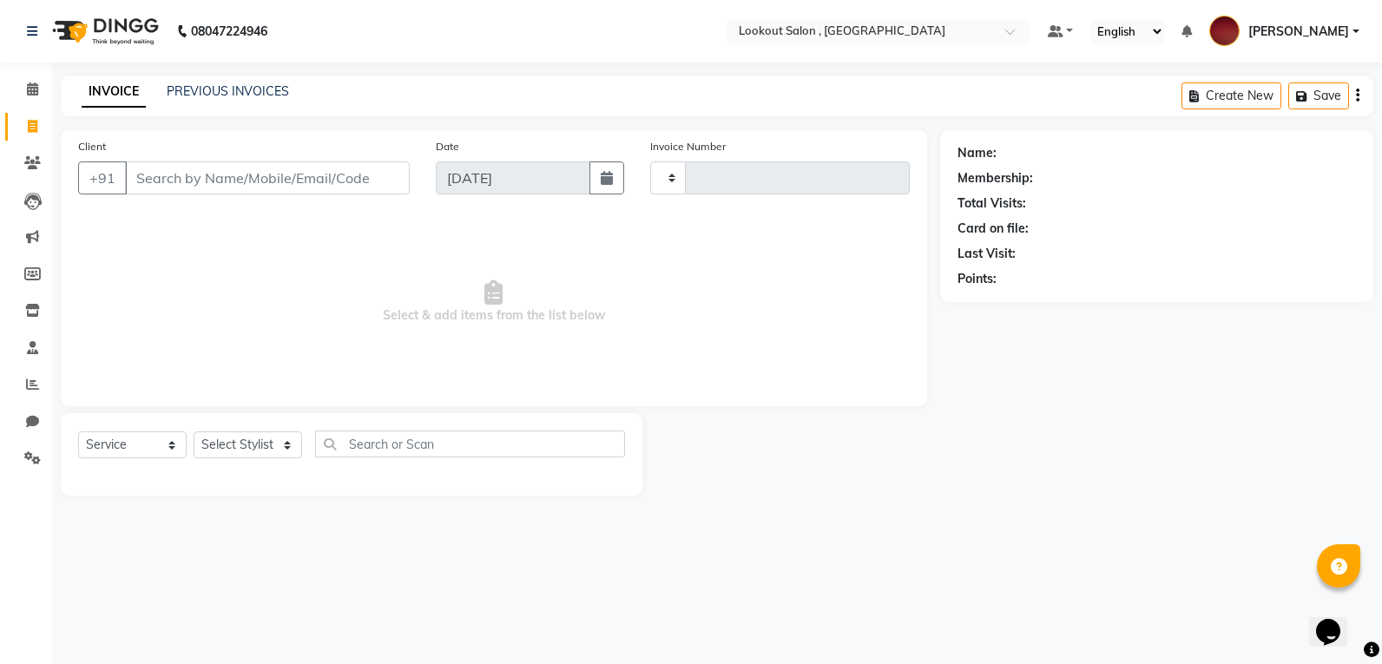
type input "6132"
select select "151"
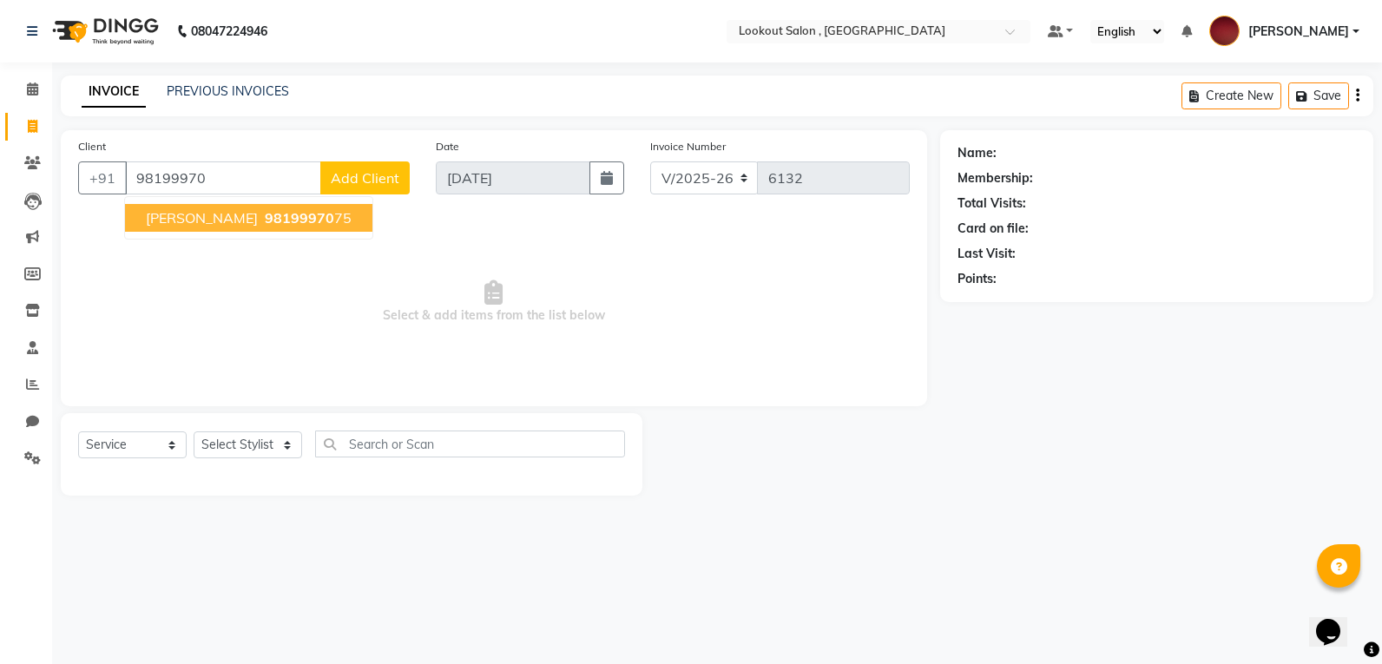
click at [204, 220] on span "[PERSON_NAME]" at bounding box center [202, 217] width 112 height 17
type input "9819997075"
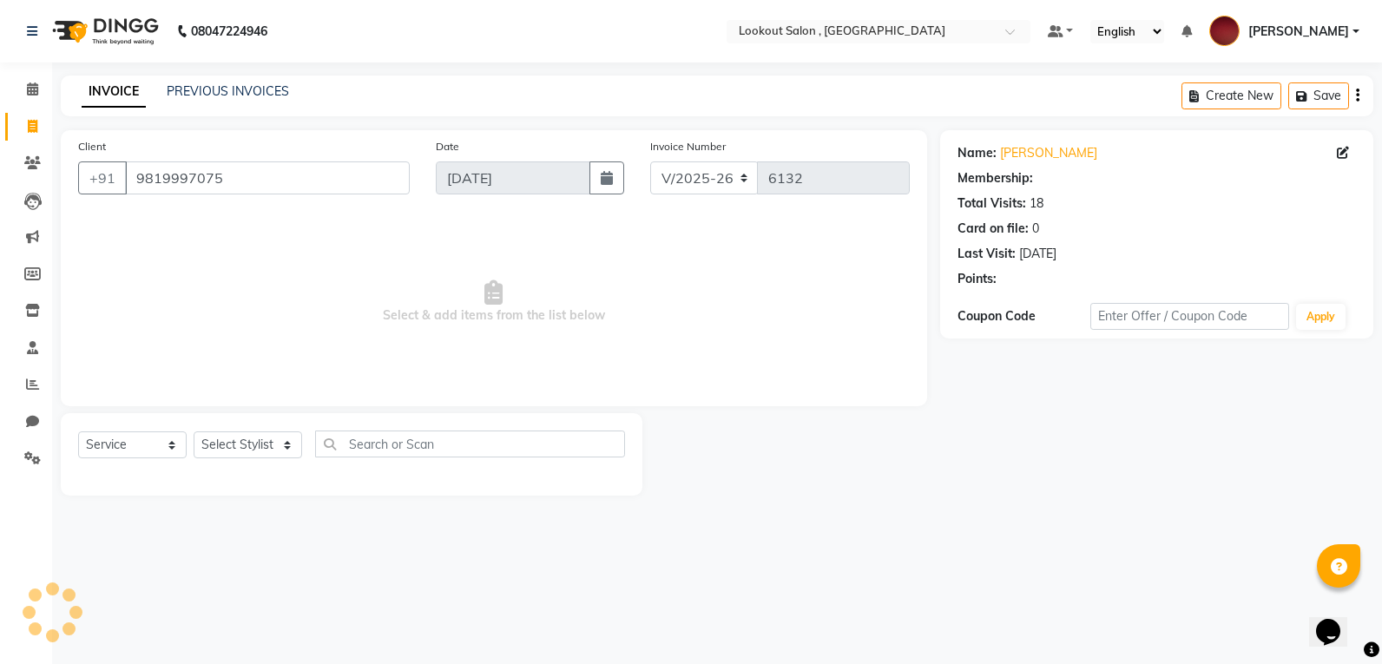
select select "1: Object"
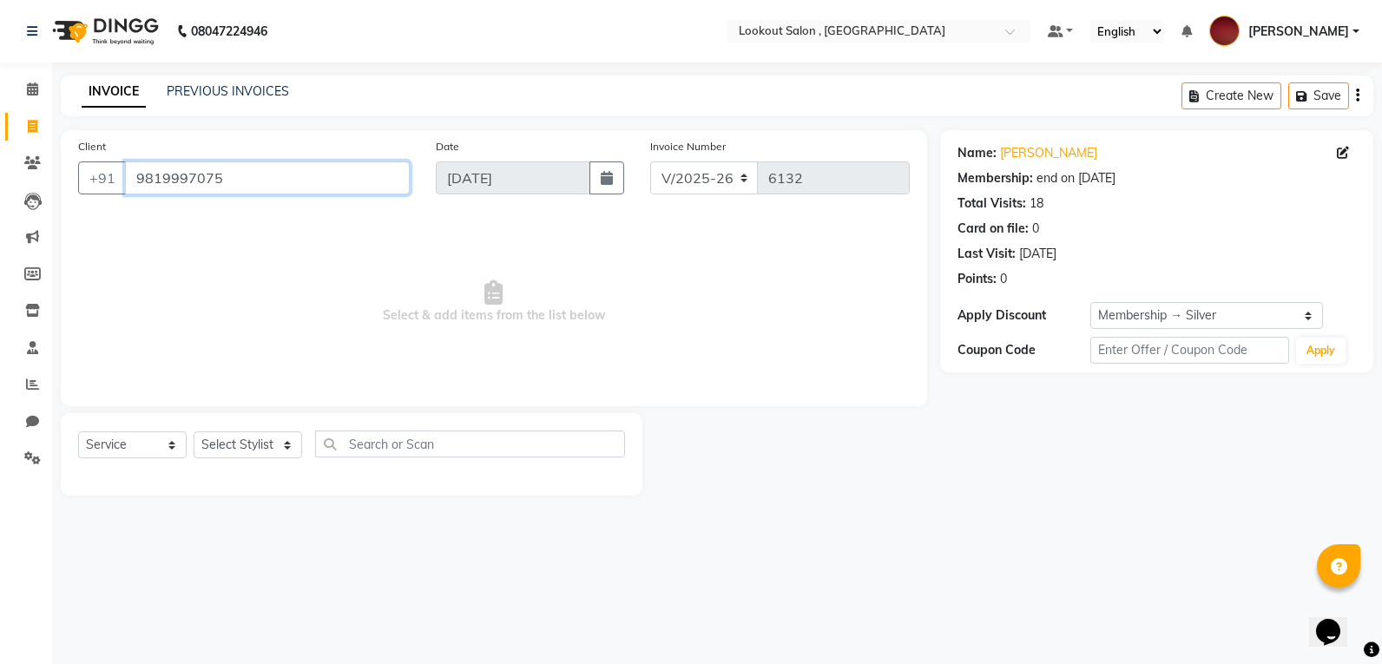
drag, startPoint x: 289, startPoint y: 180, endPoint x: 221, endPoint y: 188, distance: 68.3
click at [286, 180] on input "9819997075" at bounding box center [267, 177] width 285 height 33
drag, startPoint x: 221, startPoint y: 188, endPoint x: -3, endPoint y: 188, distance: 224.8
click at [0, 188] on html "08047224946 Select Location × Lookout Salon , Chickoowadi Default Panel My Pane…" at bounding box center [691, 332] width 1382 height 664
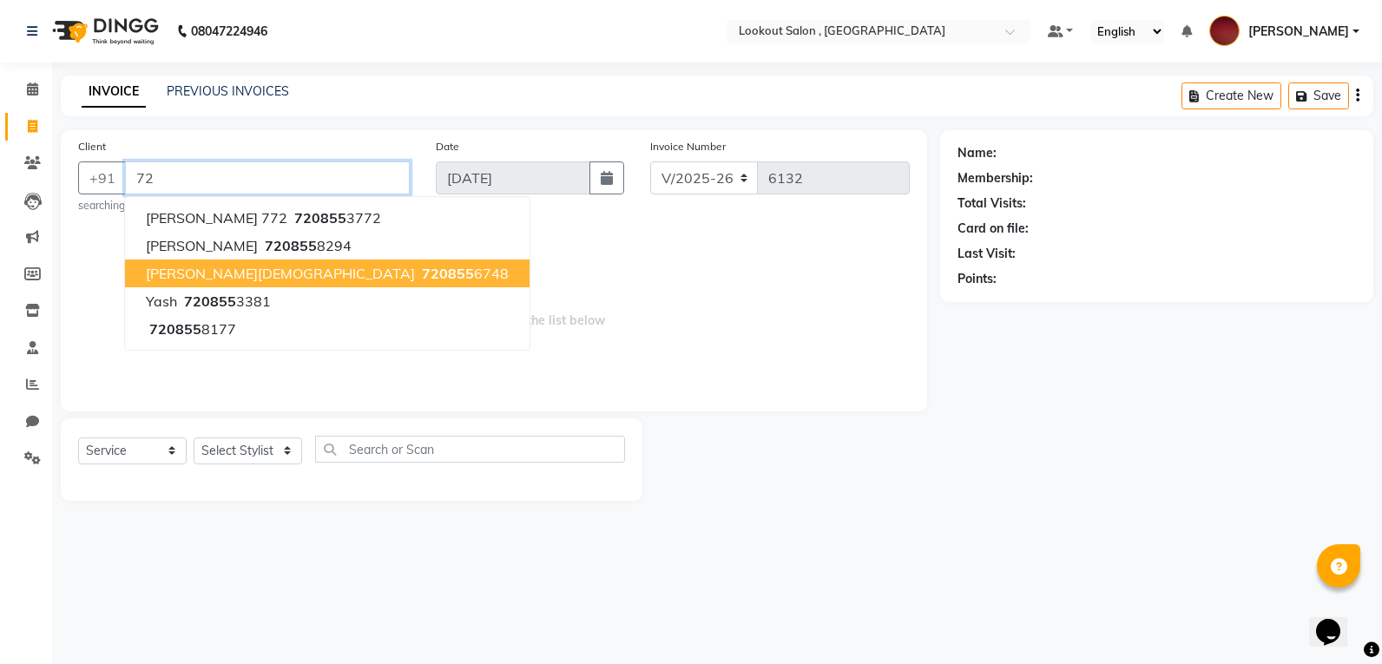
type input "7"
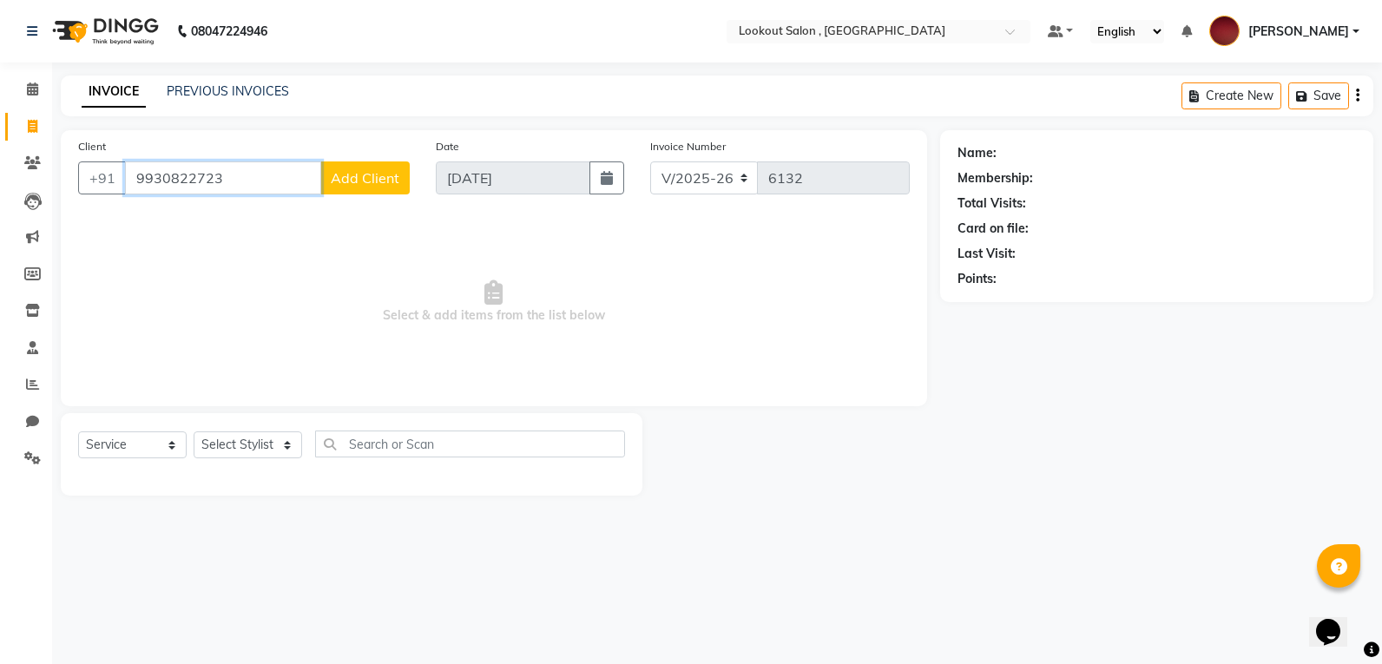
click at [239, 187] on input "9930822723" at bounding box center [223, 177] width 196 height 33
drag, startPoint x: 215, startPoint y: 188, endPoint x: -3, endPoint y: 259, distance: 229.8
click at [0, 259] on html "08047224946 Select Location × Lookout Salon , Chickoowadi Default Panel My Pane…" at bounding box center [691, 332] width 1382 height 664
type input "7"
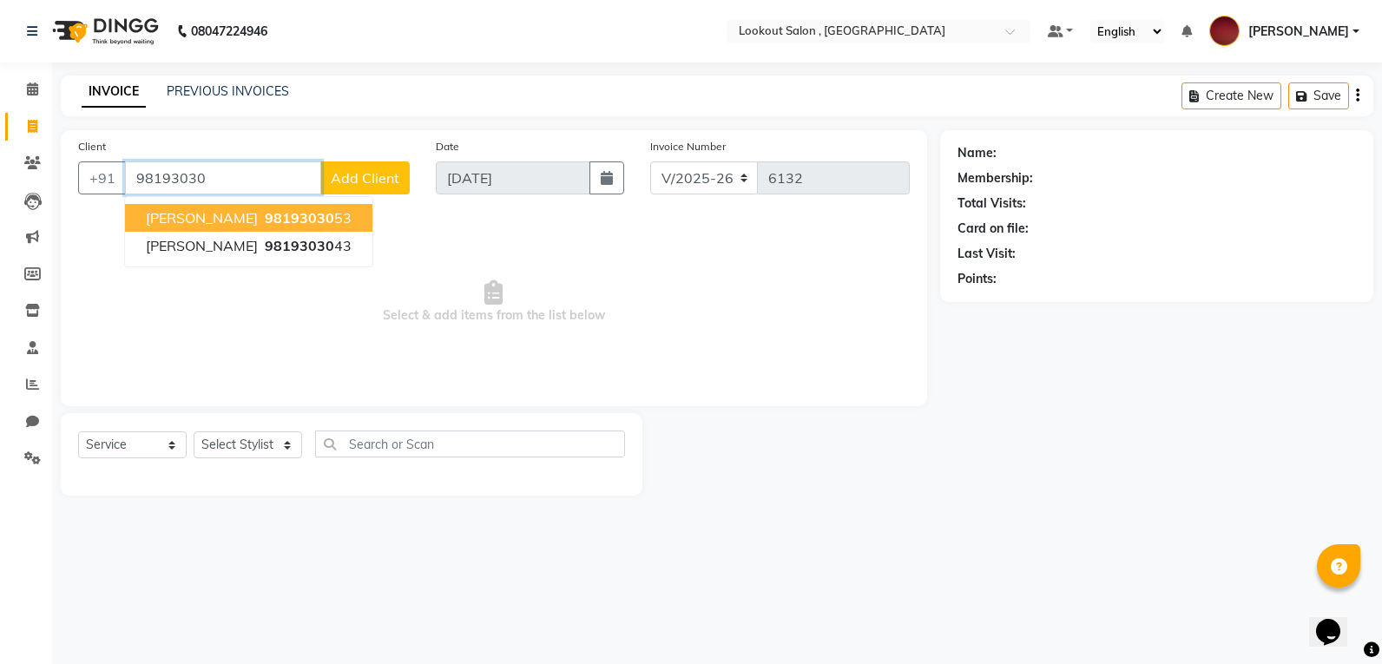
click at [210, 219] on span "[PERSON_NAME]" at bounding box center [202, 217] width 112 height 17
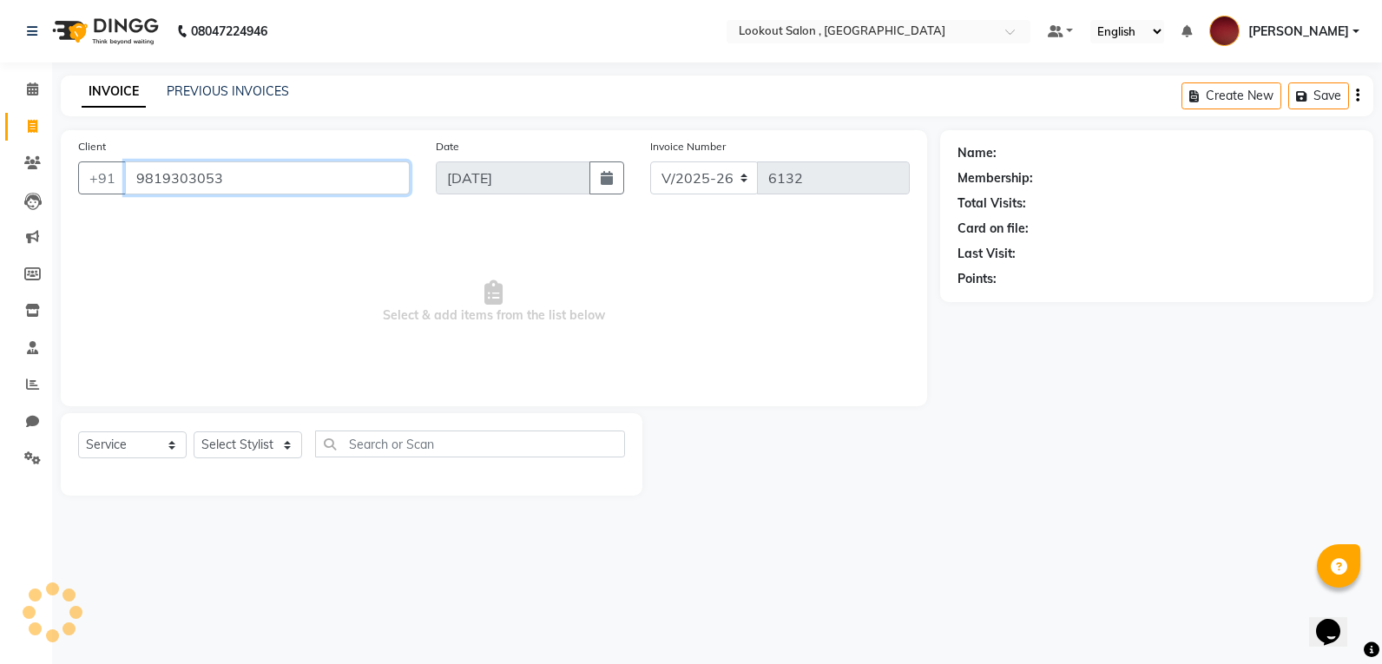
type input "9819303053"
select select "1: Object"
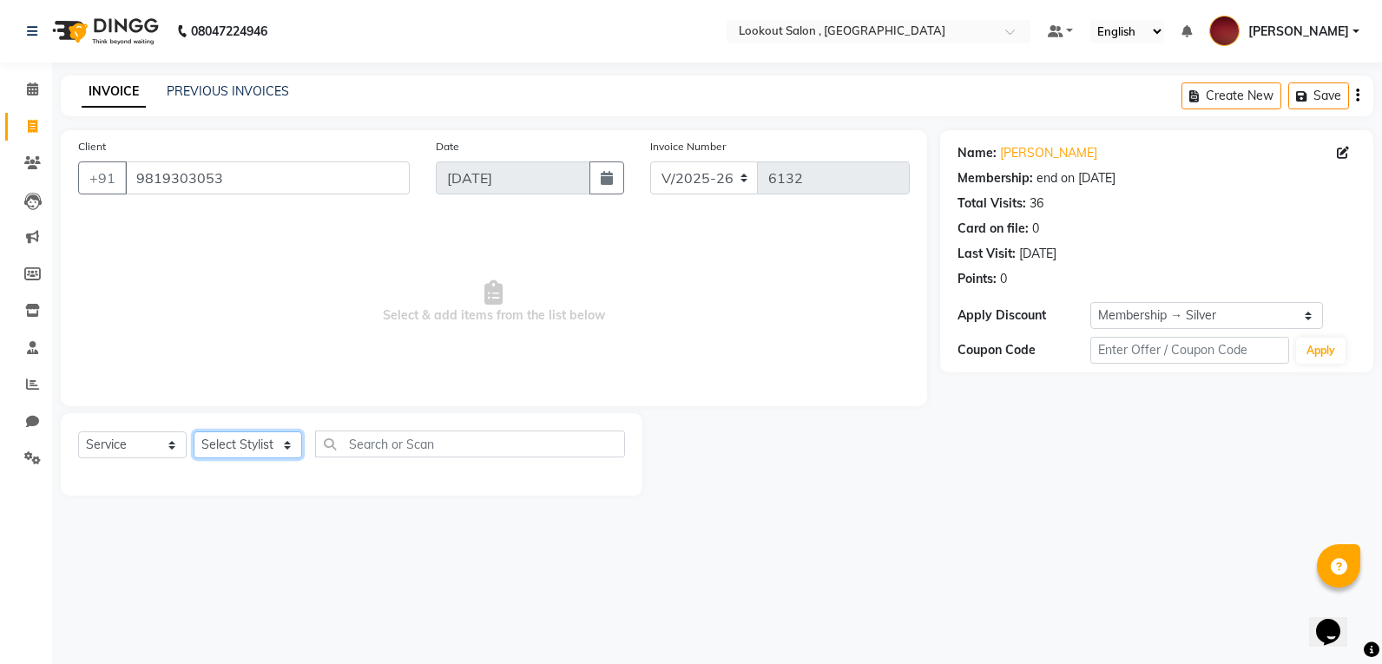
click at [233, 454] on select "Select Stylist [PERSON_NAME] [PERSON_NAME] [PERSON_NAME] [PERSON_NAME] kuldeep …" at bounding box center [248, 444] width 109 height 27
select select "88368"
click at [194, 431] on select "Select Stylist [PERSON_NAME] [PERSON_NAME] [PERSON_NAME] [PERSON_NAME] kuldeep …" at bounding box center [248, 444] width 109 height 27
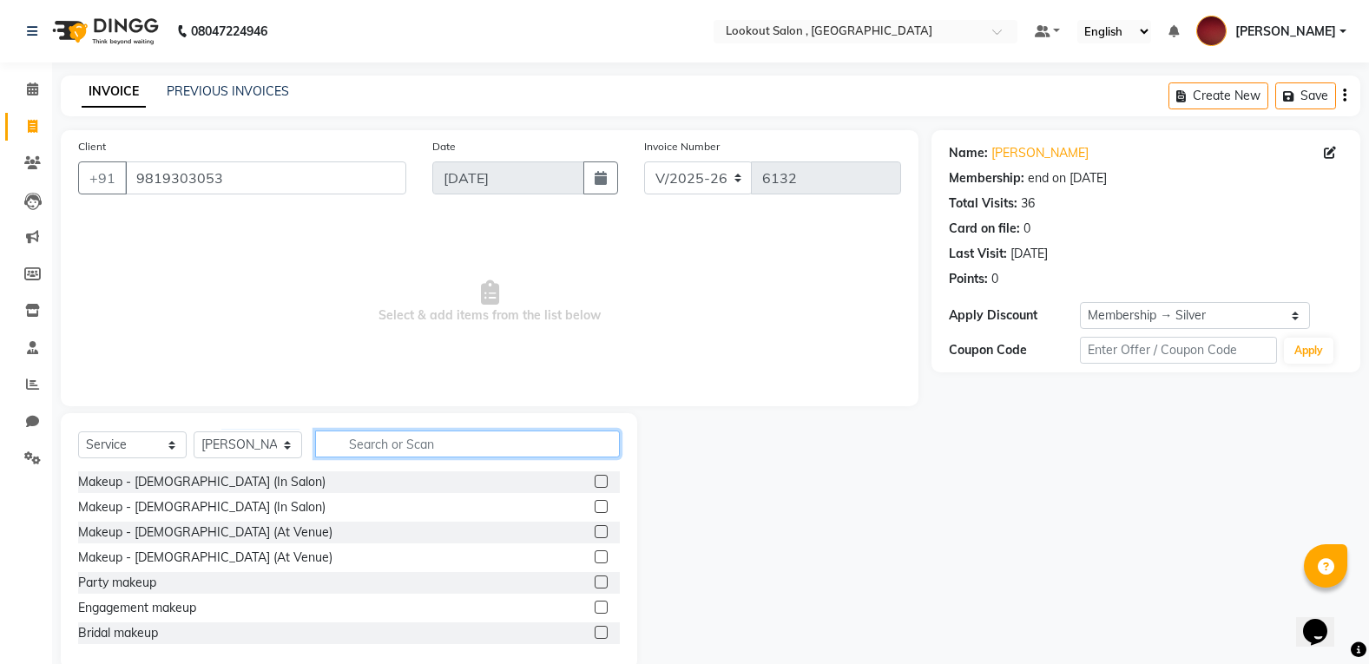
click at [360, 444] on input "text" at bounding box center [467, 444] width 305 height 27
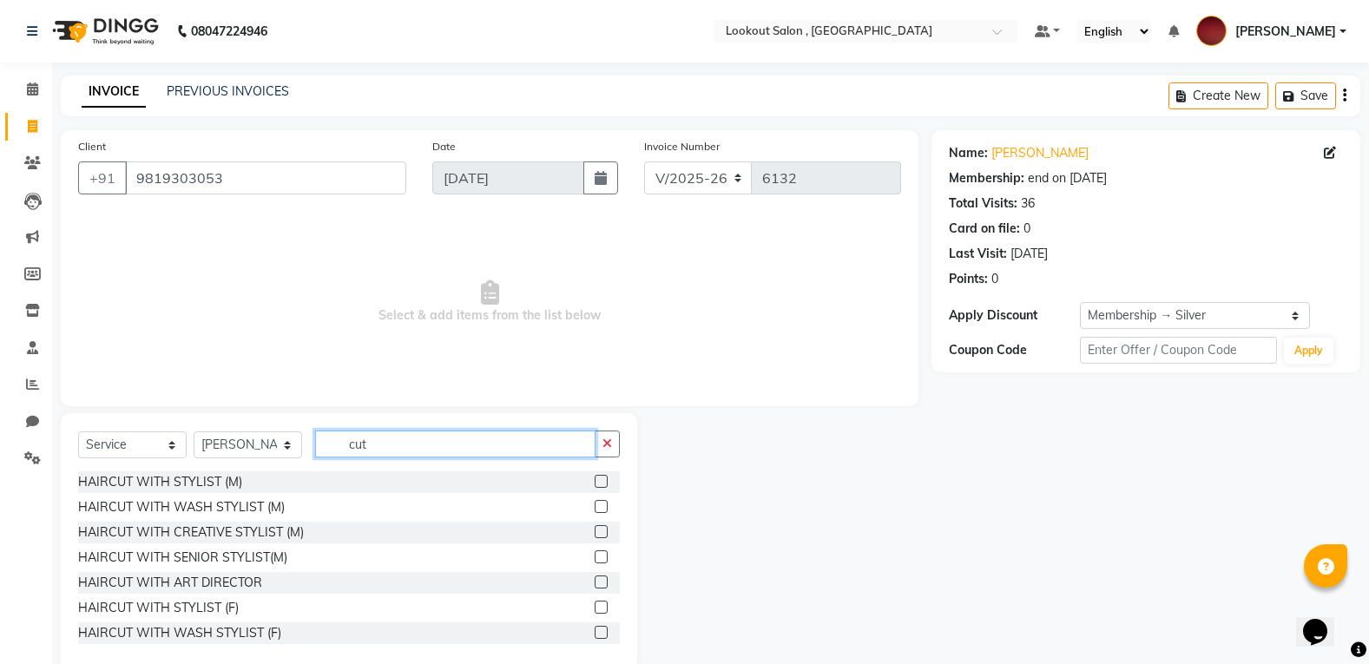
type input "cut"
click at [595, 484] on label at bounding box center [601, 481] width 13 height 13
click at [595, 484] on input "checkbox" at bounding box center [600, 482] width 11 height 11
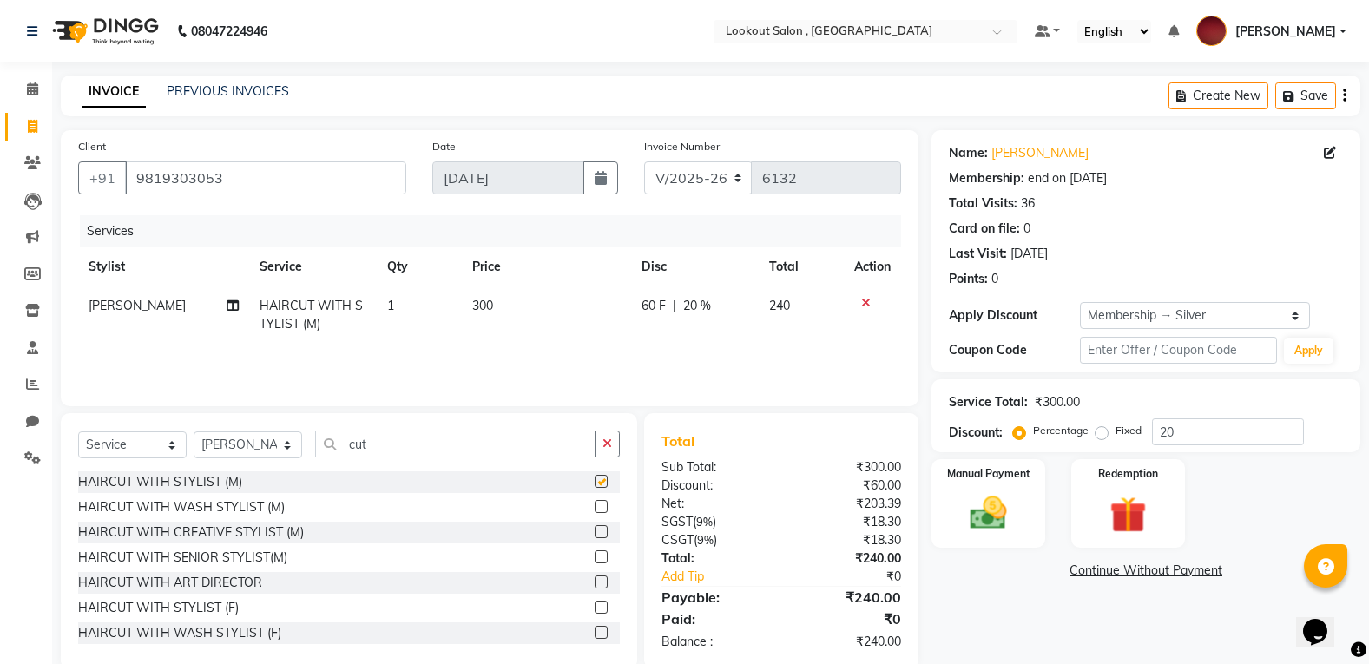
checkbox input "false"
click at [1010, 516] on img at bounding box center [988, 512] width 62 height 43
click at [1123, 578] on span "CASH" at bounding box center [1120, 572] width 37 height 20
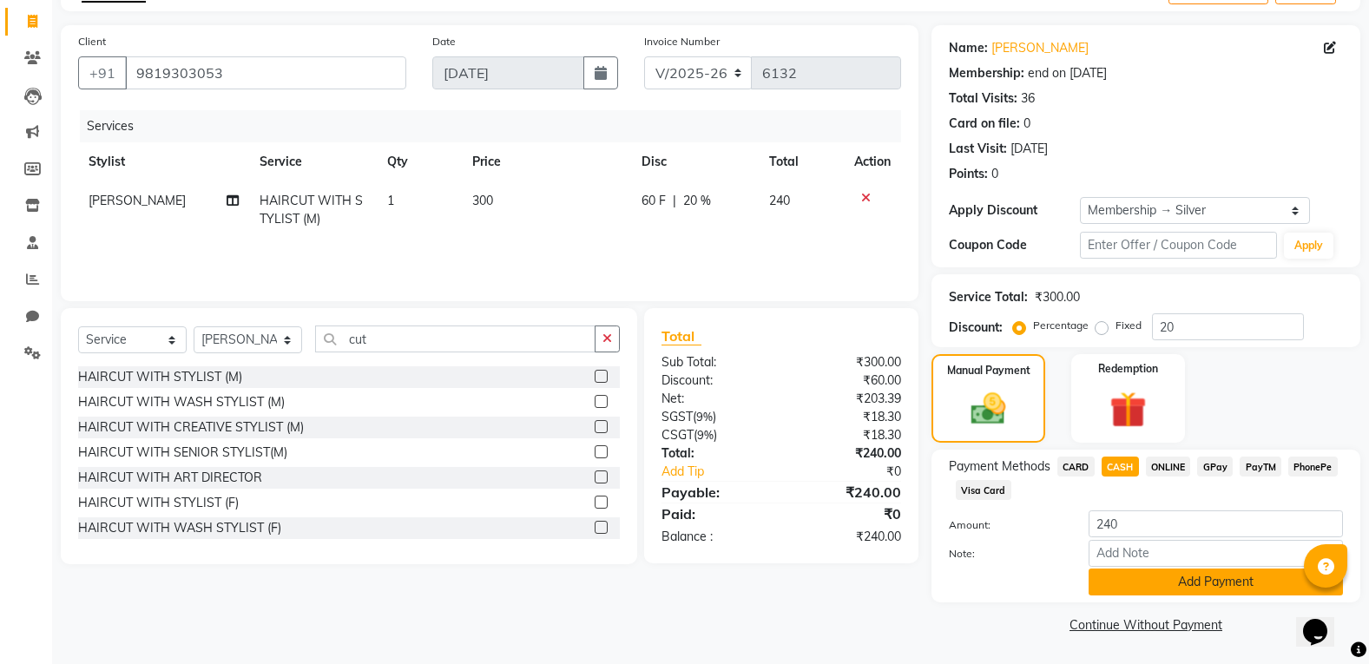
click at [1121, 585] on button "Add Payment" at bounding box center [1216, 582] width 254 height 27
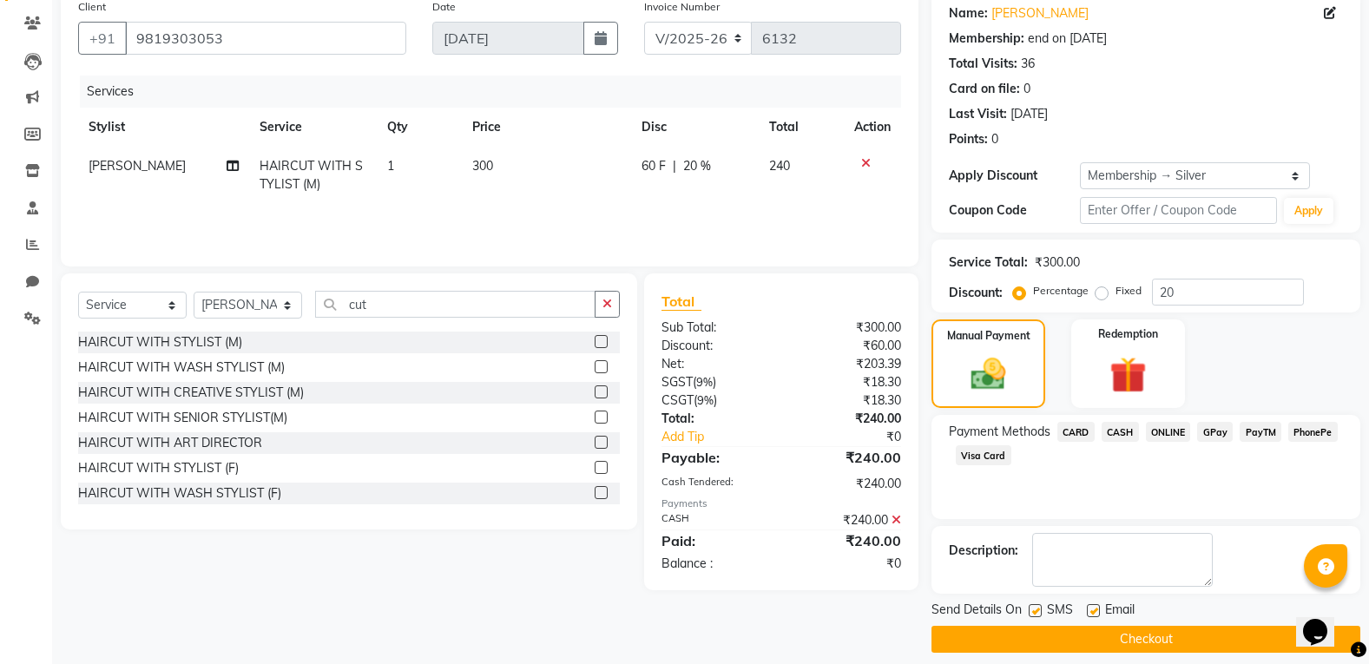
scroll to position [155, 0]
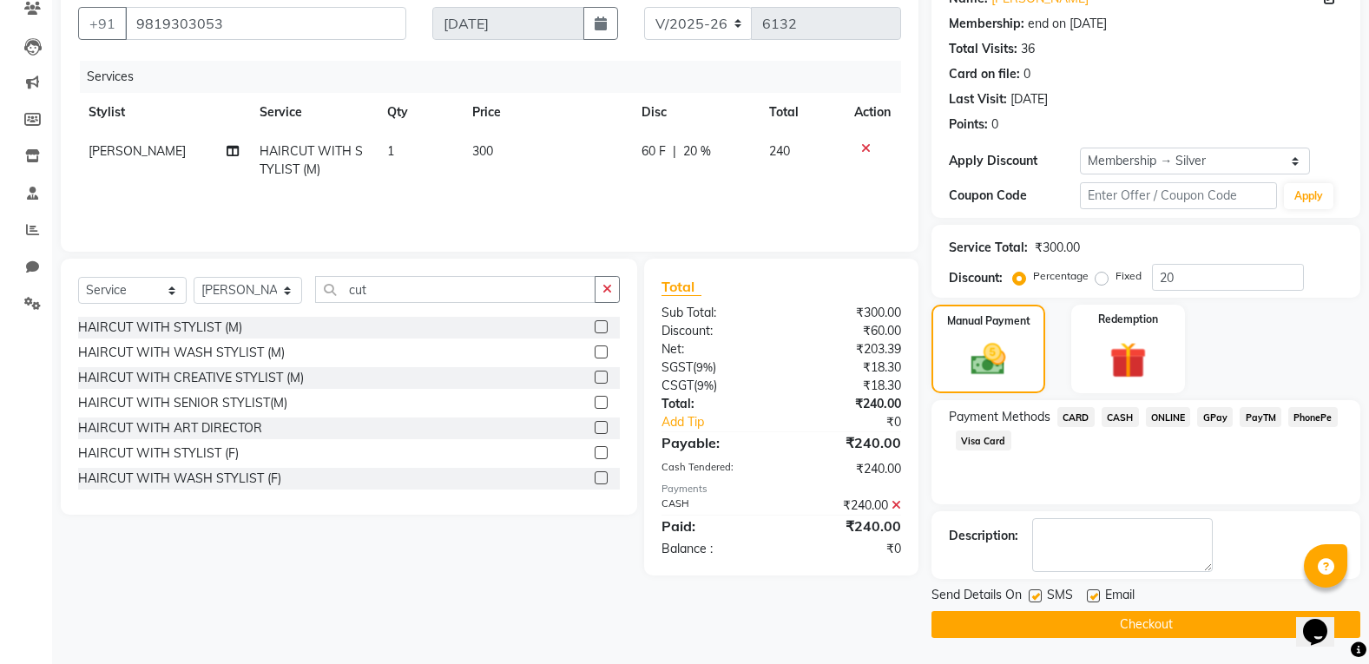
click at [1078, 634] on button "Checkout" at bounding box center [1145, 624] width 429 height 27
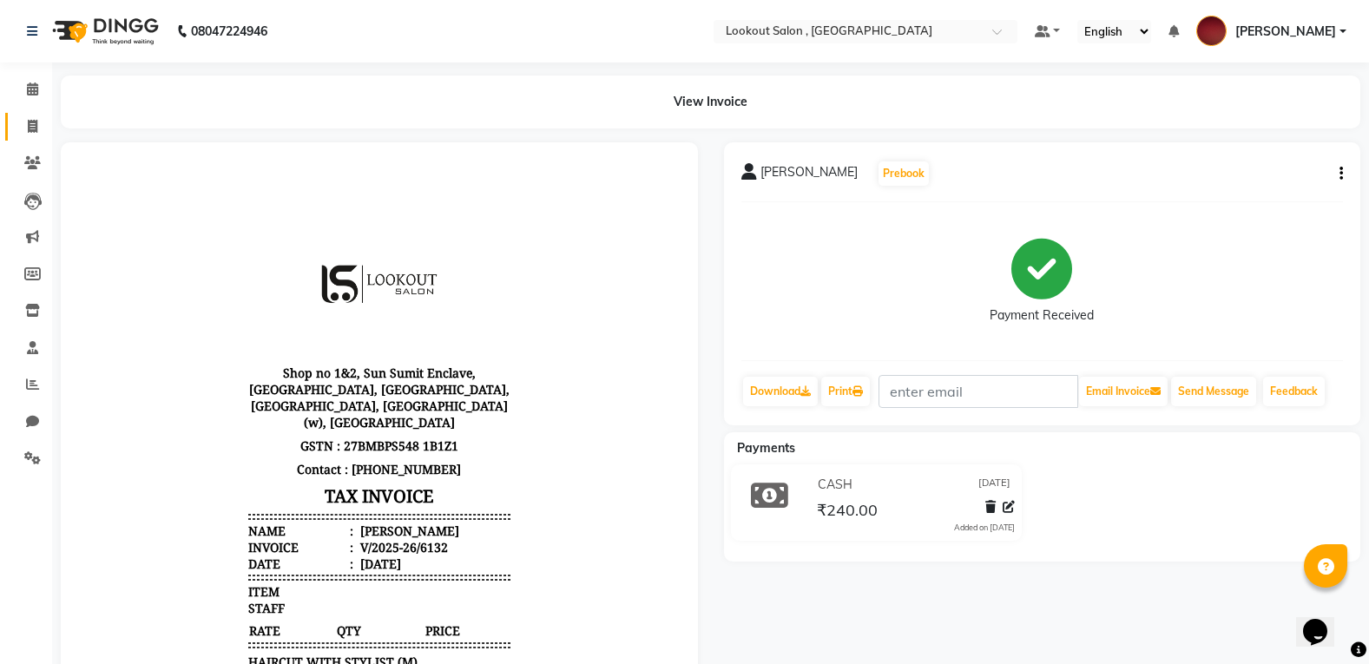
click at [42, 139] on link "Invoice" at bounding box center [26, 127] width 42 height 29
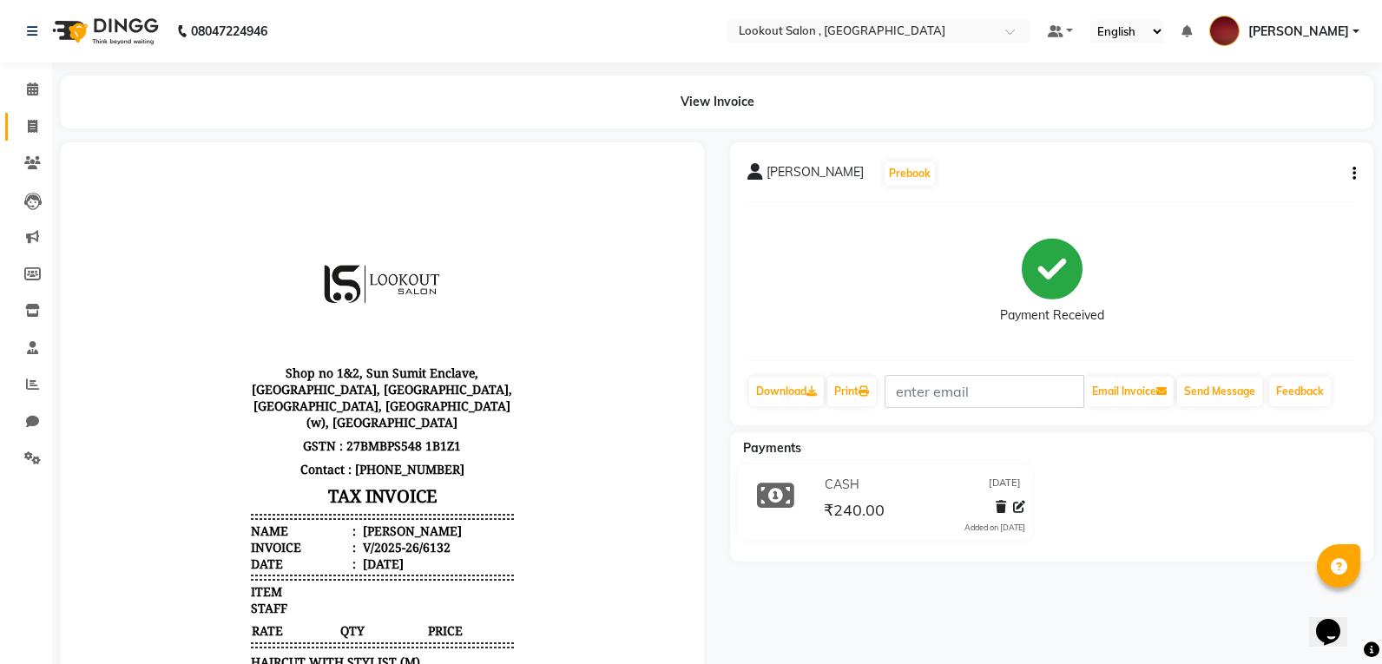
select select "151"
select select "service"
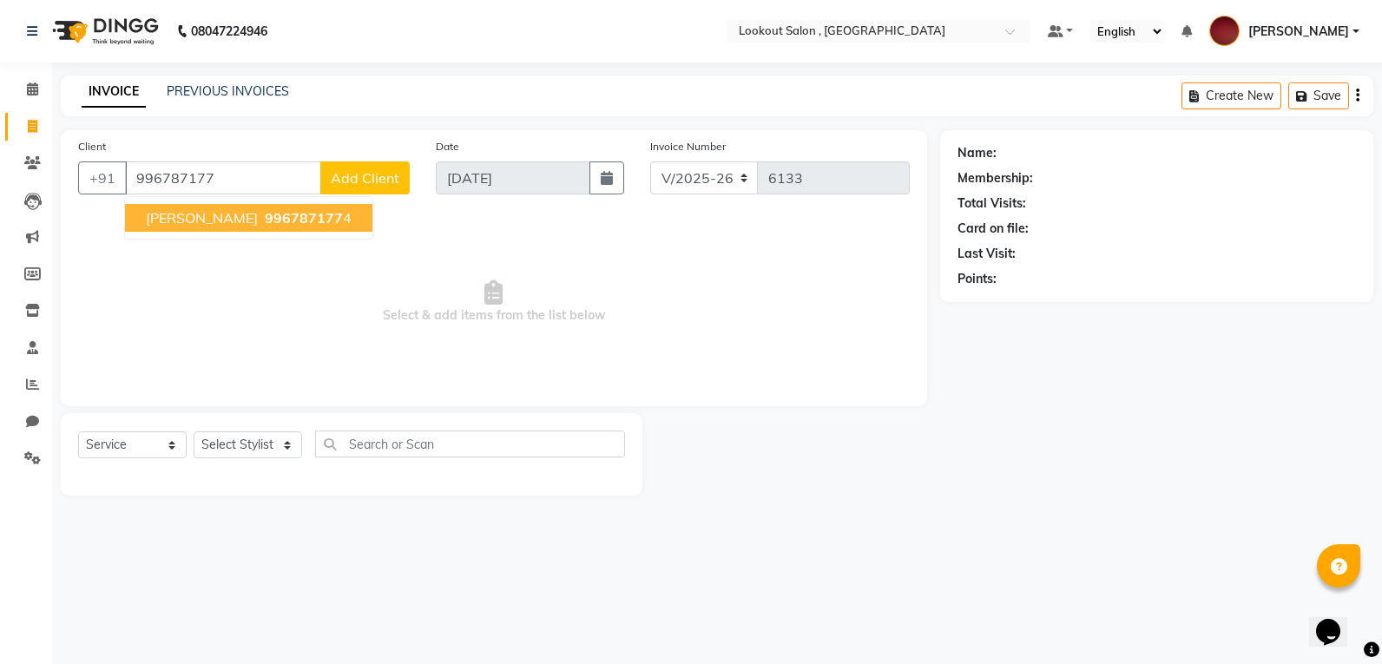
click at [242, 230] on button "[PERSON_NAME] 996787177 4" at bounding box center [248, 218] width 247 height 28
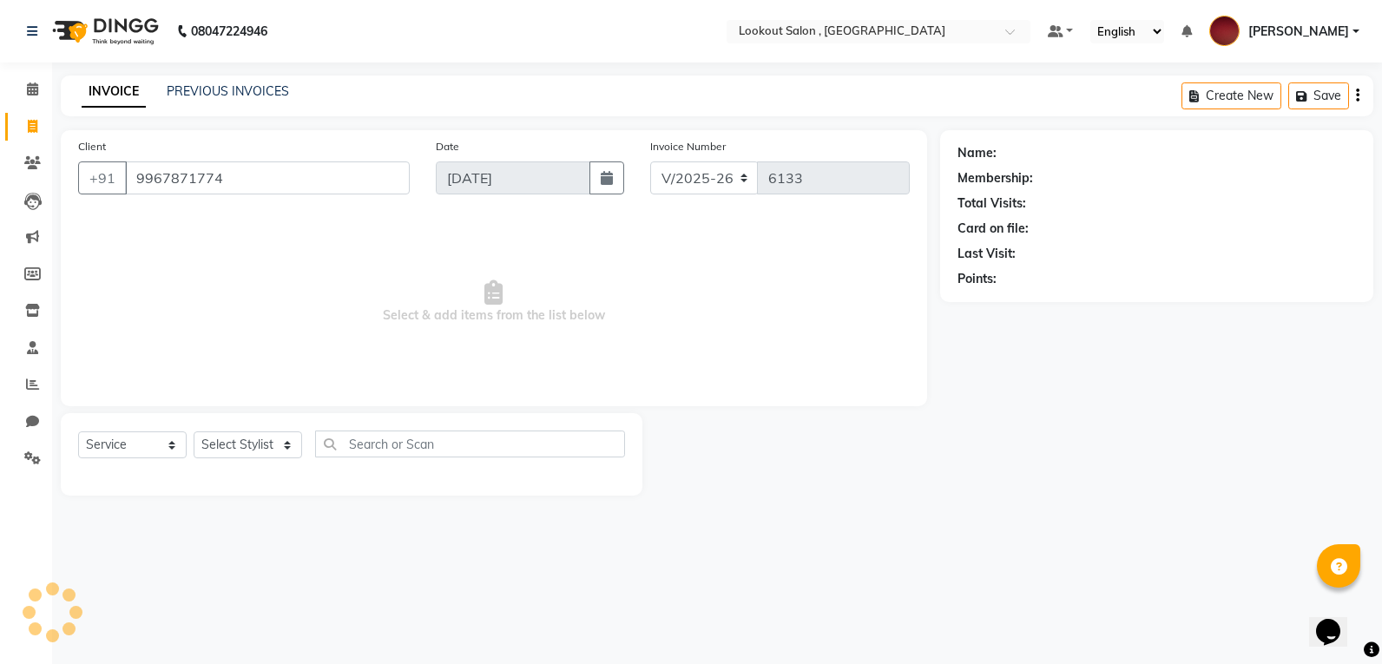
type input "9967871774"
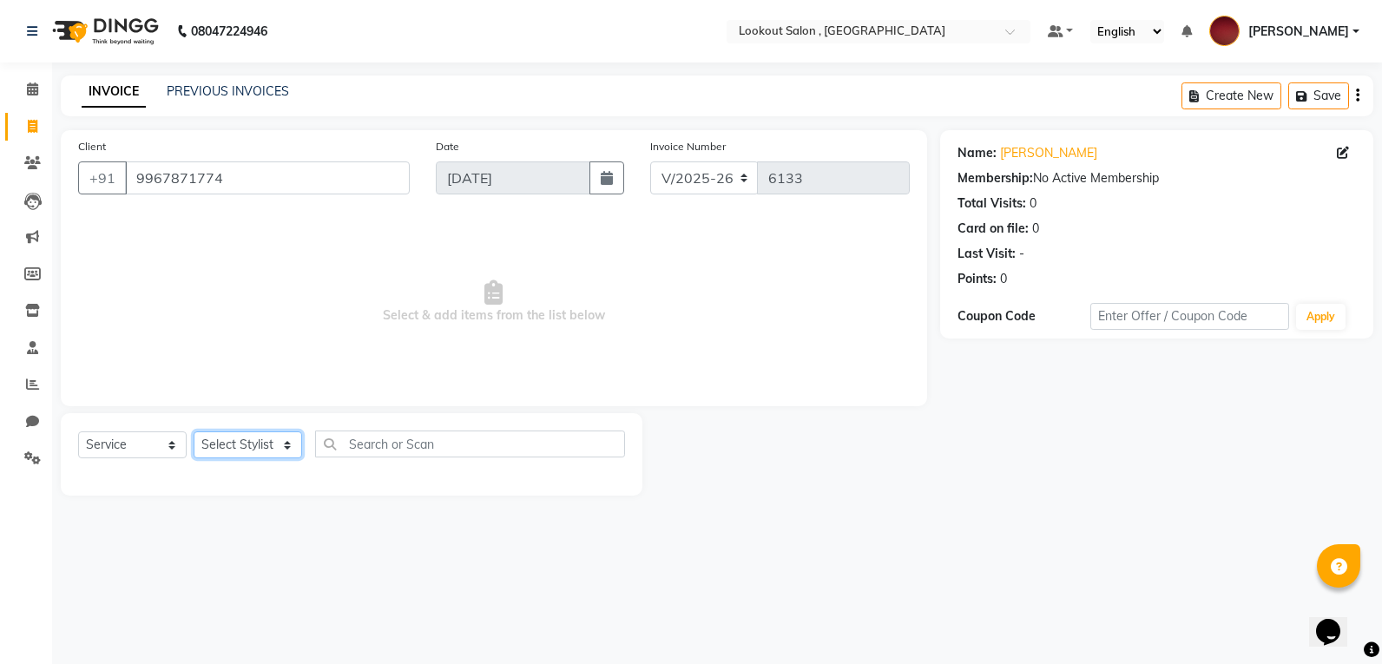
click at [214, 451] on select "Select Stylist [PERSON_NAME] [PERSON_NAME] [PERSON_NAME] [PERSON_NAME] kuldeep …" at bounding box center [248, 444] width 109 height 27
select select "6223"
click at [194, 431] on select "Select Stylist [PERSON_NAME] [PERSON_NAME] [PERSON_NAME] [PERSON_NAME] kuldeep …" at bounding box center [248, 444] width 109 height 27
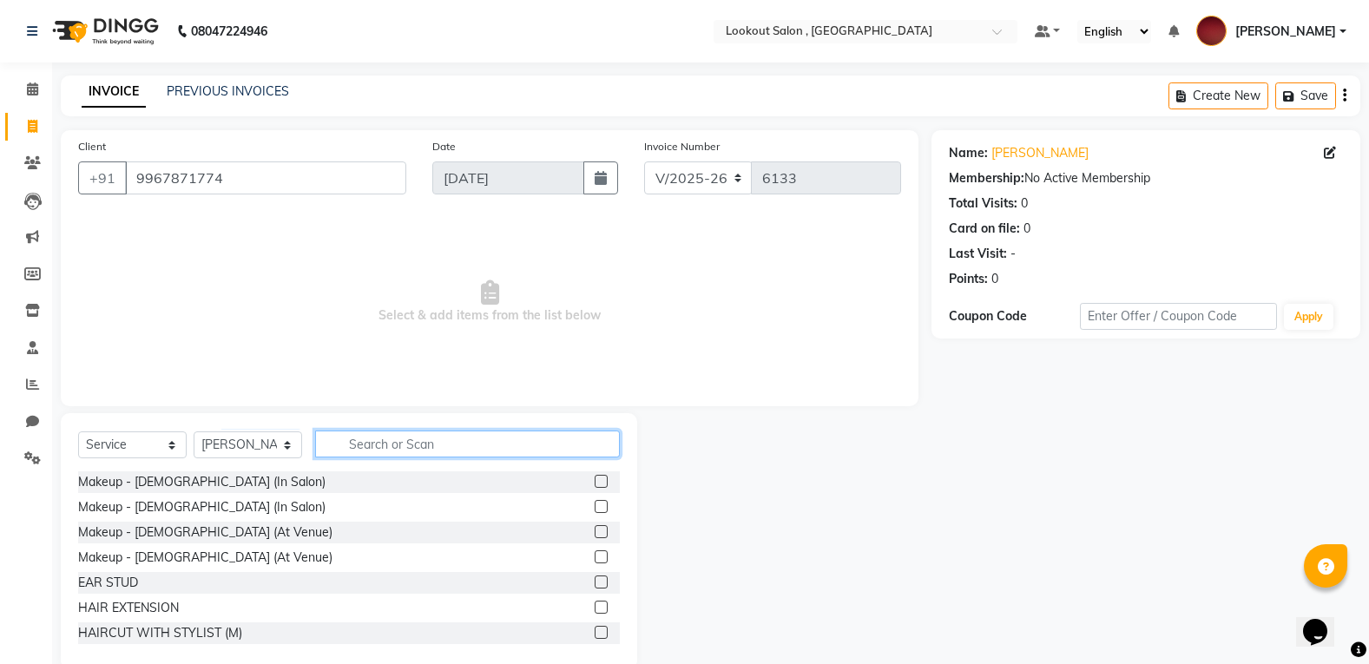
click at [407, 434] on input "text" at bounding box center [467, 444] width 305 height 27
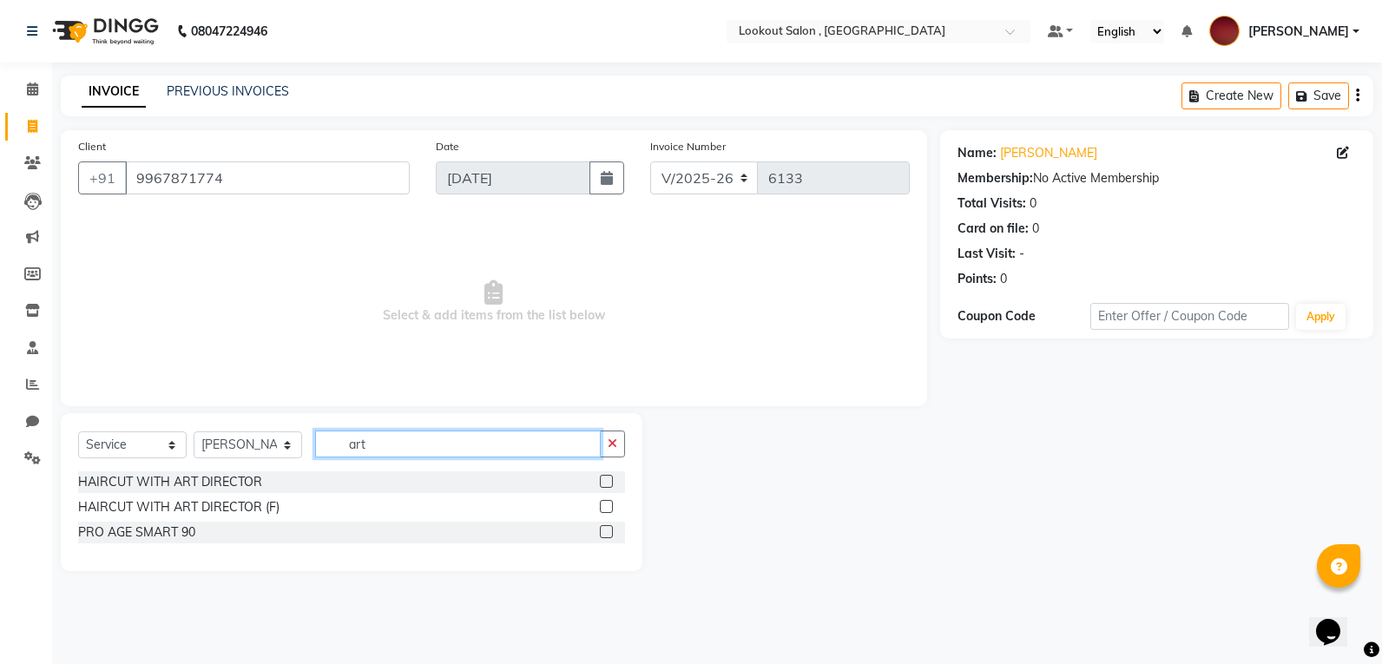
type input "art"
click at [612, 506] on label at bounding box center [606, 506] width 13 height 13
click at [611, 506] on input "checkbox" at bounding box center [605, 507] width 11 height 11
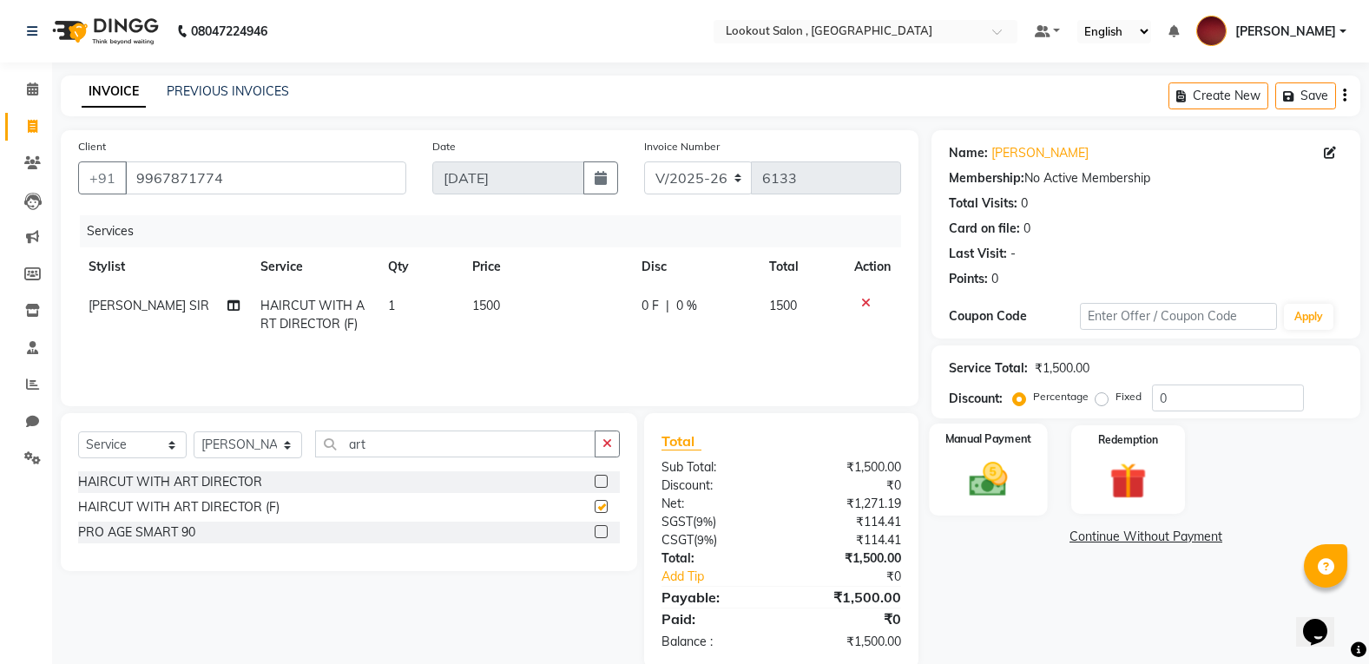
checkbox input "false"
click at [1002, 477] on img at bounding box center [988, 478] width 62 height 43
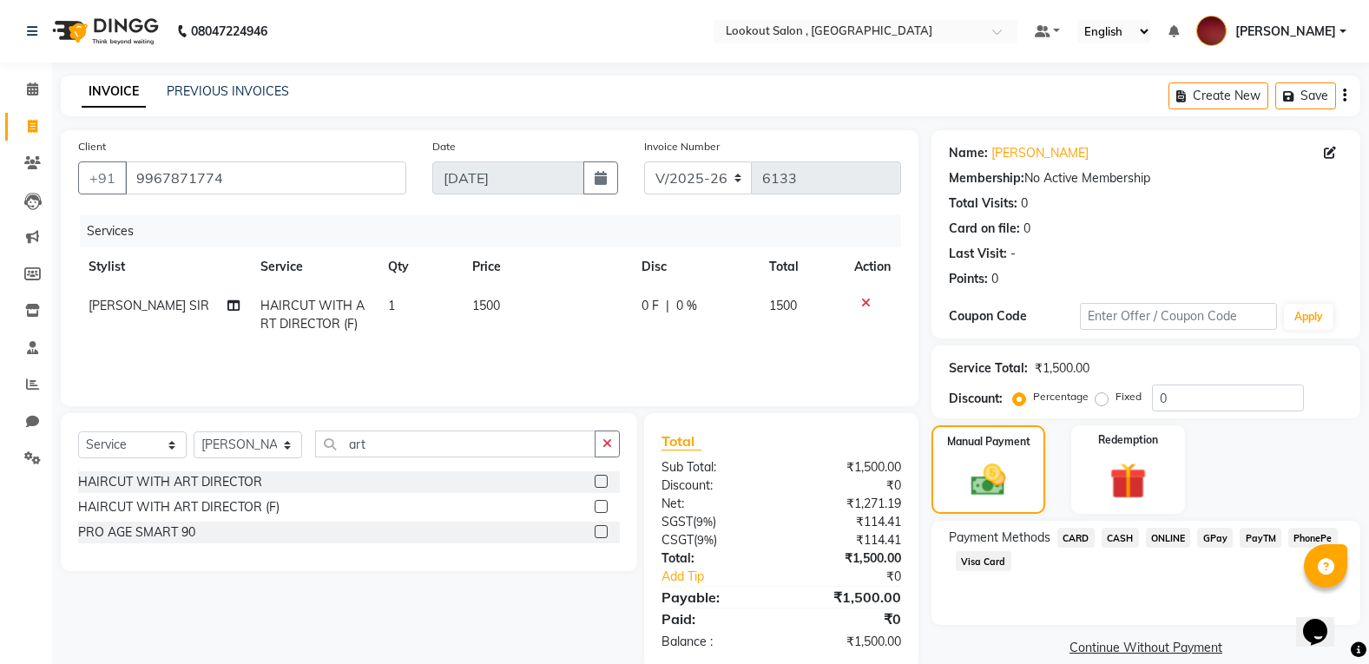
scroll to position [30, 0]
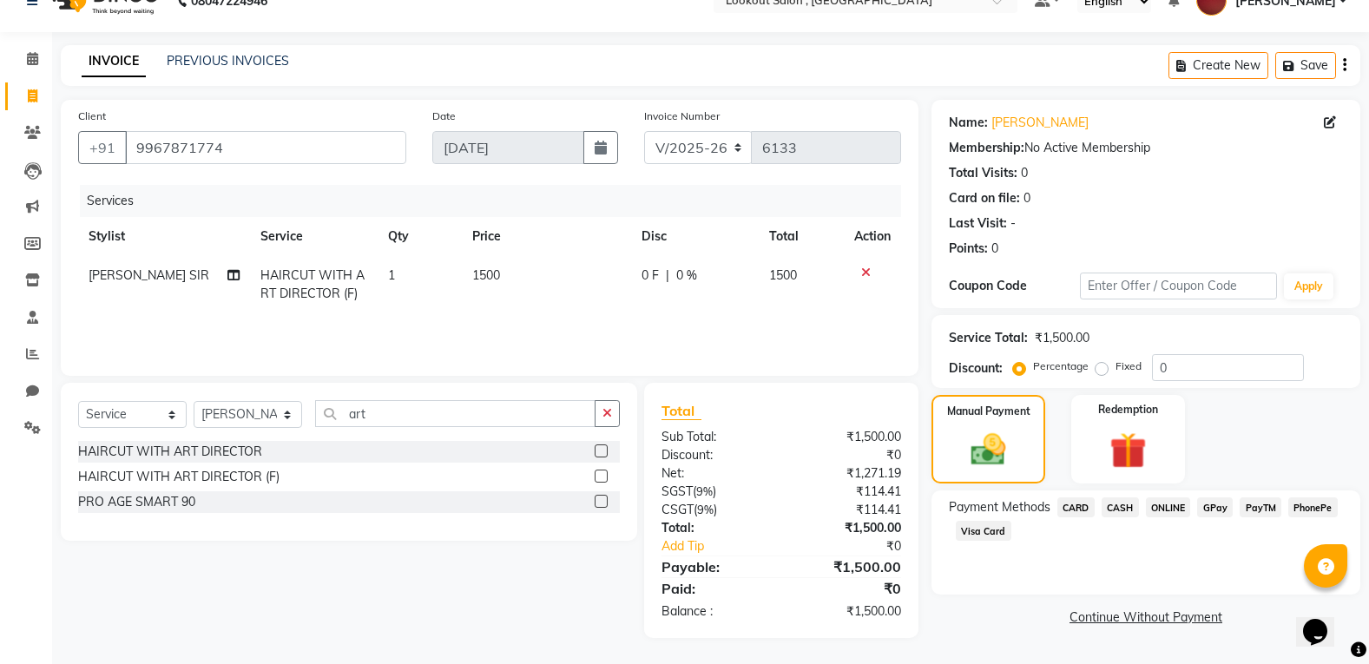
click at [1117, 512] on span "CASH" at bounding box center [1120, 507] width 37 height 20
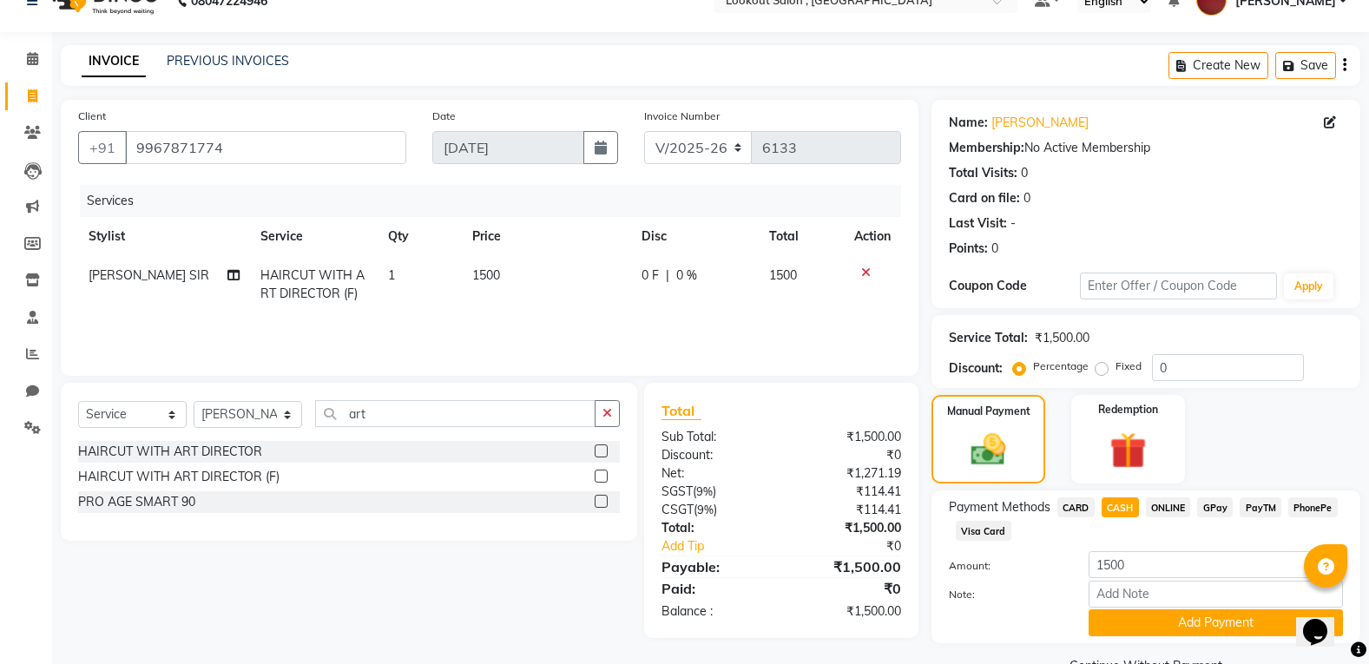
click at [1122, 504] on span "CASH" at bounding box center [1120, 507] width 37 height 20
click at [1148, 614] on button "Add Payment" at bounding box center [1216, 622] width 254 height 27
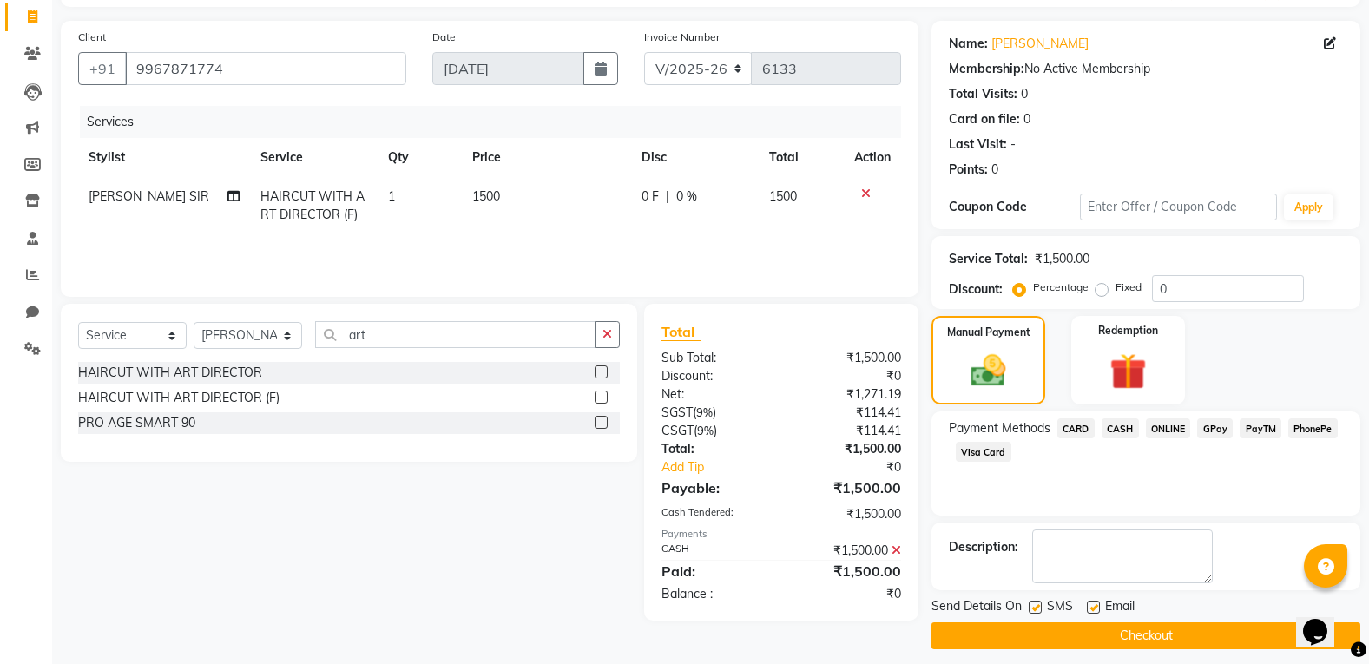
scroll to position [121, 0]
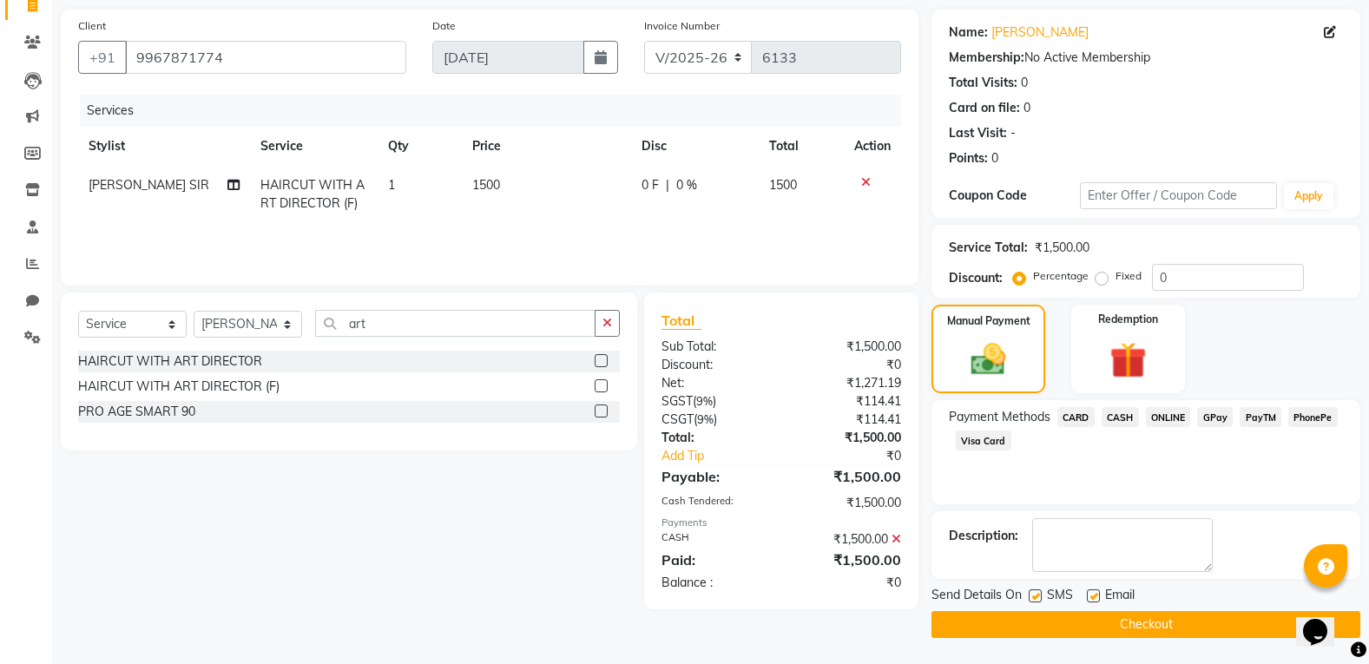
click at [1142, 623] on button "Checkout" at bounding box center [1145, 624] width 429 height 27
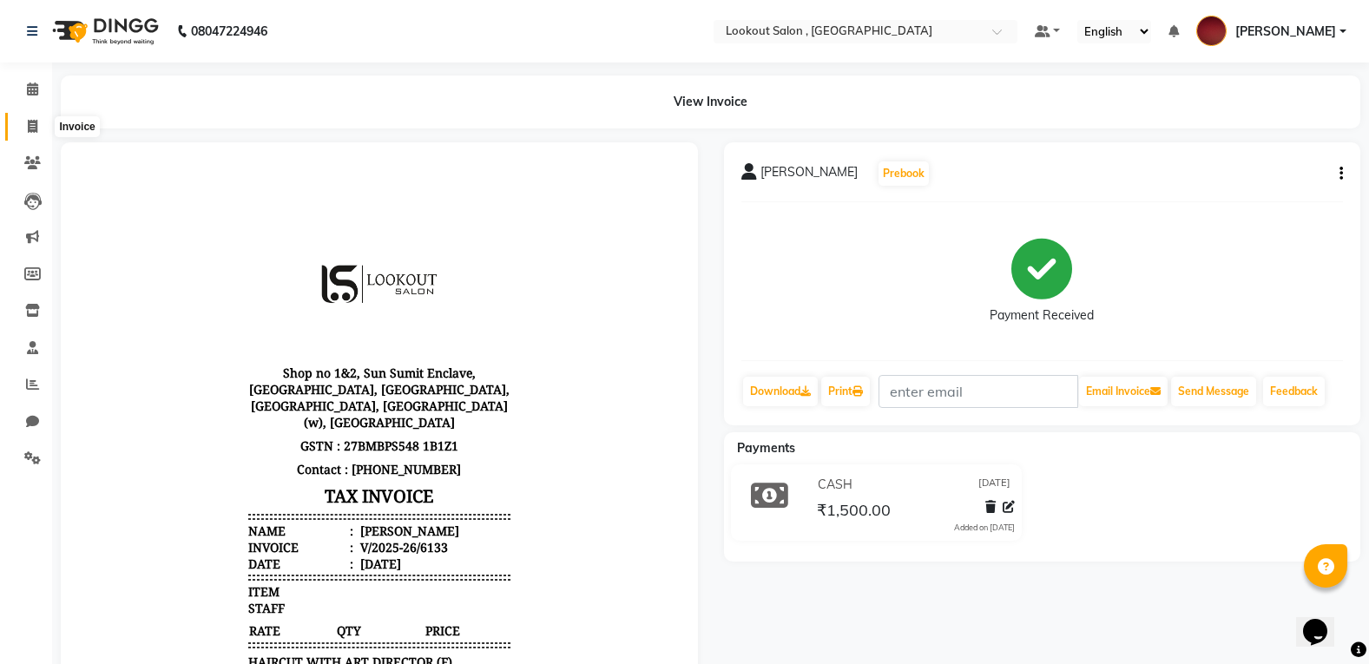
click at [28, 123] on icon at bounding box center [33, 126] width 10 height 13
select select "151"
select select "service"
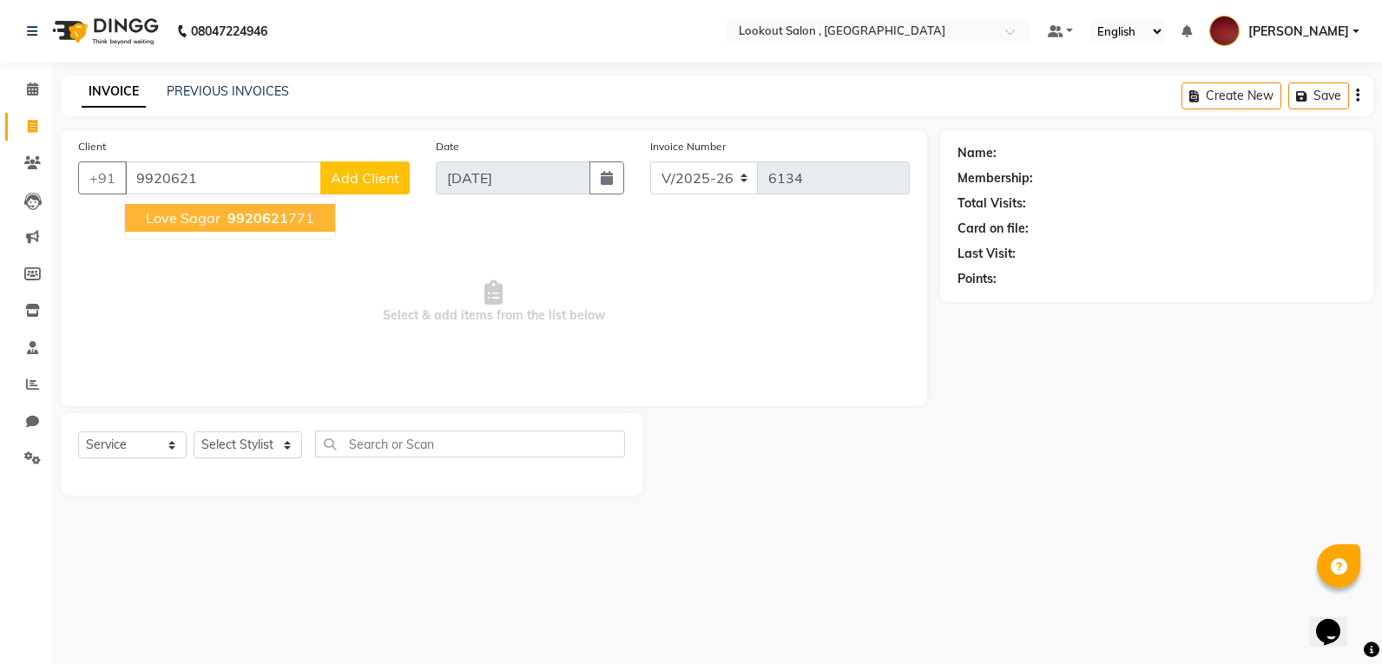
click at [220, 223] on button "love sagar 9920621 771" at bounding box center [230, 218] width 210 height 28
type input "9920621771"
select select "1: Object"
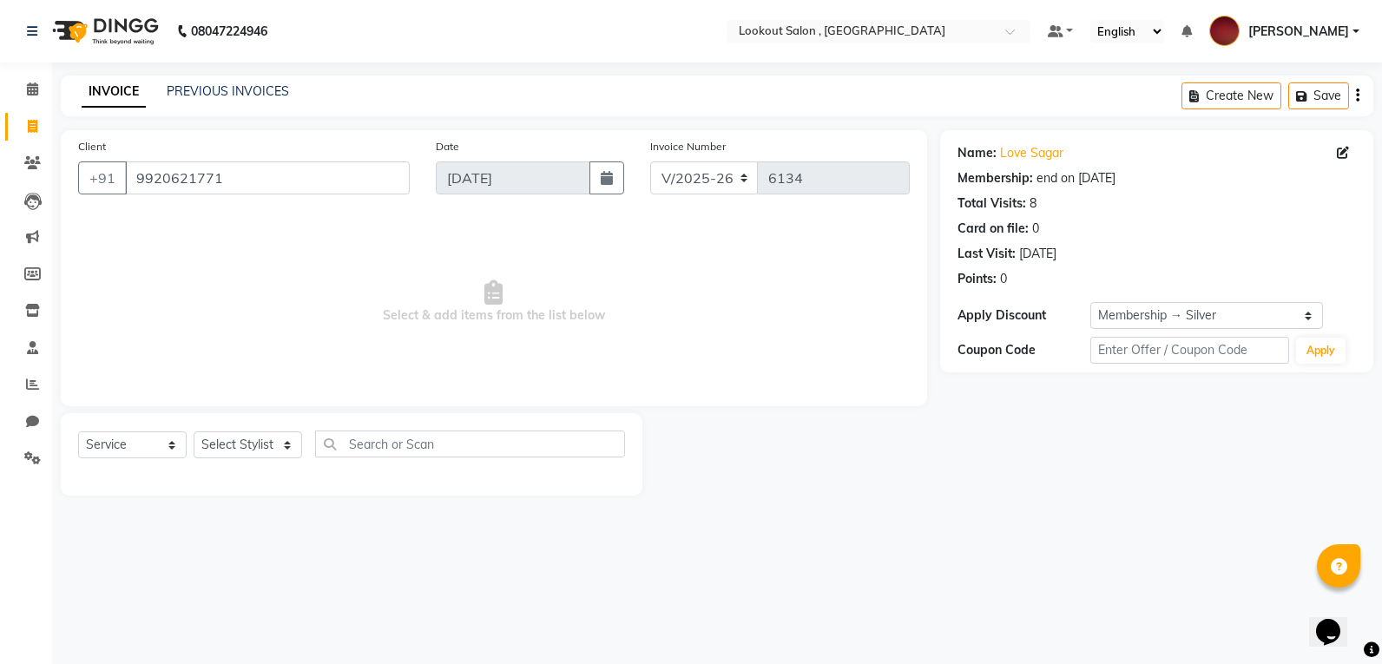
click at [310, 447] on div "Select Service Product Membership Package Voucher Prepaid Gift Card Select Styl…" at bounding box center [351, 451] width 547 height 41
